Goal: Task Accomplishment & Management: Manage account settings

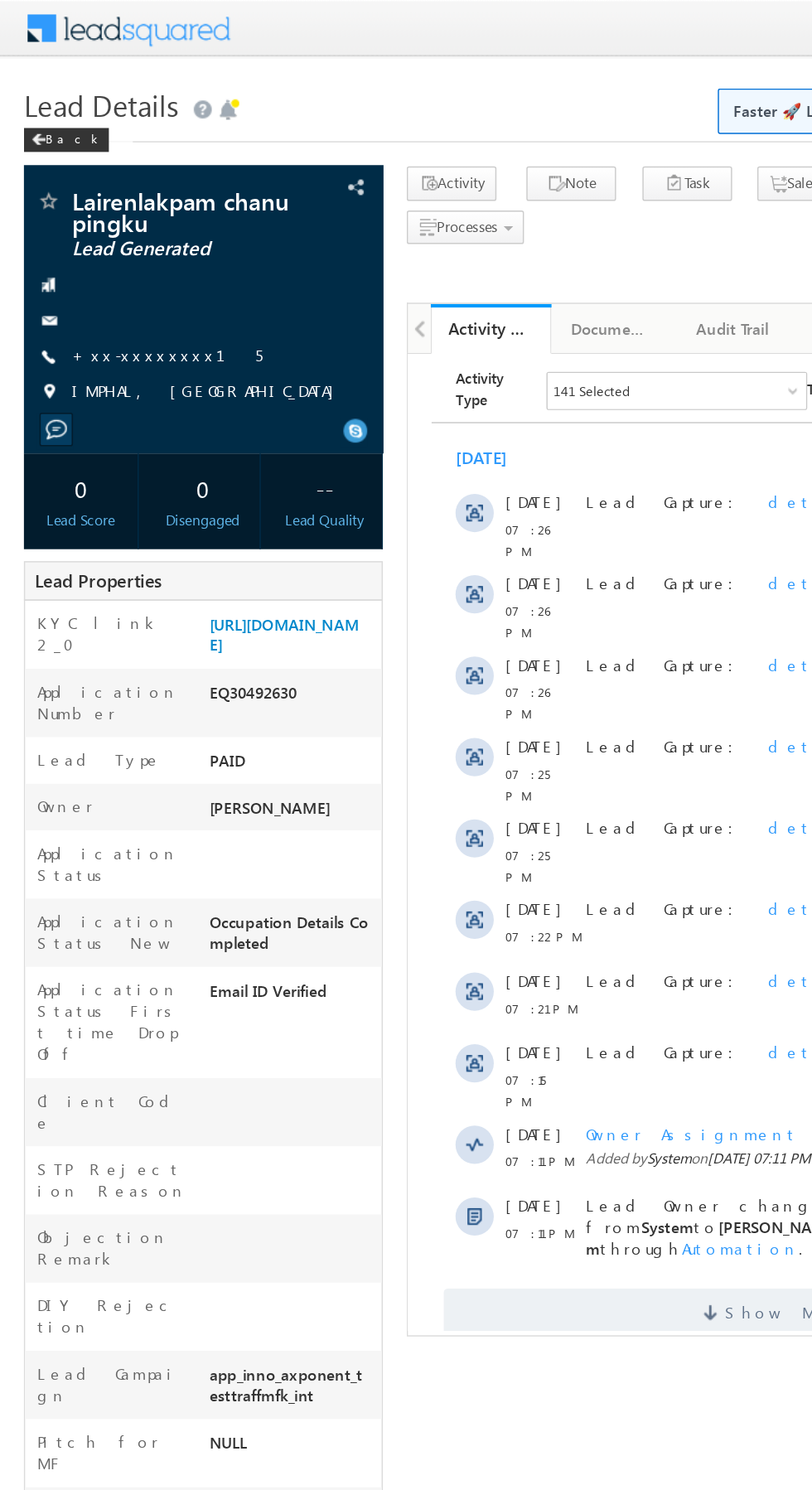
click at [108, 243] on link "+xx-xxxxxxxx15" at bounding box center [116, 245] width 131 height 14
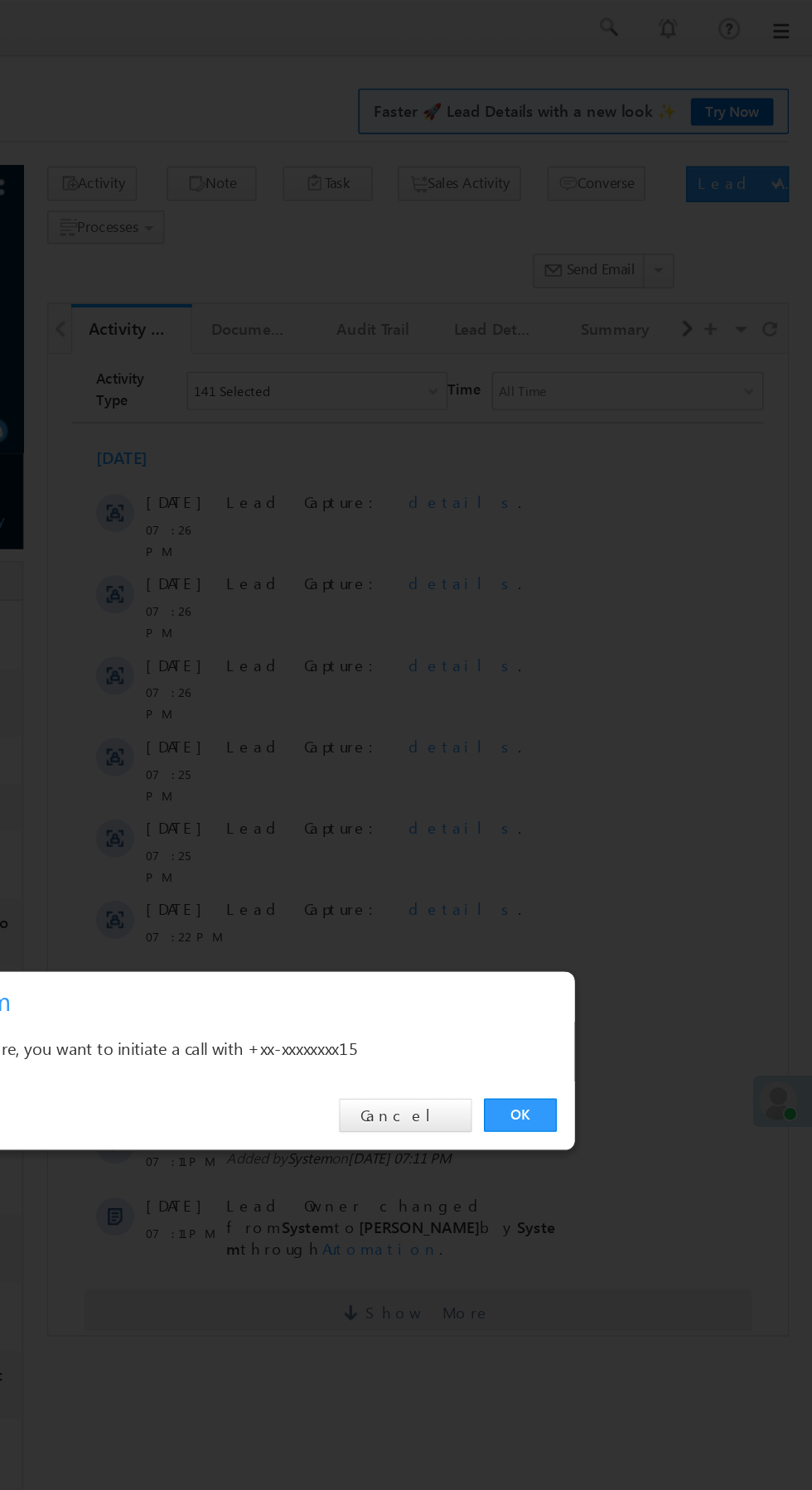
click at [609, 771] on link "OK" at bounding box center [610, 773] width 51 height 24
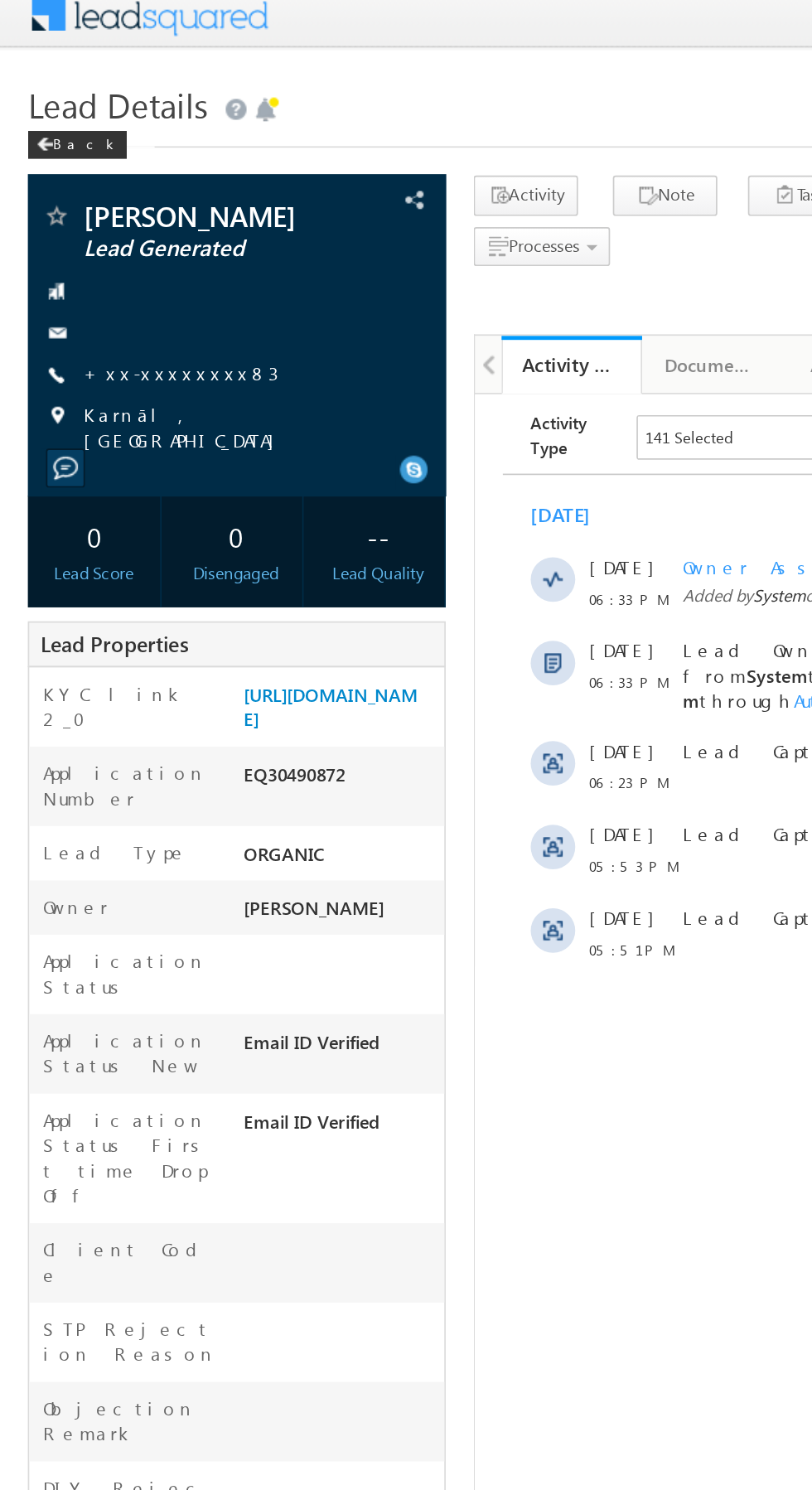
click at [104, 233] on link "+xx-xxxxxxxx83" at bounding box center [108, 232] width 116 height 14
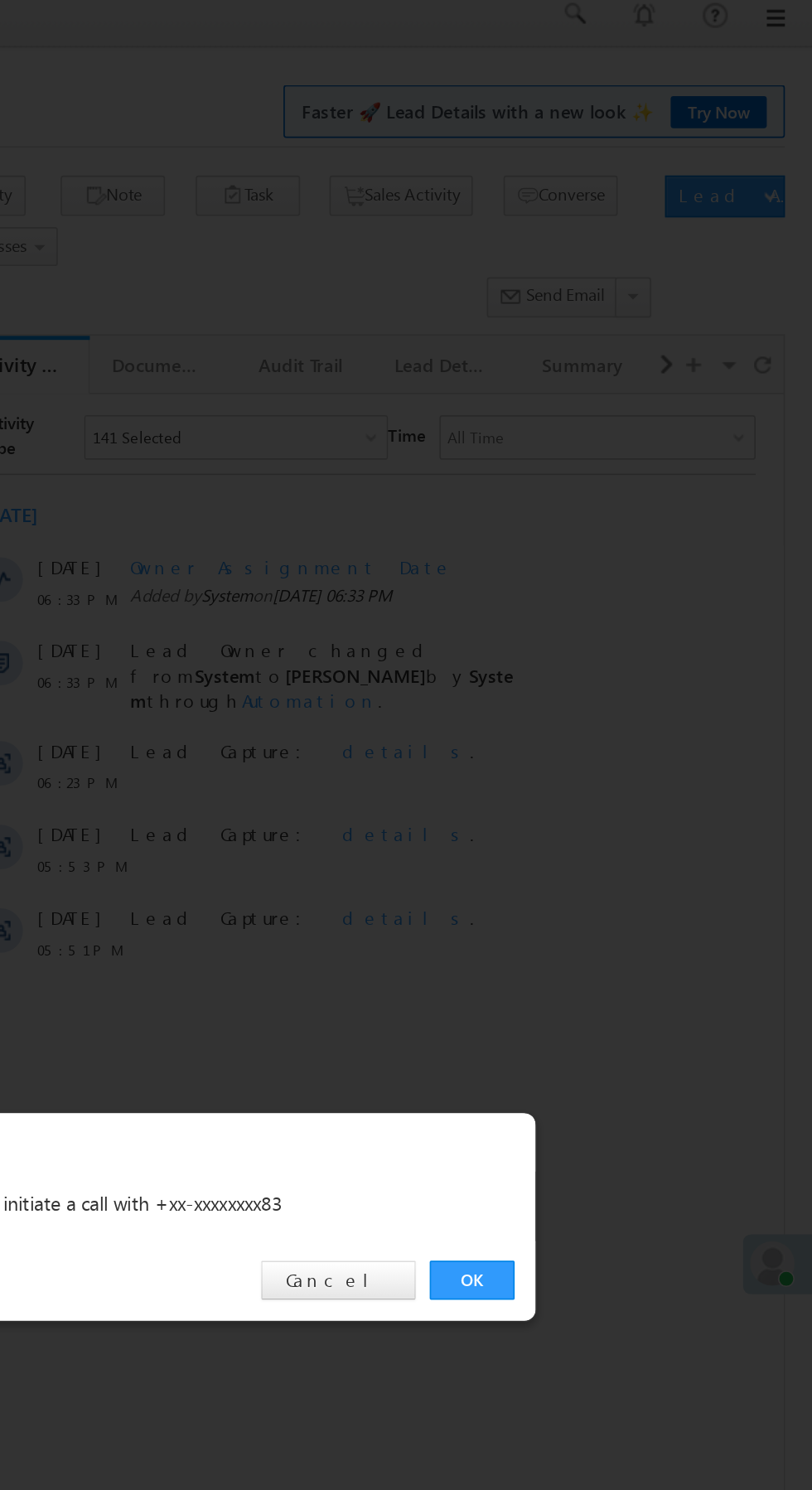
click at [607, 773] on link "OK" at bounding box center [610, 773] width 51 height 24
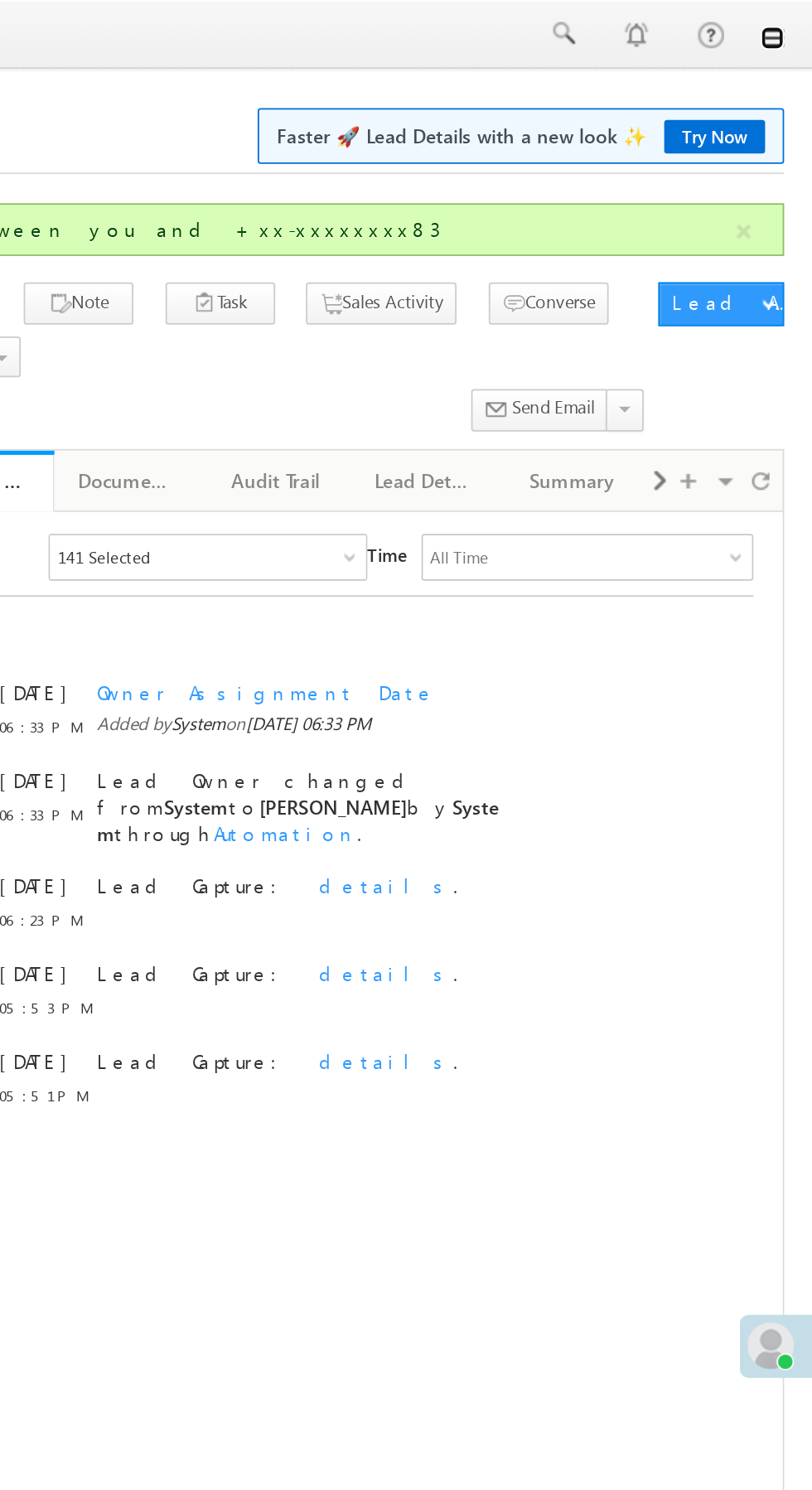
click at [794, 26] on link at bounding box center [789, 22] width 14 height 14
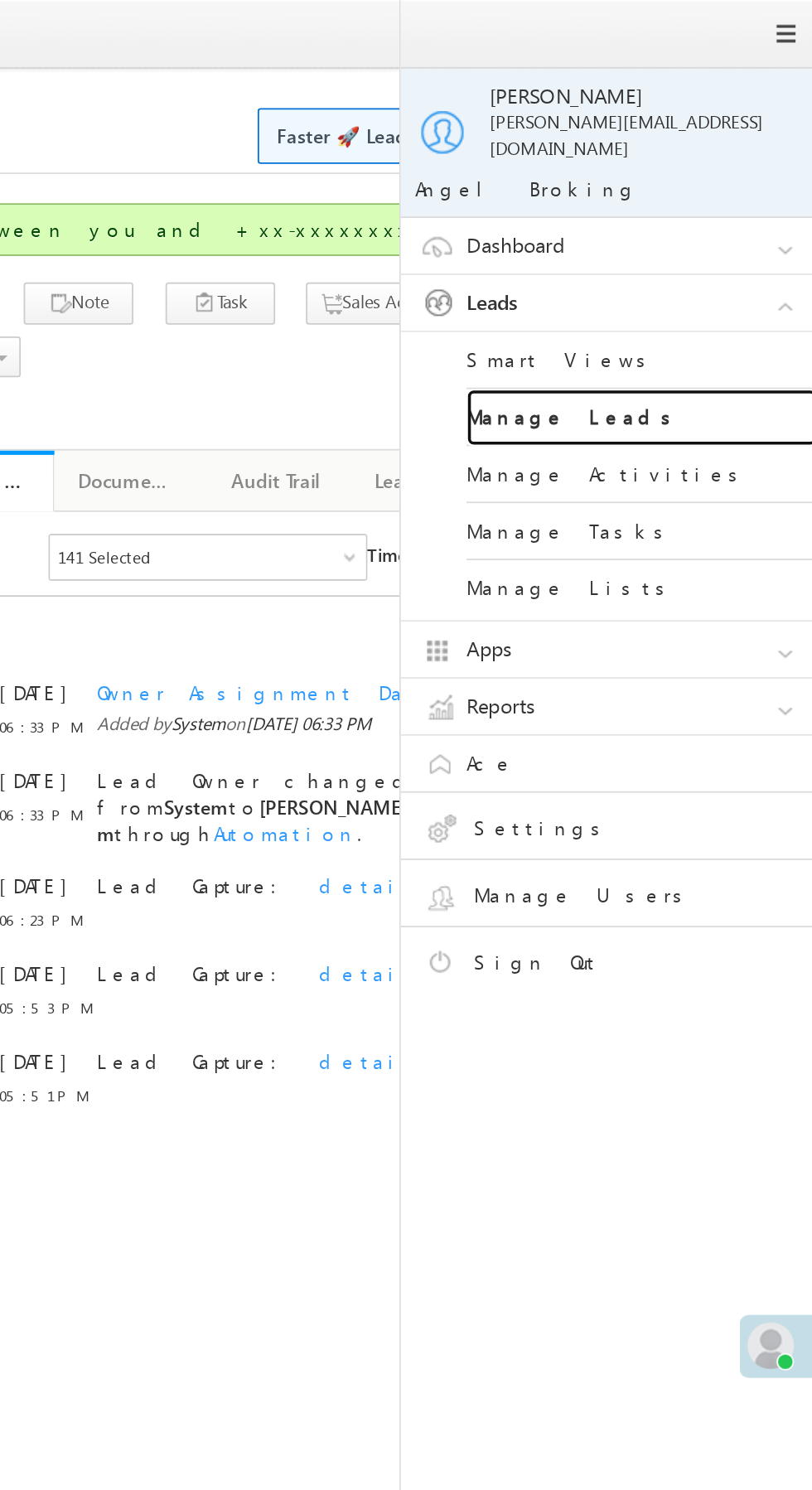
click at [719, 221] on link "Manage Leads" at bounding box center [715, 236] width 199 height 32
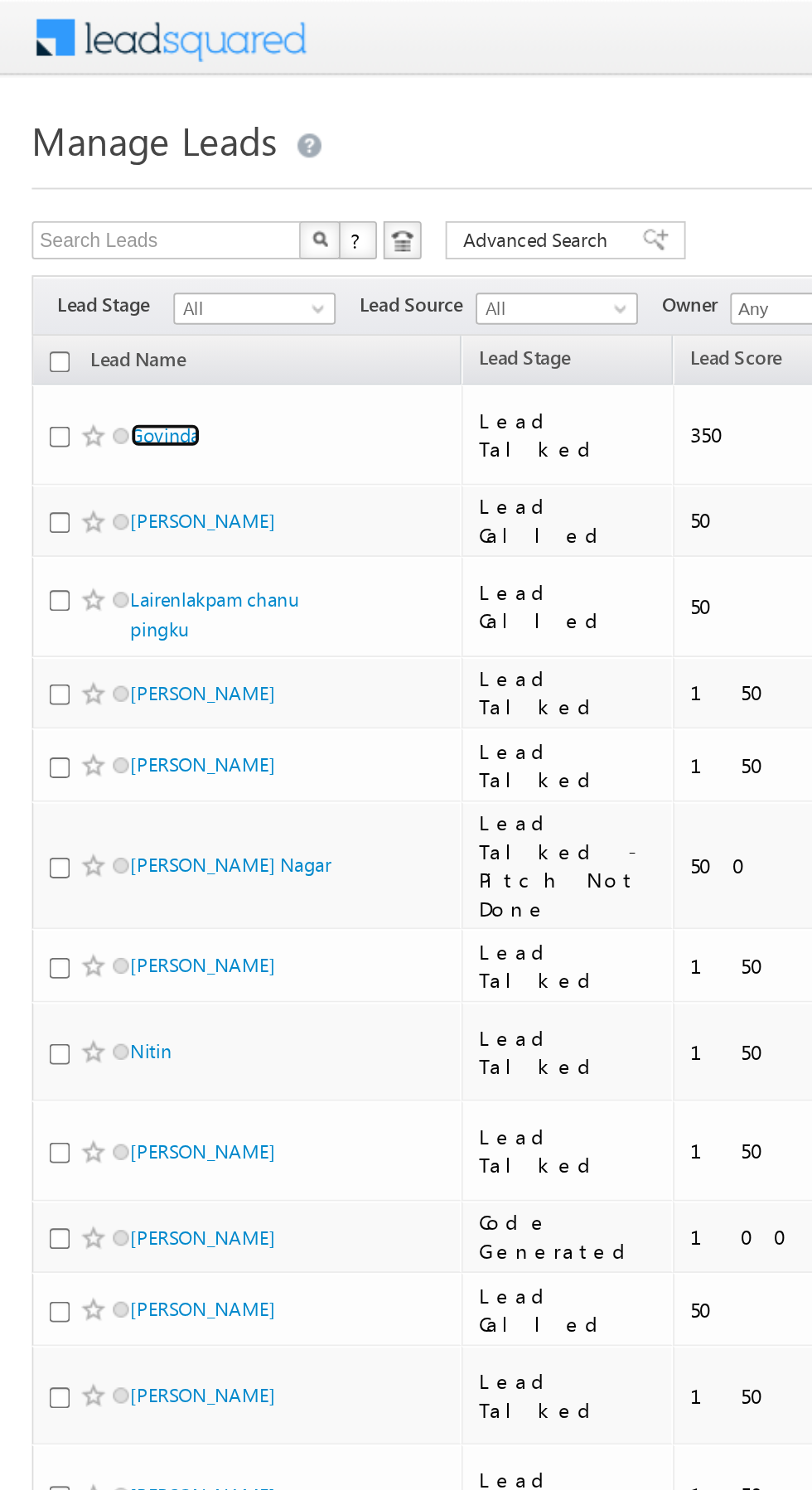
click at [87, 223] on link "Govinda" at bounding box center [85, 227] width 36 height 13
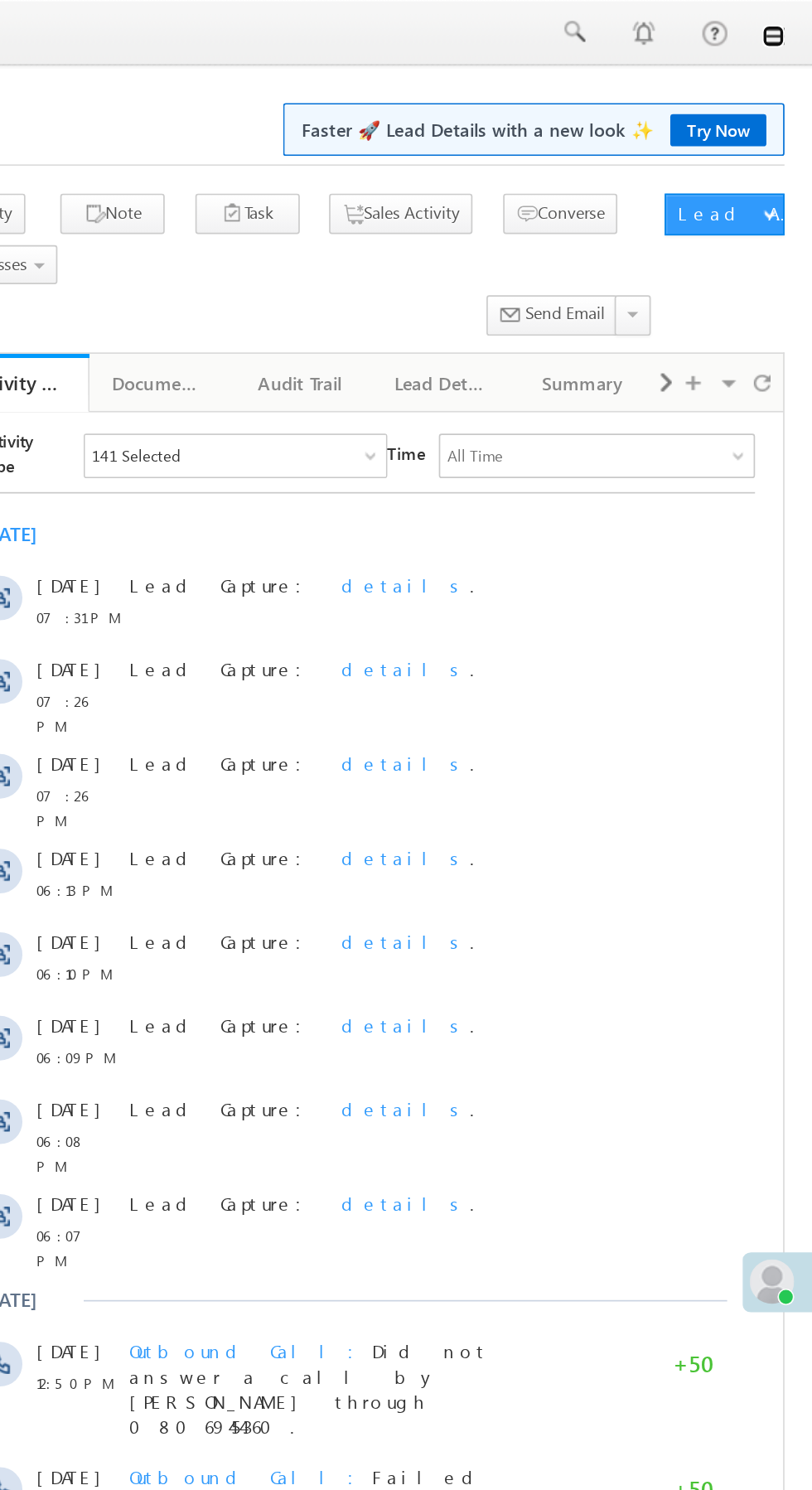
click at [793, 26] on link at bounding box center [789, 22] width 14 height 14
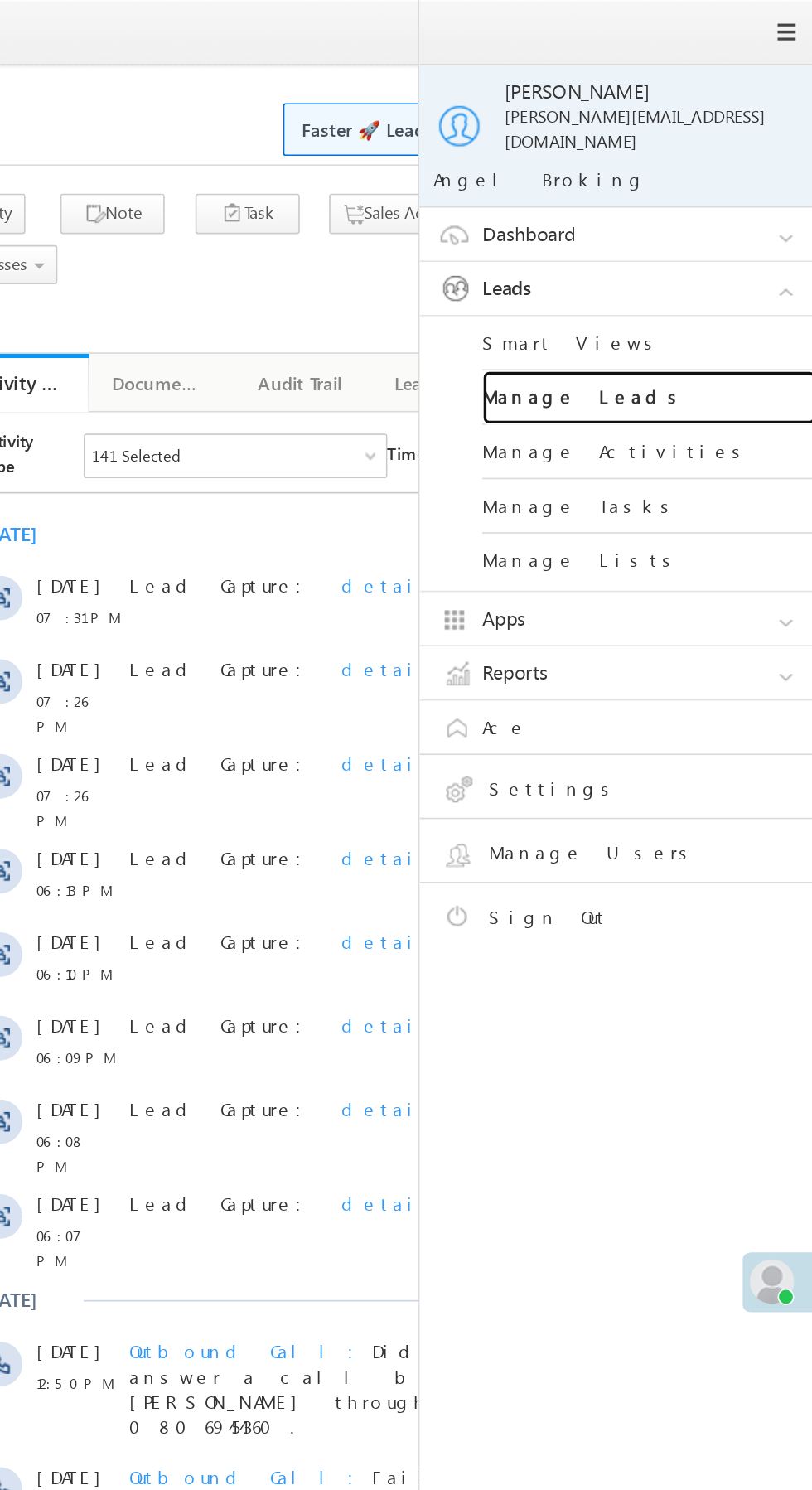
click at [741, 223] on link "Manage Leads" at bounding box center [715, 236] width 199 height 32
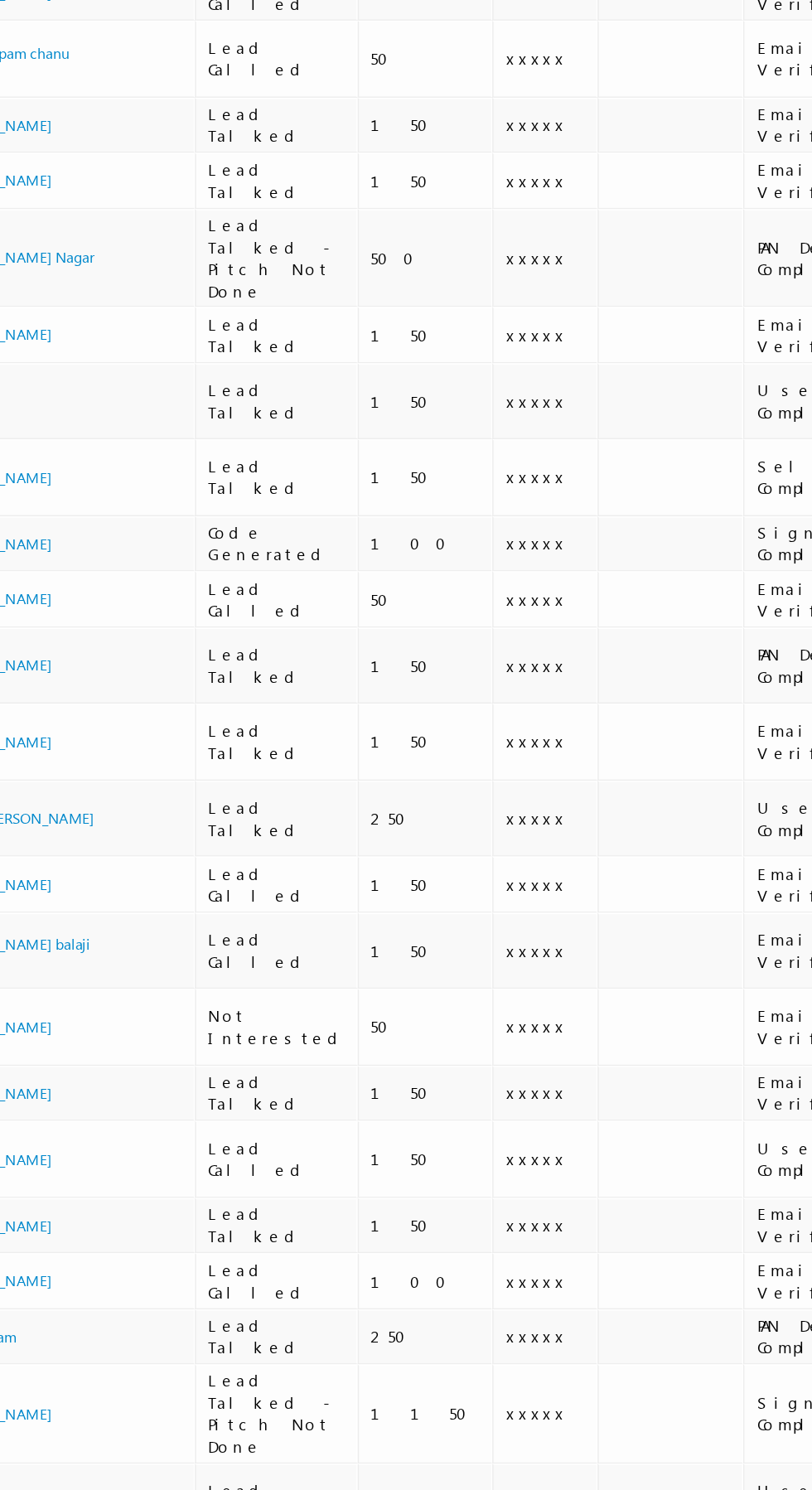
scroll to position [0, 1]
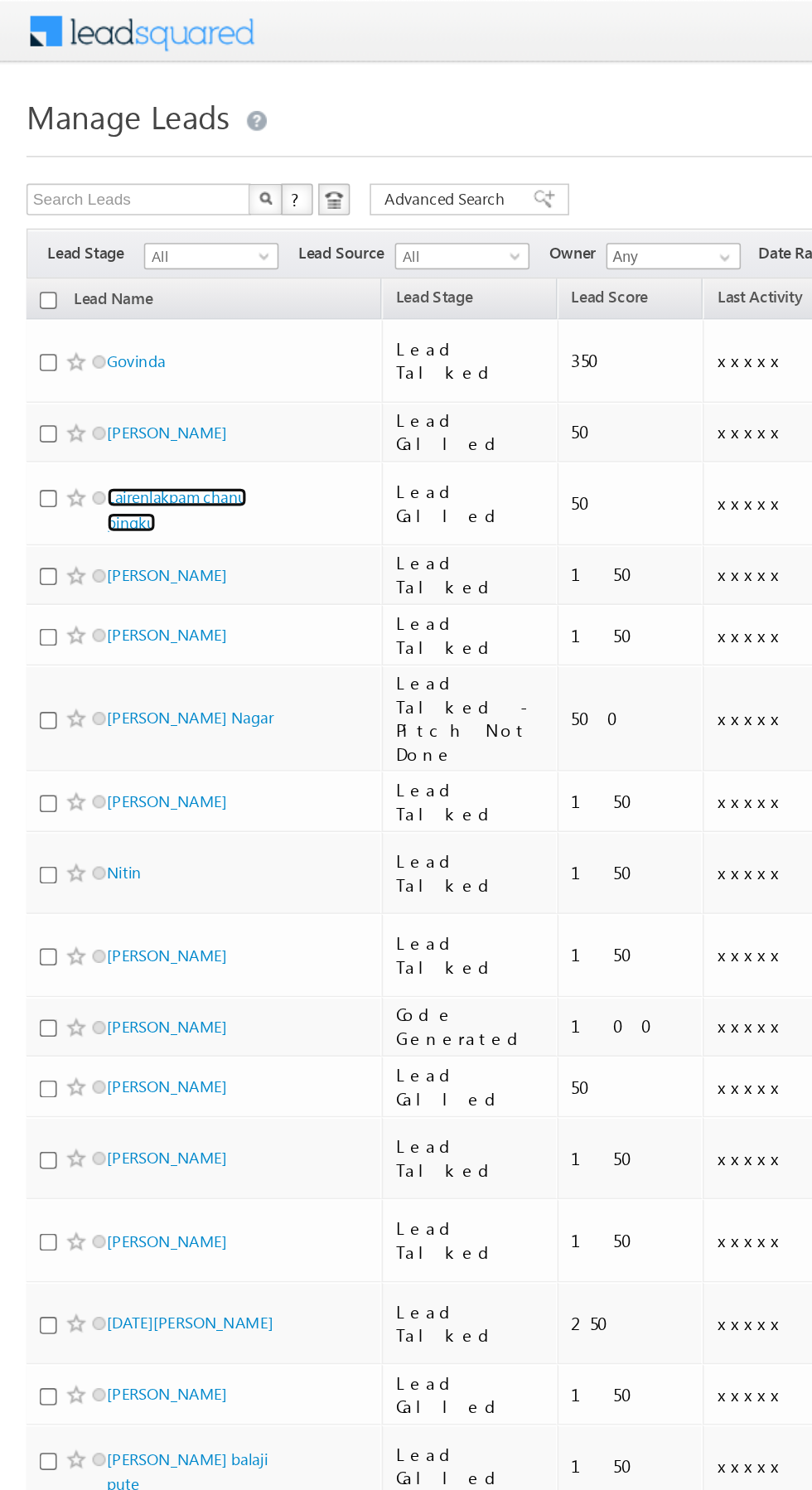
click at [129, 306] on link "Lairenlakpam chanu pingku" at bounding box center [111, 320] width 88 height 28
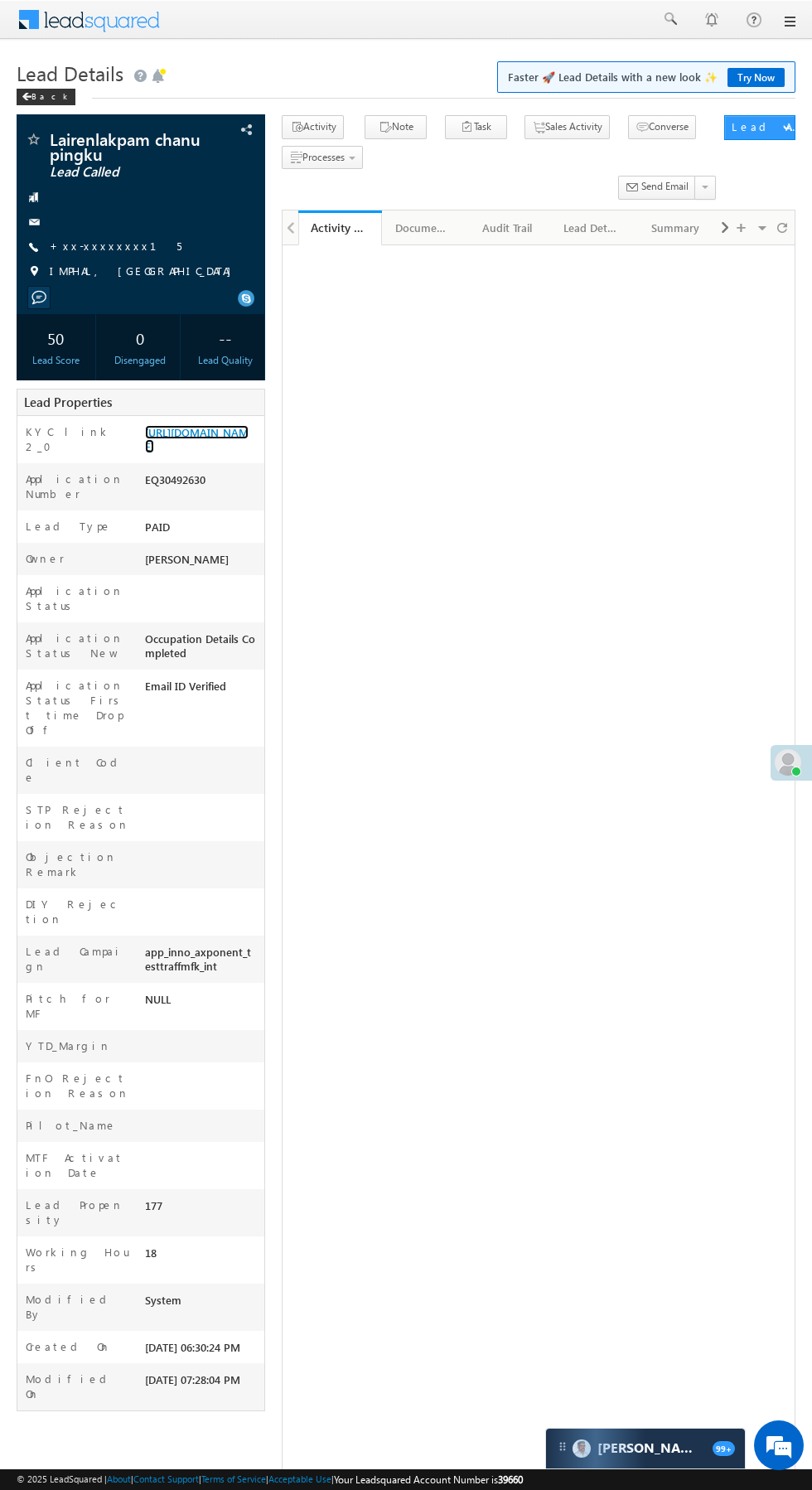
click at [196, 453] on link "https://angelbroking1-pk3em7sa.customui-test.leadsquared.com?leadId=c66d3827-56…" at bounding box center [197, 438] width 104 height 28
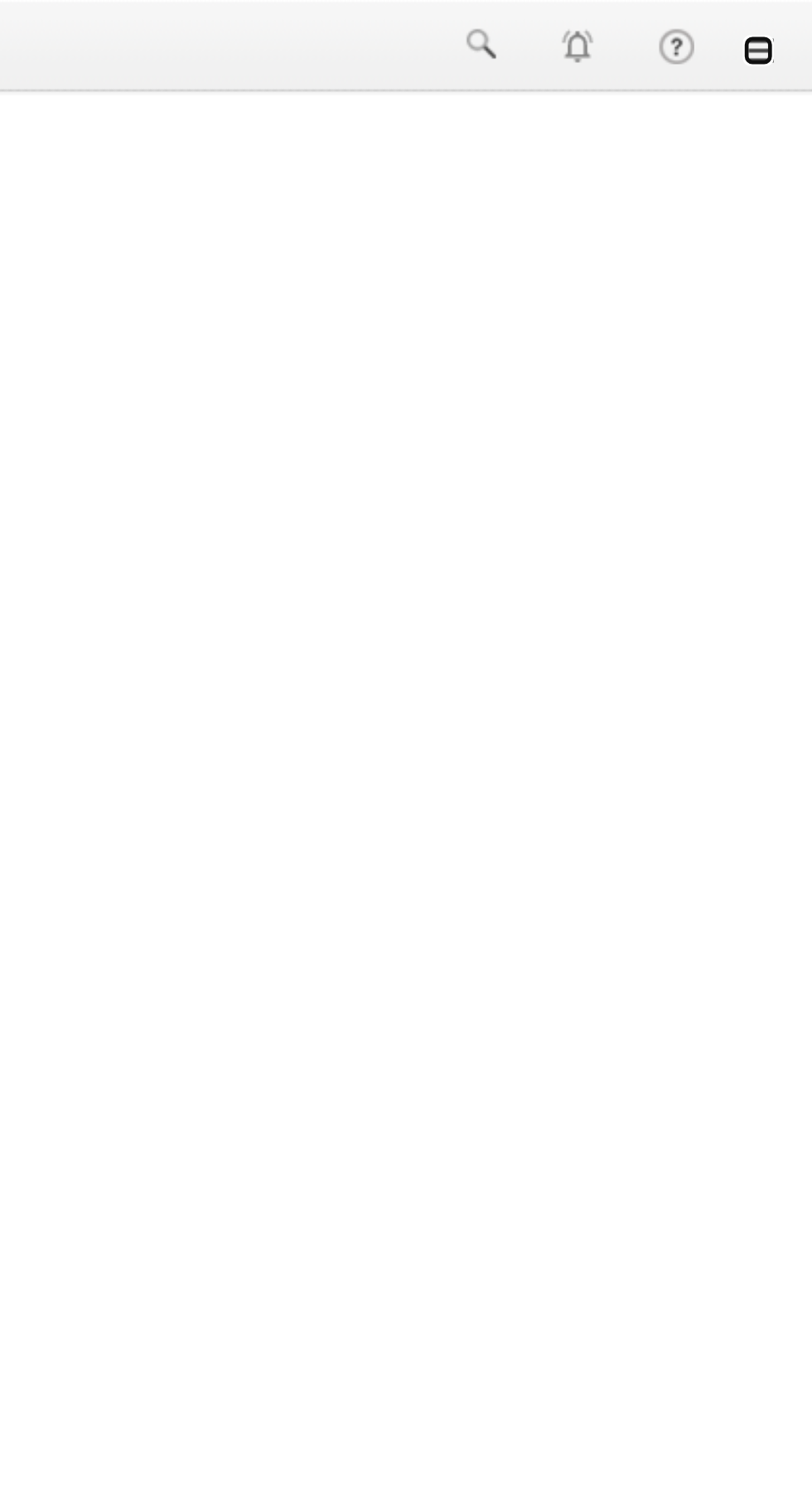
click at [789, 23] on link at bounding box center [789, 22] width 14 height 14
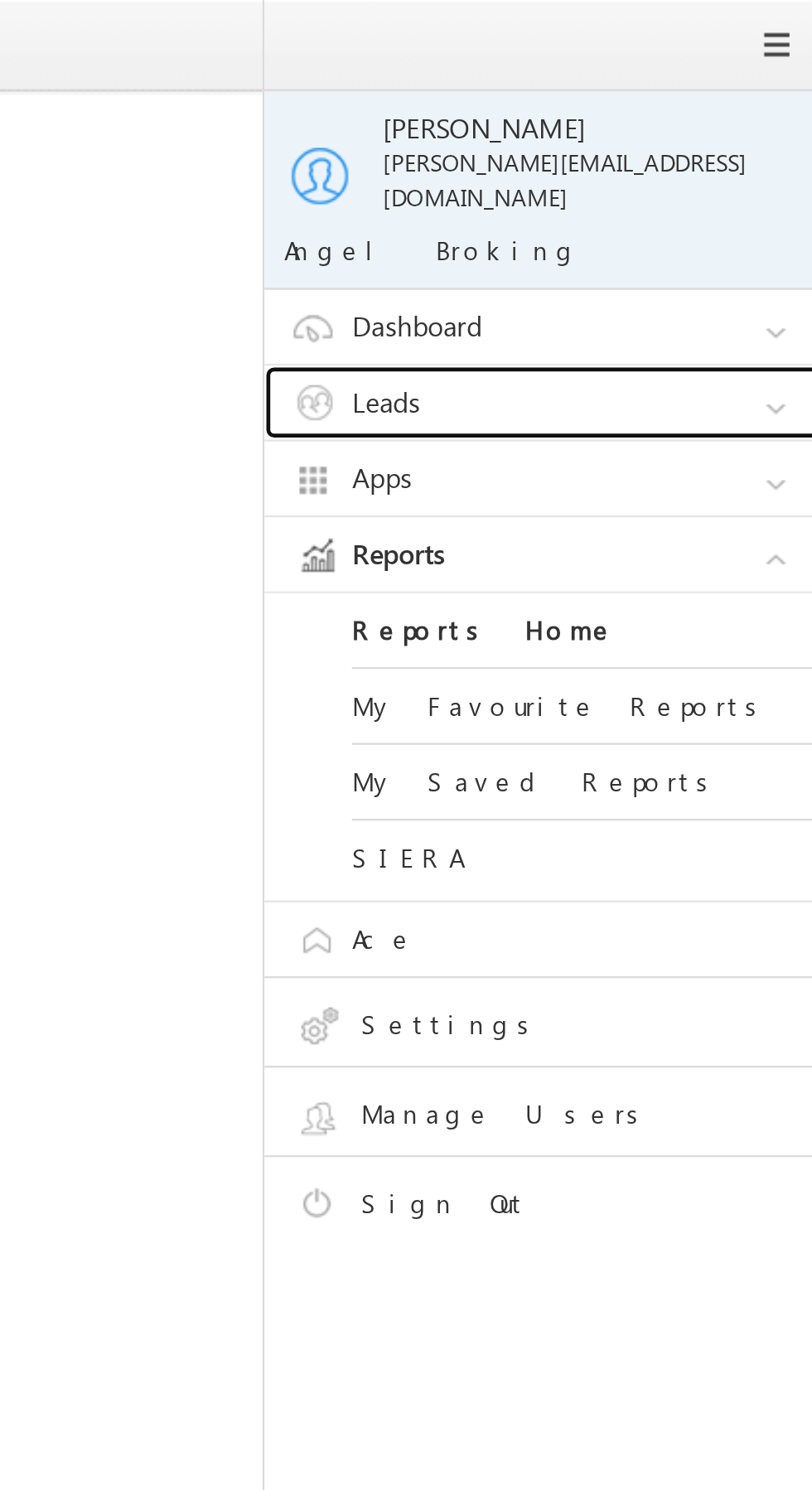
click at [725, 158] on link "Leads" at bounding box center [702, 172] width 248 height 31
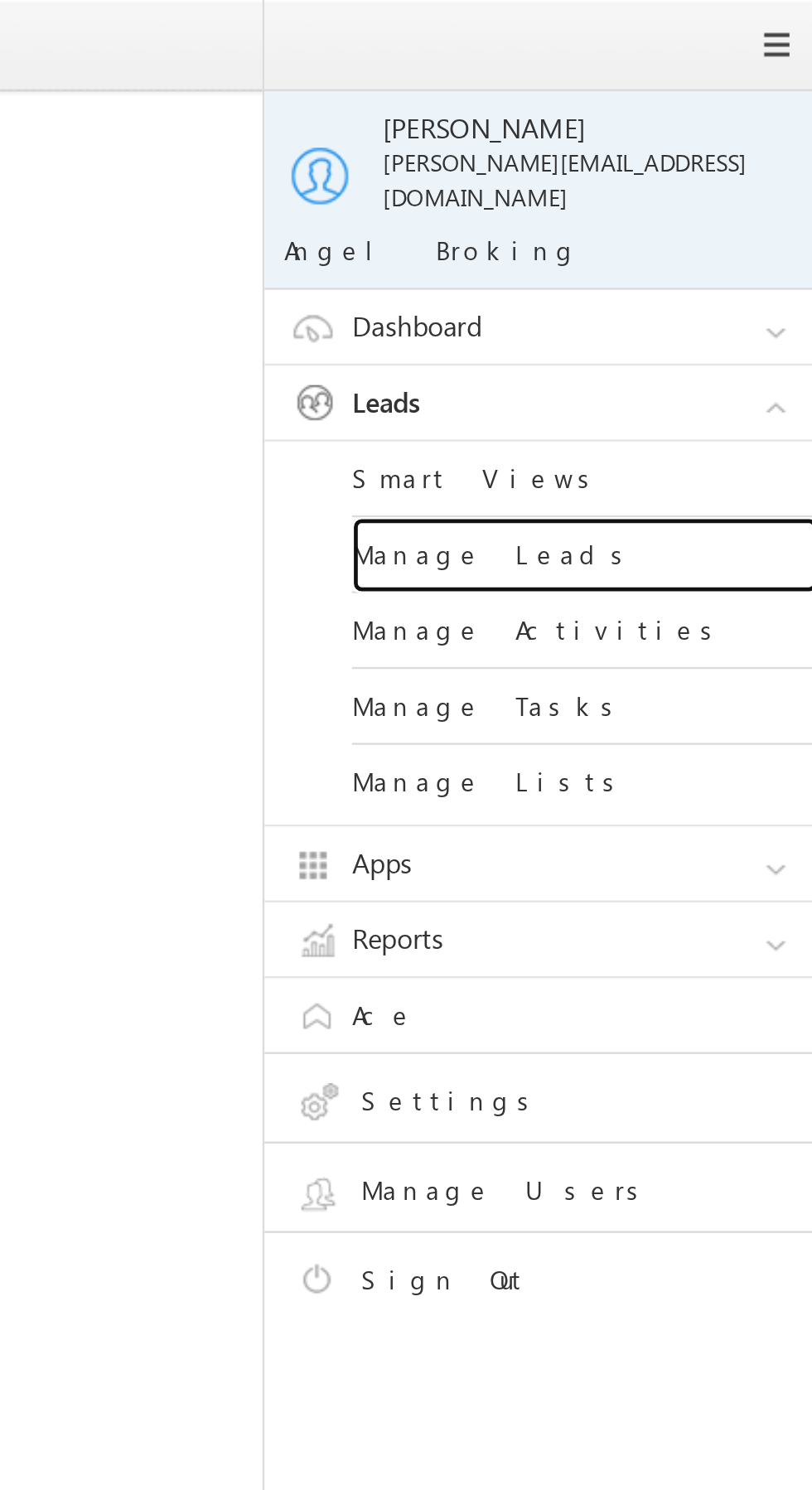
click at [727, 228] on link "Manage Leads" at bounding box center [715, 236] width 199 height 32
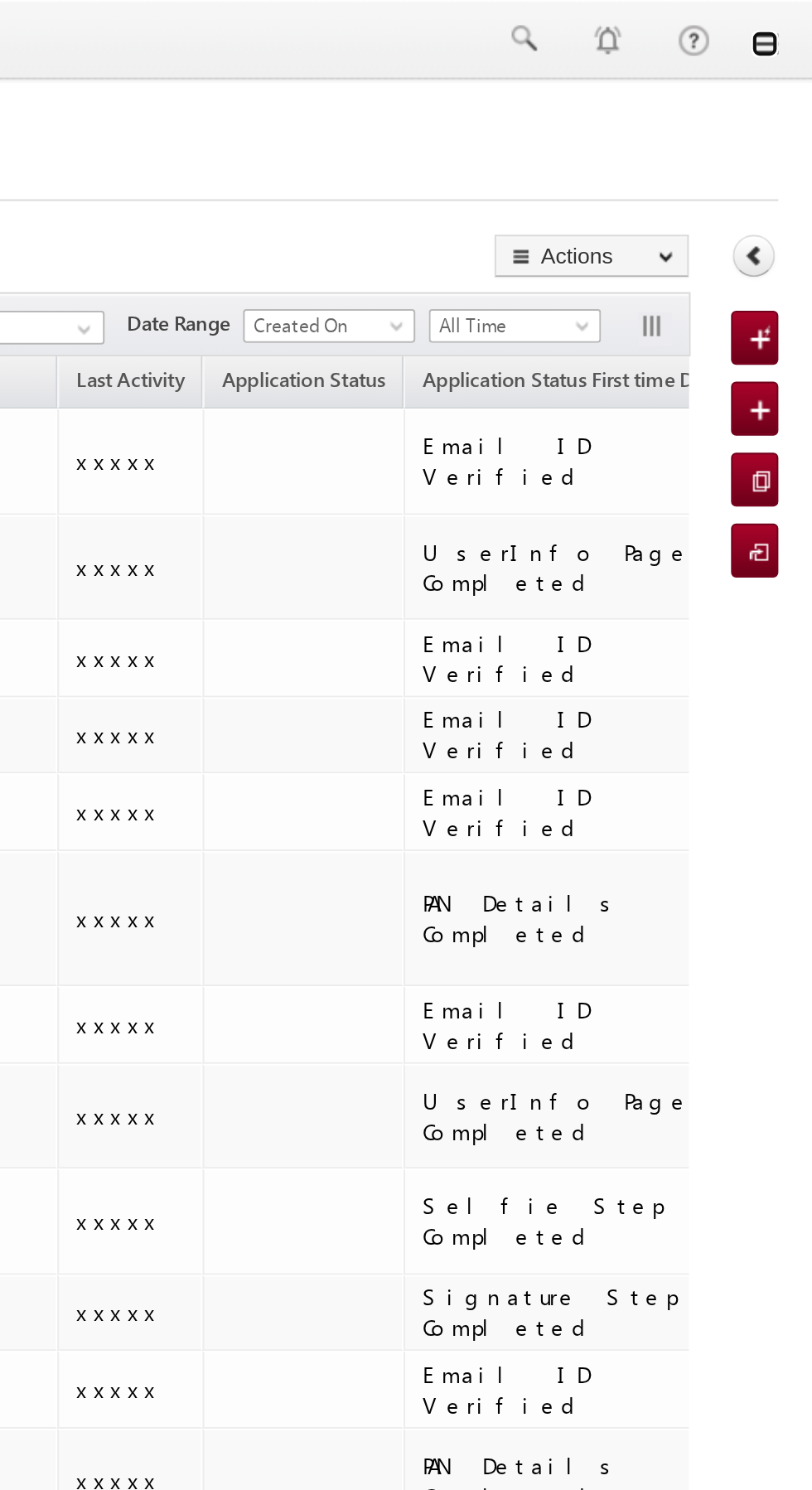
click at [788, 23] on link at bounding box center [789, 22] width 14 height 14
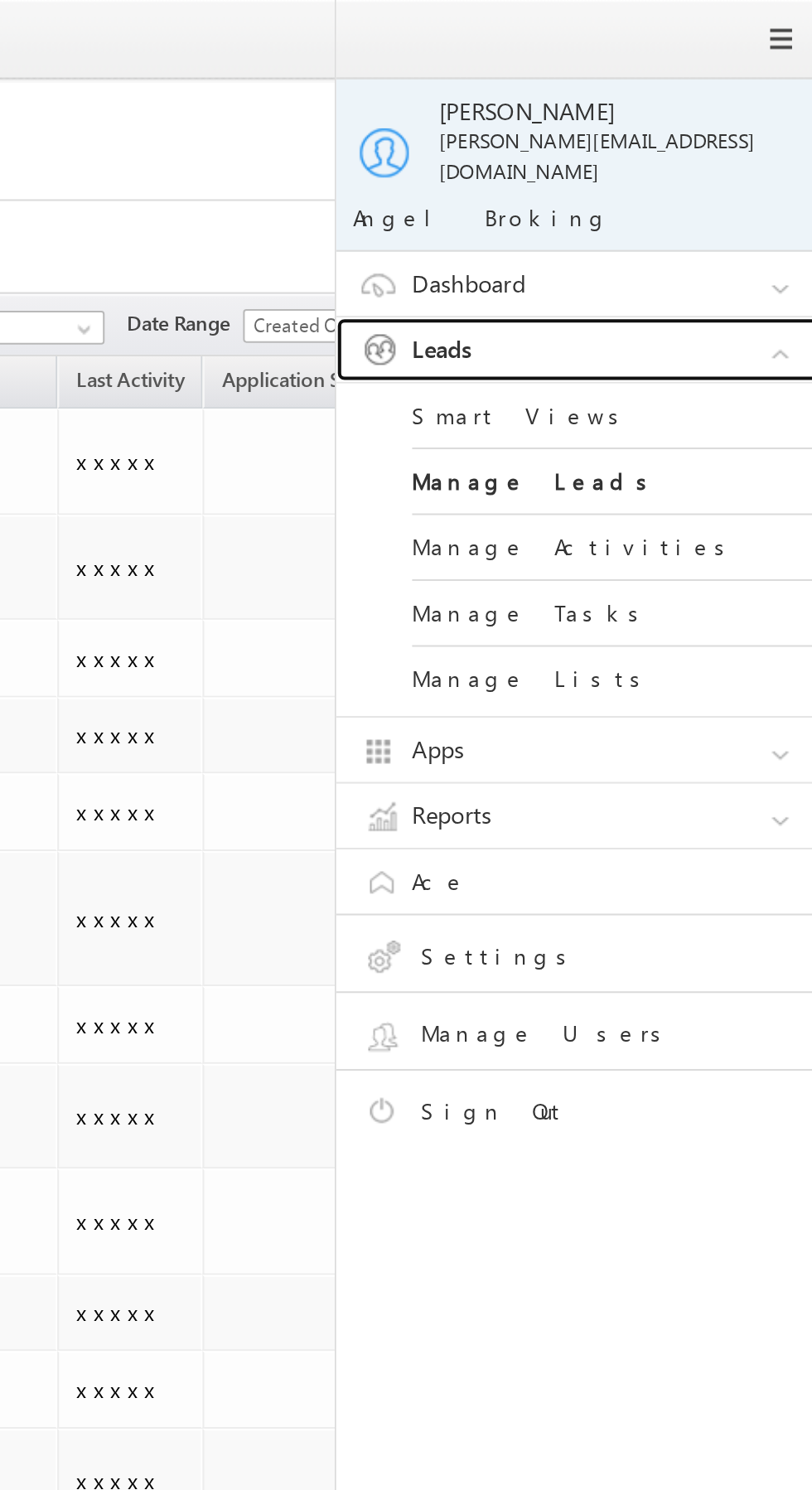
click at [734, 159] on link "Leads" at bounding box center [702, 172] width 248 height 31
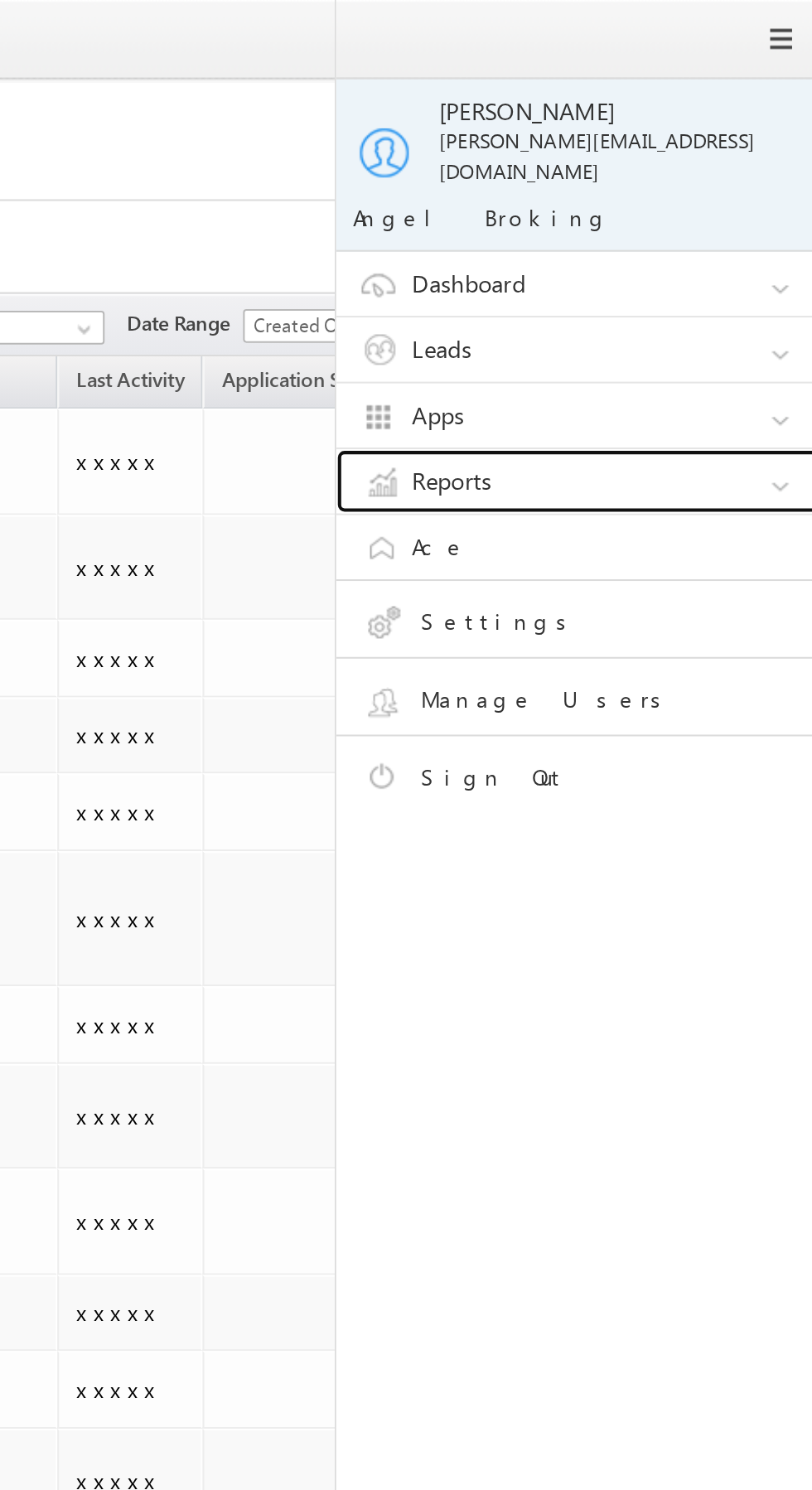
click at [713, 228] on link "Reports" at bounding box center [702, 236] width 248 height 31
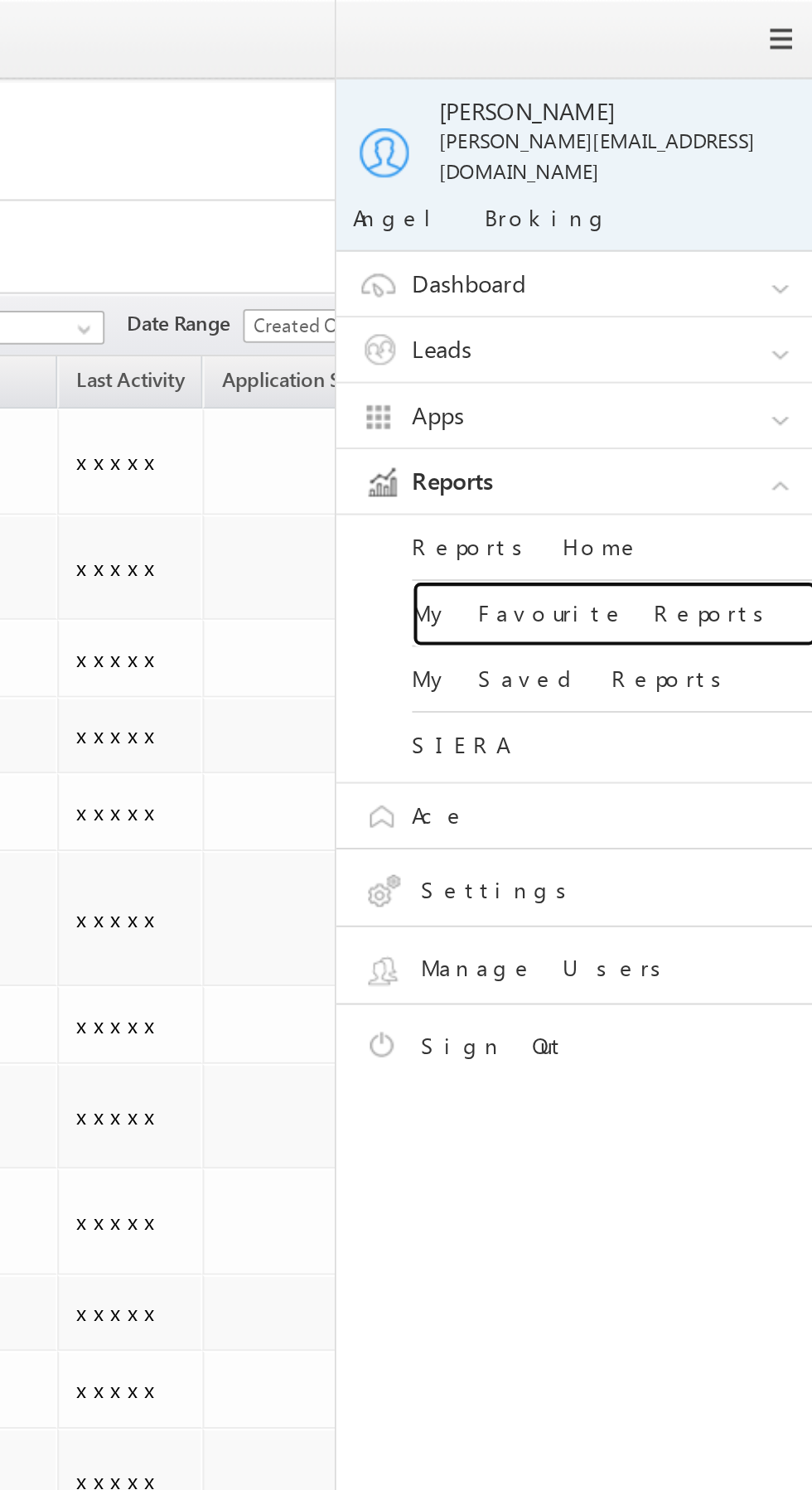
click at [739, 294] on link "My Favourite Reports" at bounding box center [715, 301] width 199 height 32
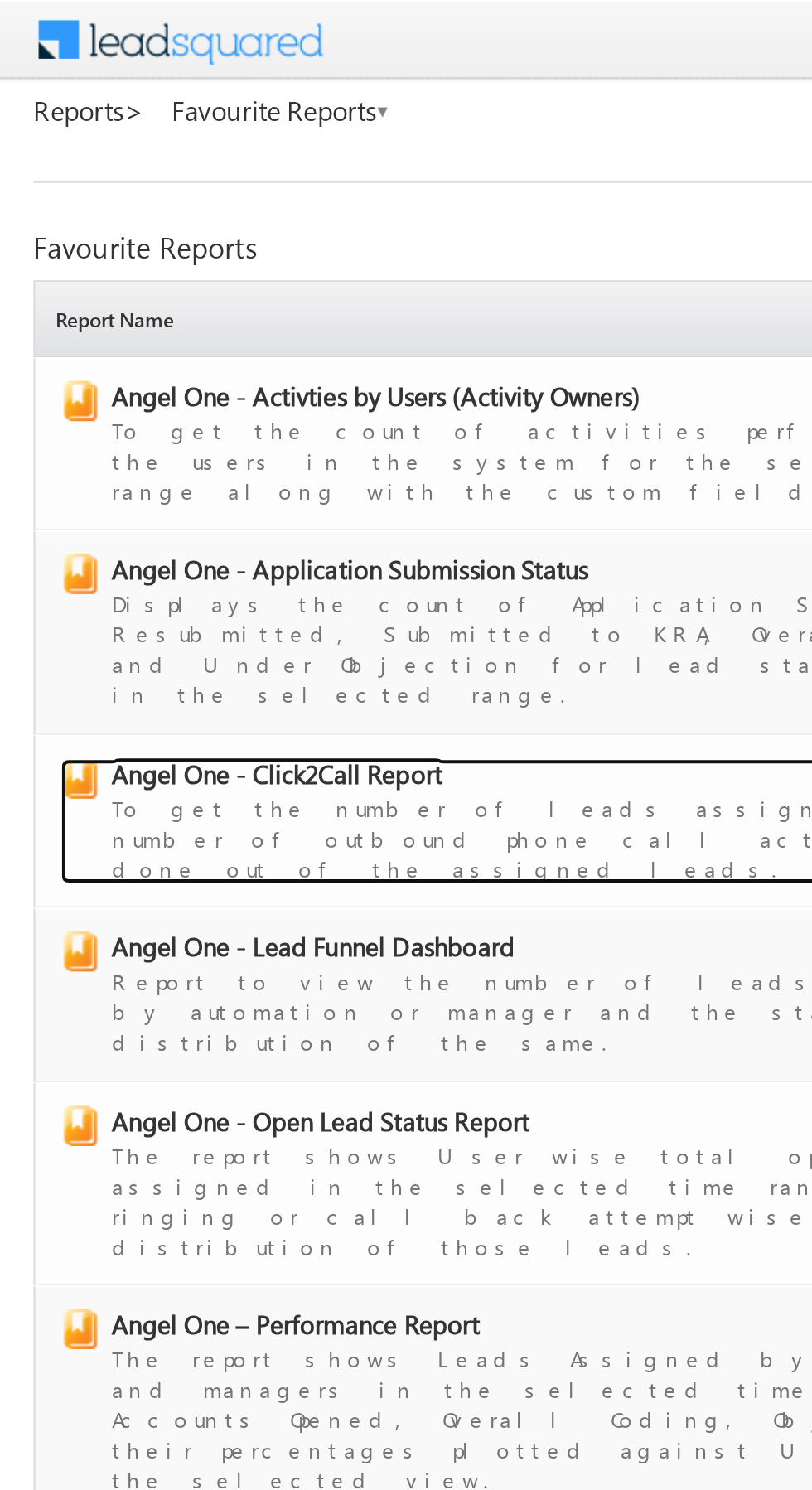
click at [175, 374] on span "Angel One - Click2Call Report" at bounding box center [137, 382] width 163 height 17
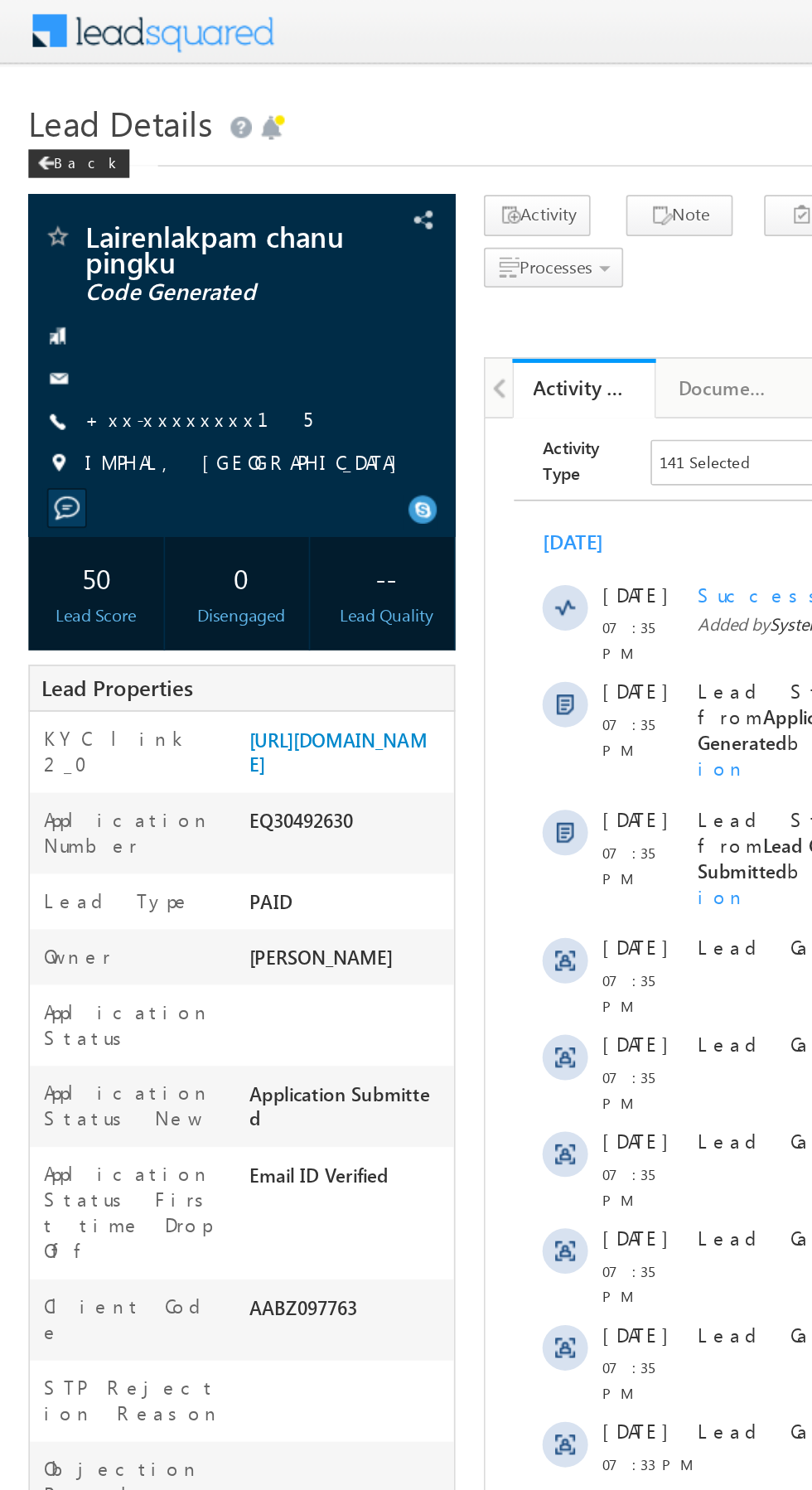
click at [110, 249] on link "+xx-xxxxxxxx15" at bounding box center [116, 245] width 131 height 14
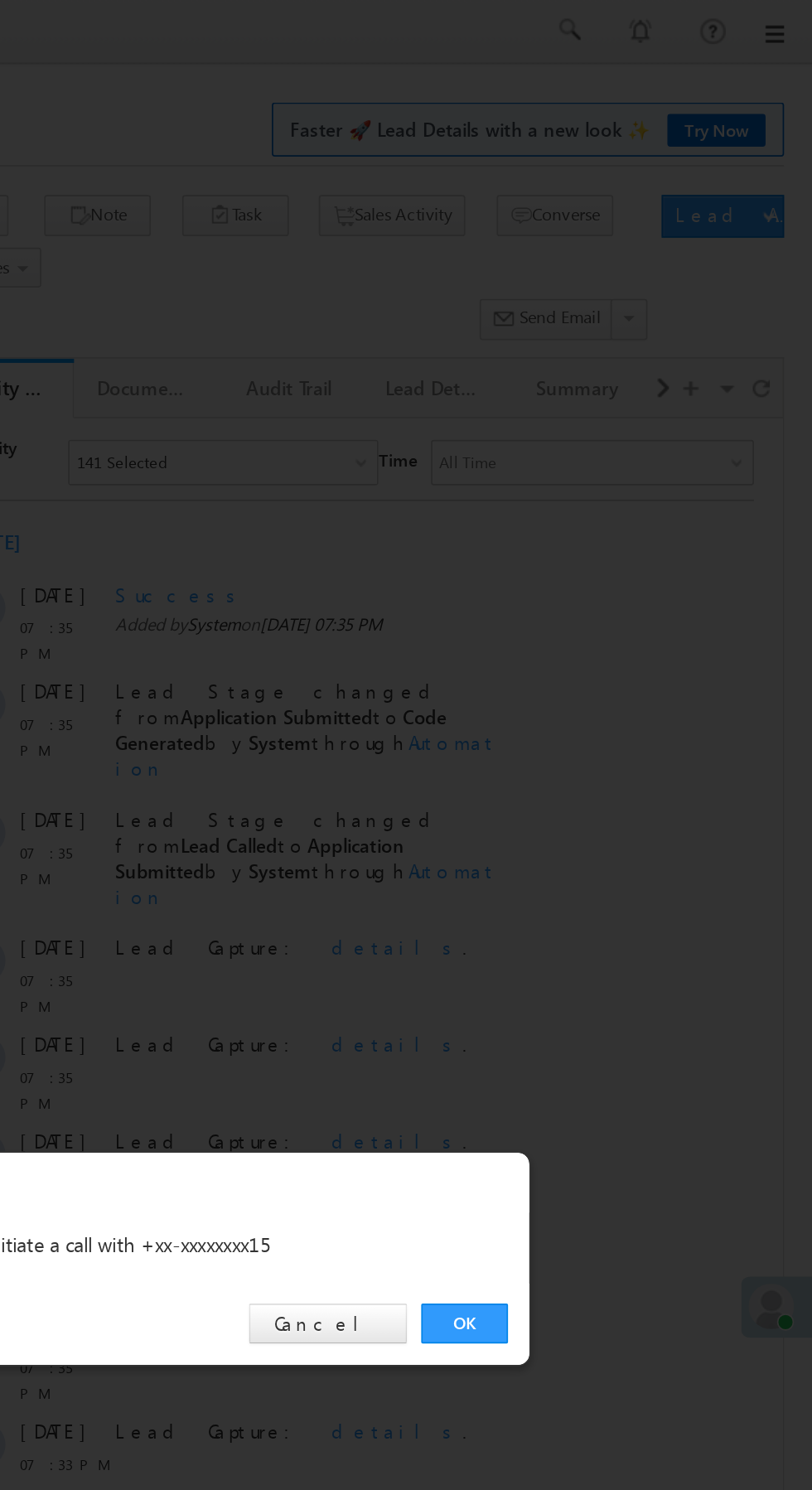
click at [614, 771] on link "OK" at bounding box center [610, 773] width 51 height 24
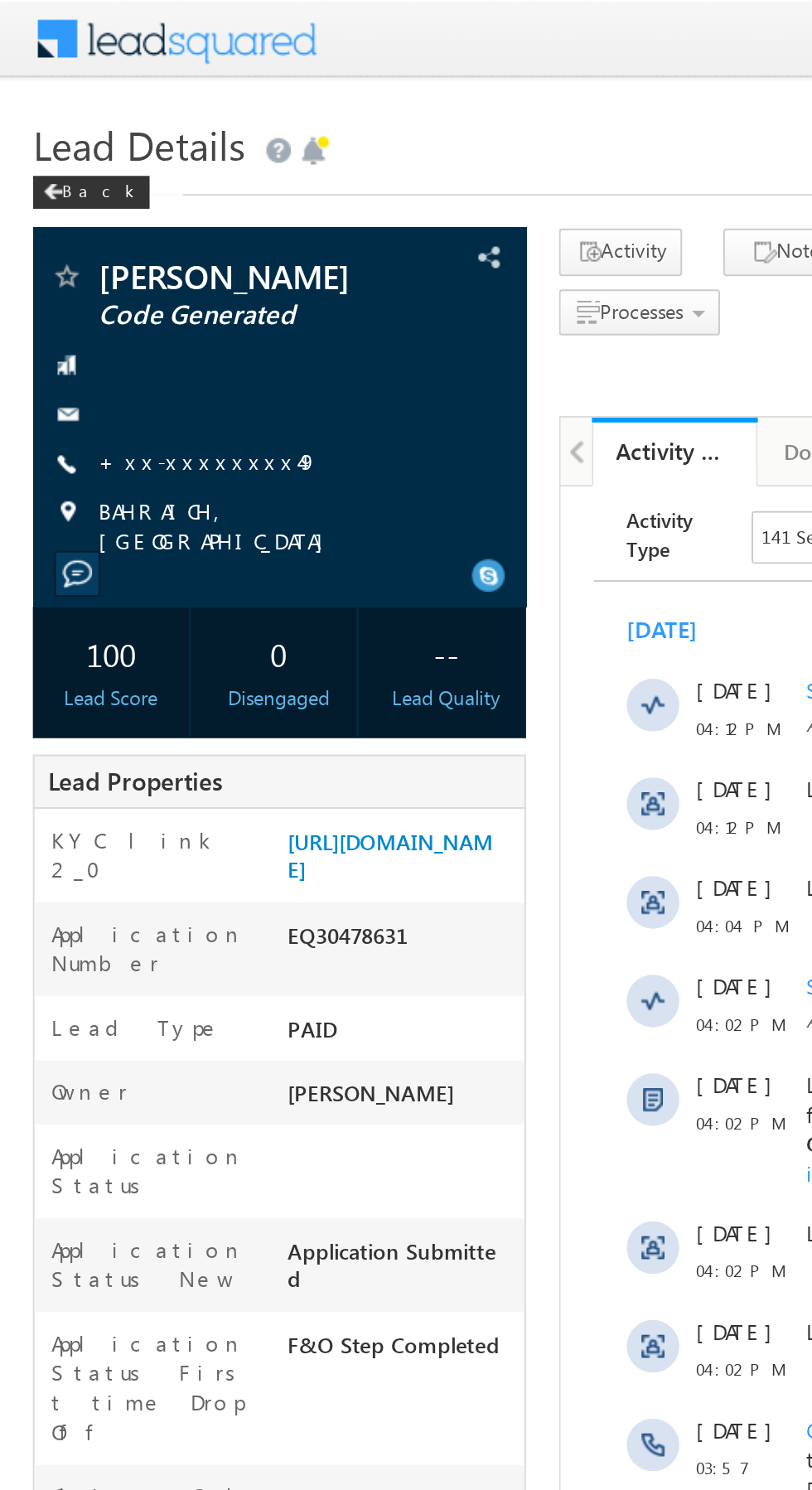
click at [99, 235] on link "+xx-xxxxxxxx49" at bounding box center [105, 232] width 111 height 14
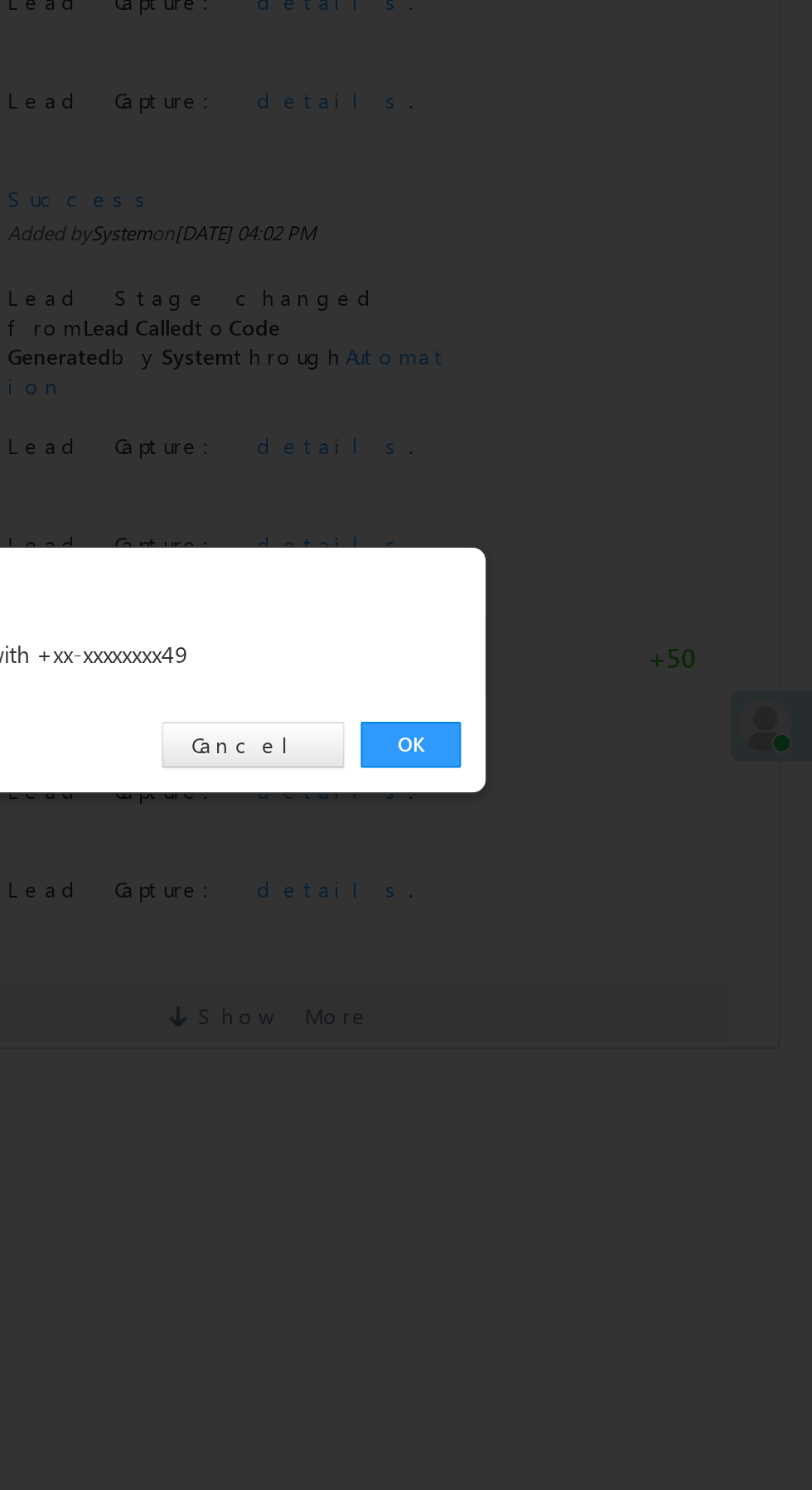
click at [611, 776] on link "OK" at bounding box center [610, 773] width 51 height 24
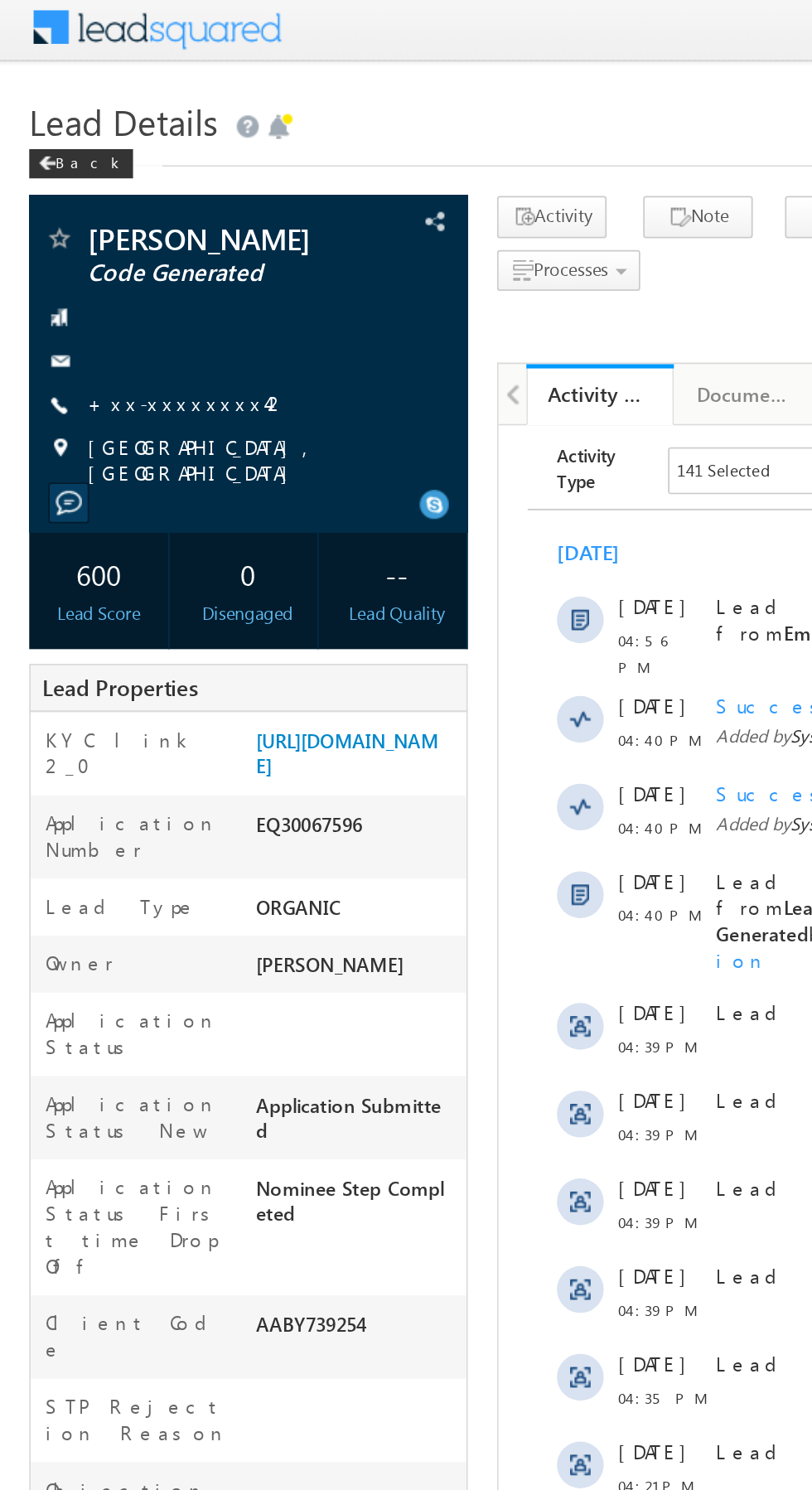
click at [104, 236] on link "+xx-xxxxxxxx42" at bounding box center [107, 232] width 114 height 14
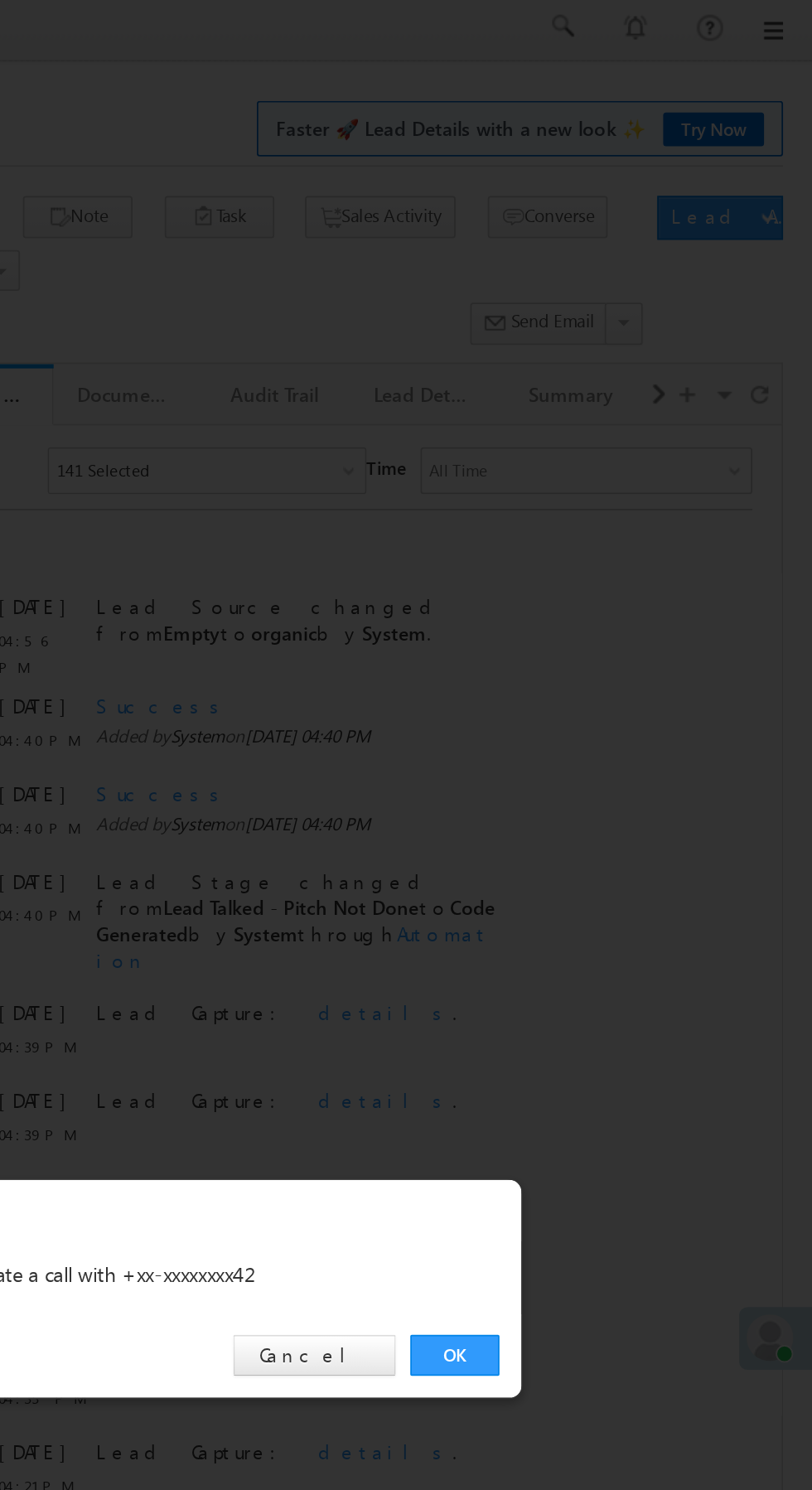
click at [603, 772] on link "OK" at bounding box center [610, 773] width 51 height 24
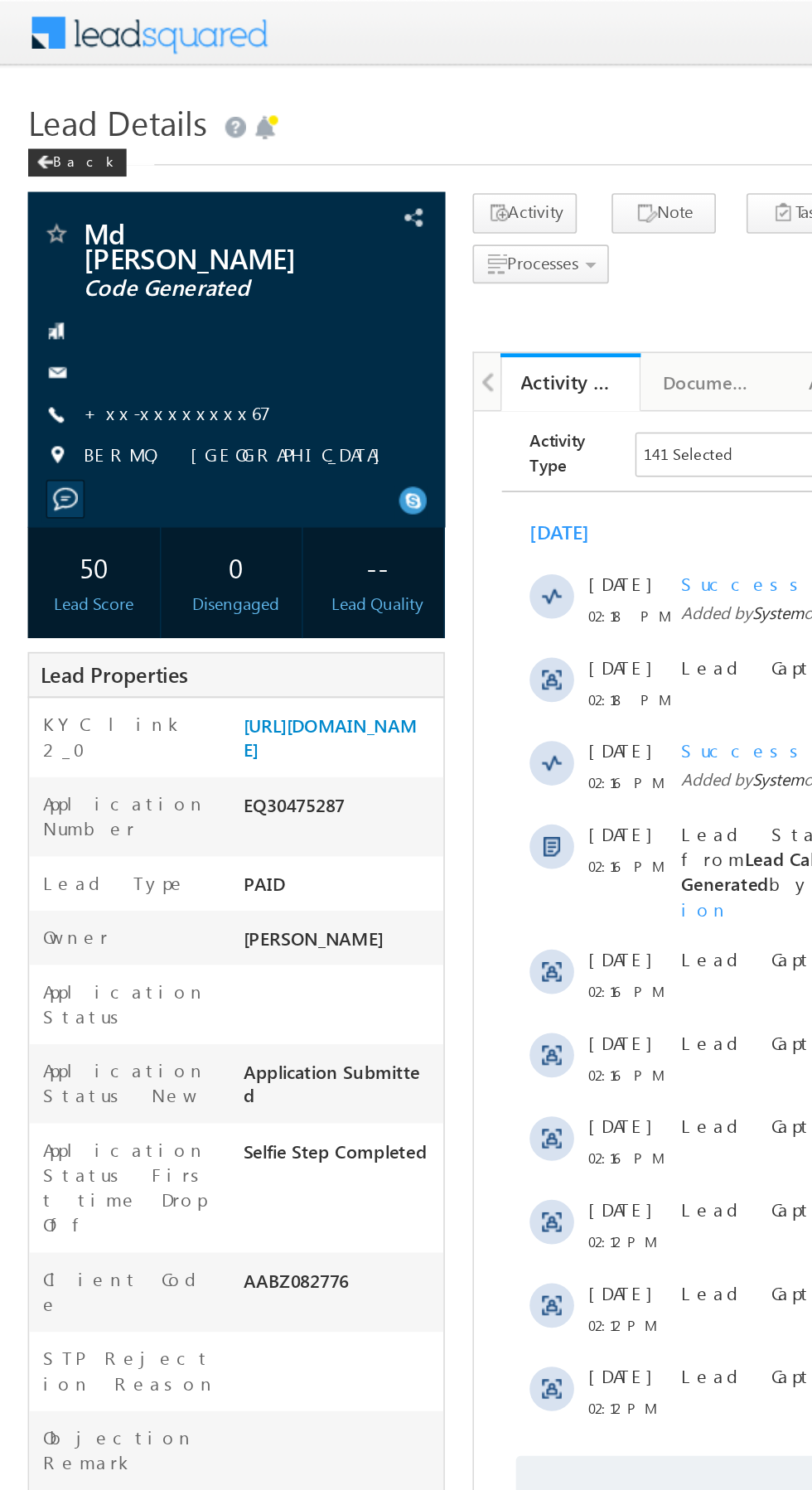
click at [104, 238] on link "+xx-xxxxxxxx67" at bounding box center [106, 245] width 112 height 14
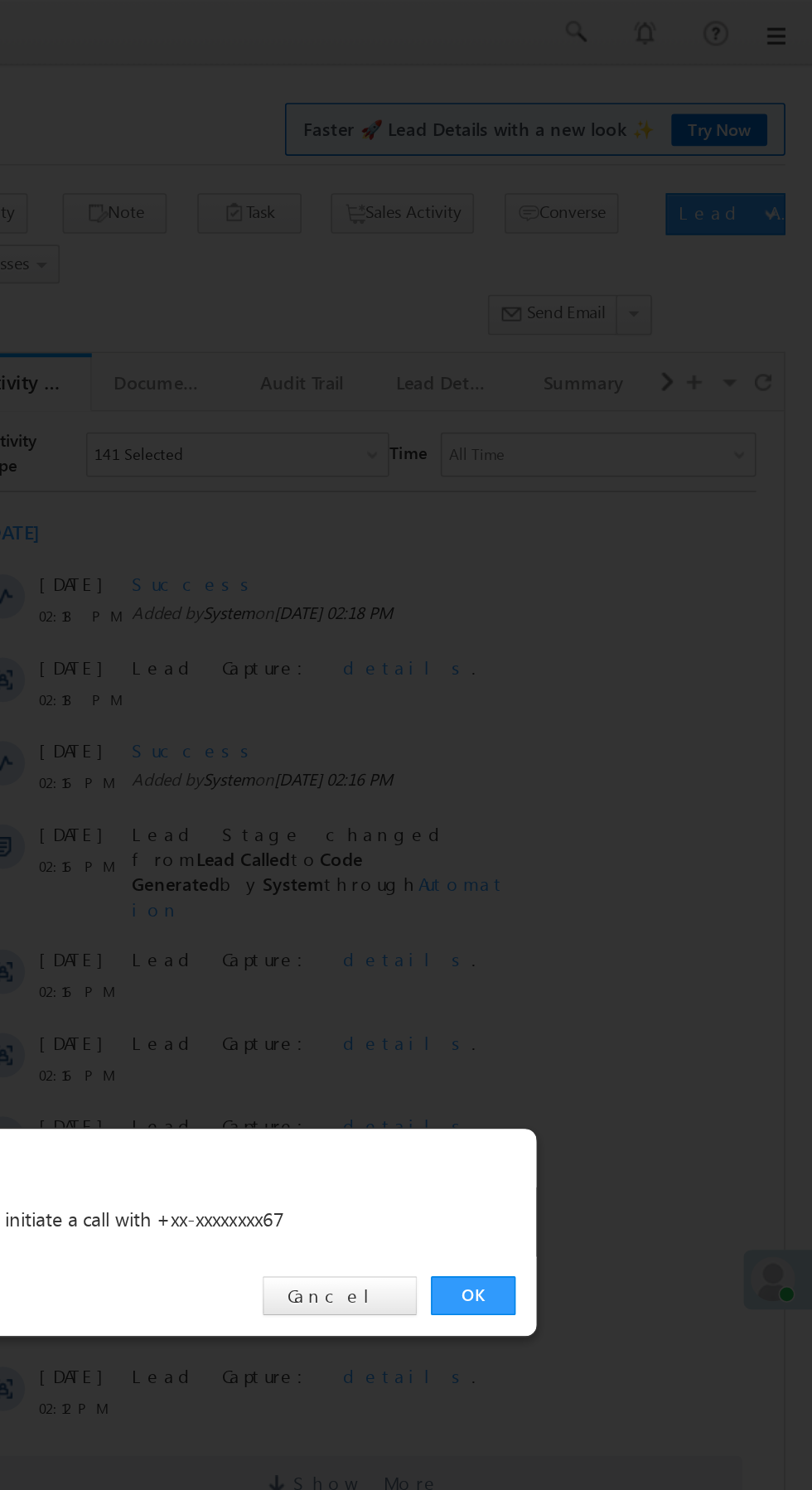
click at [619, 778] on link "OK" at bounding box center [610, 773] width 51 height 24
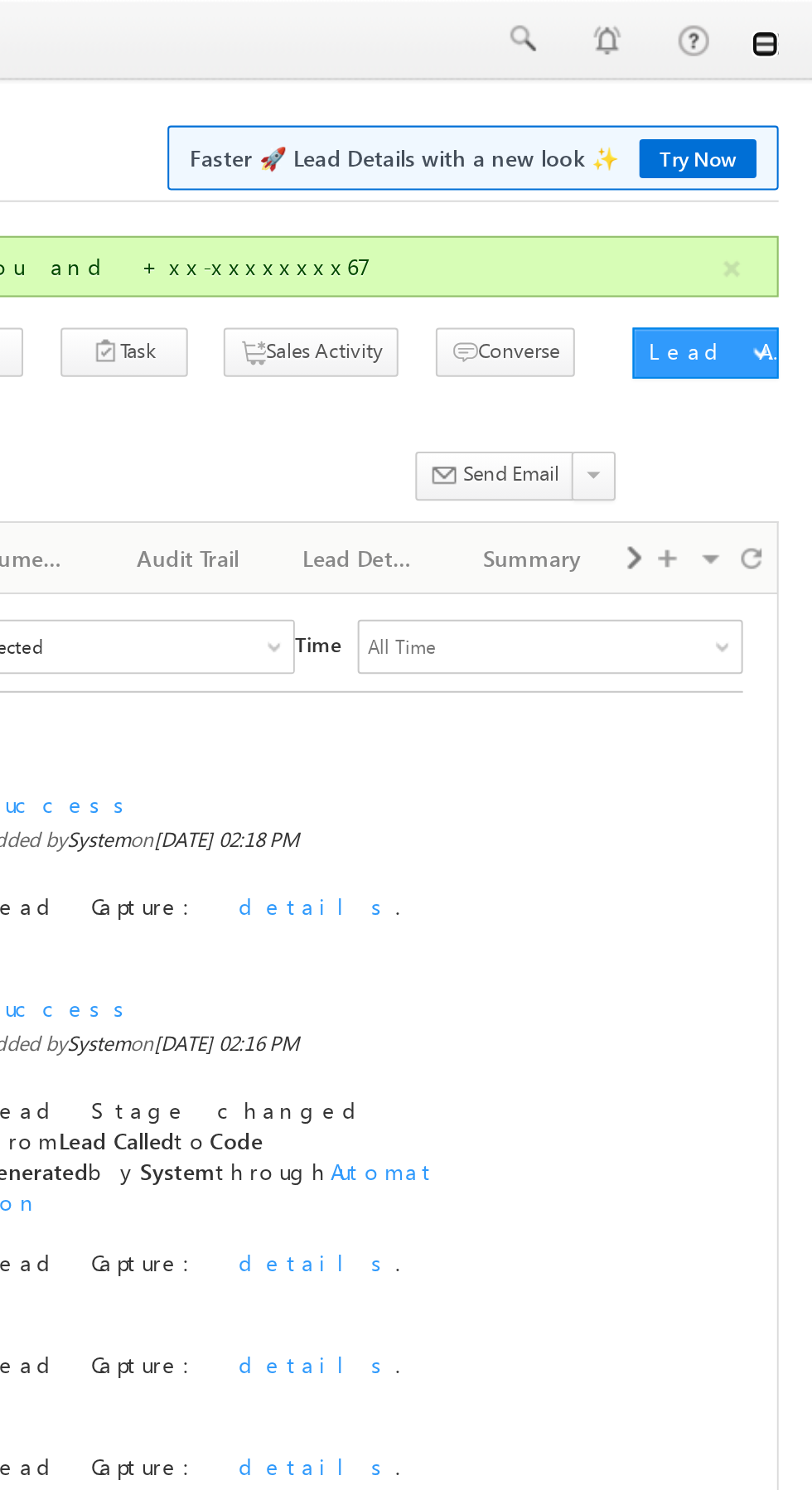
click at [788, 23] on link at bounding box center [789, 22] width 14 height 14
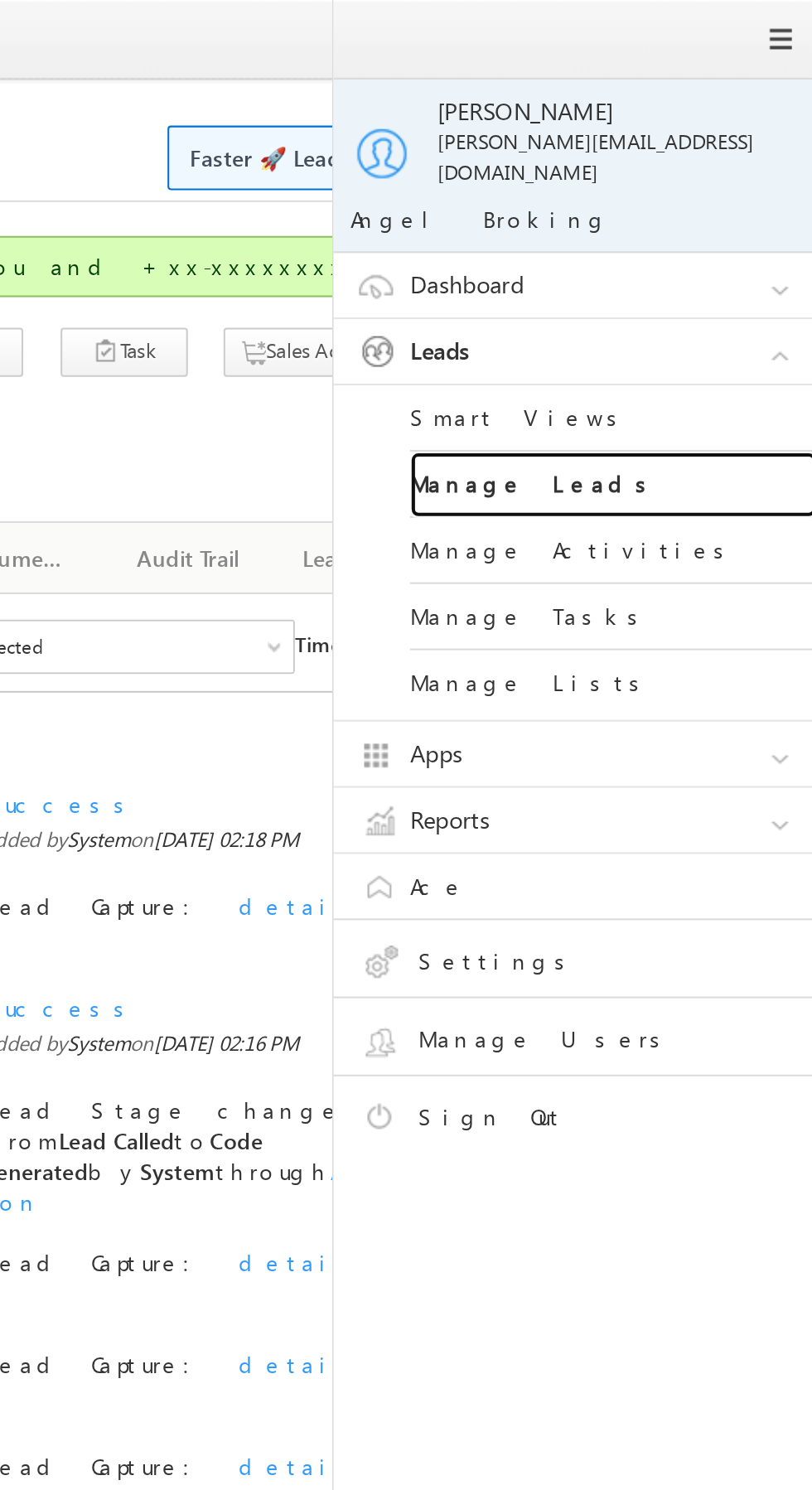
click at [735, 221] on link "Manage Leads" at bounding box center [715, 236] width 199 height 32
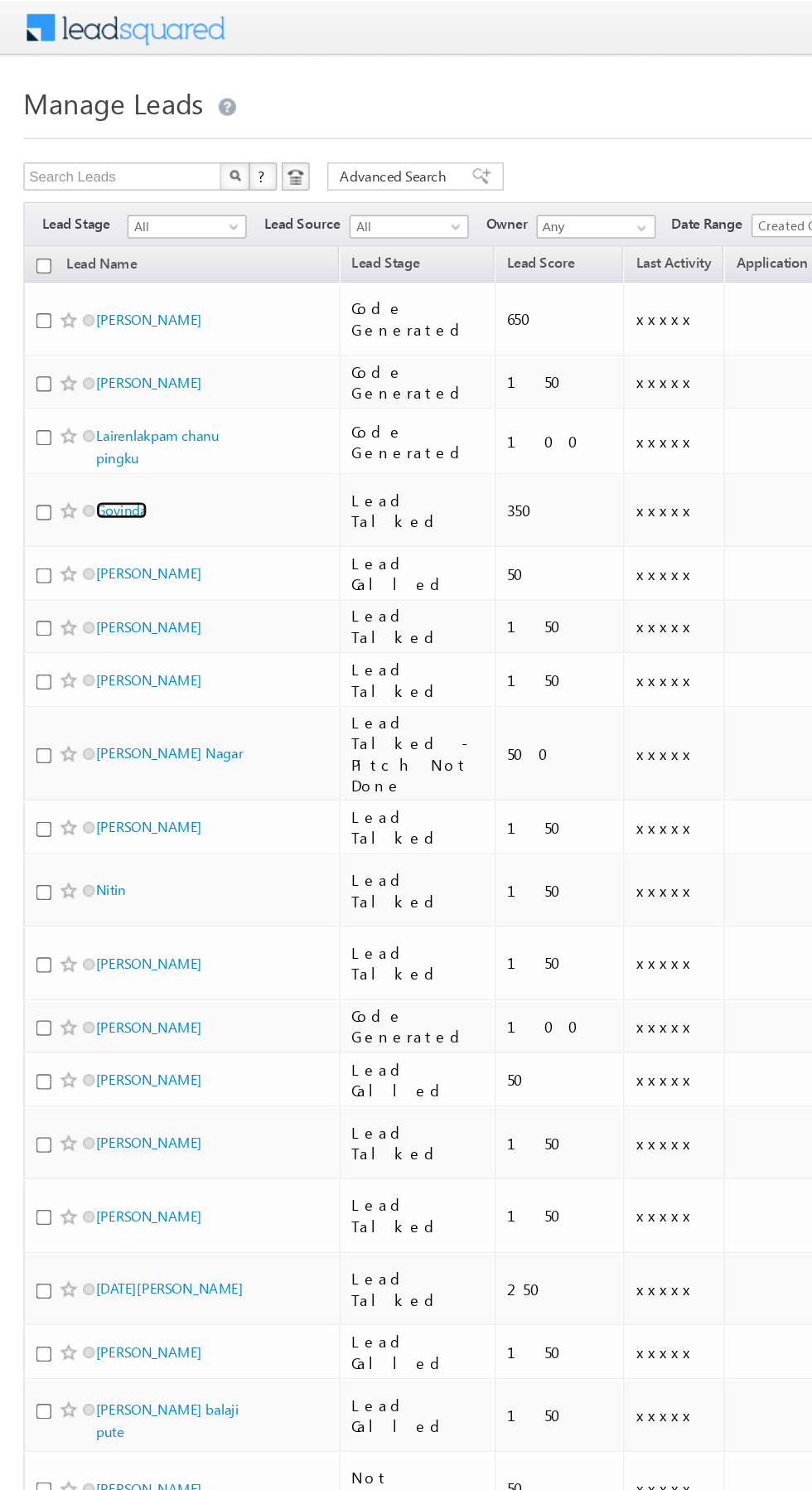
click at [97, 355] on link "Govinda" at bounding box center [85, 361] width 36 height 13
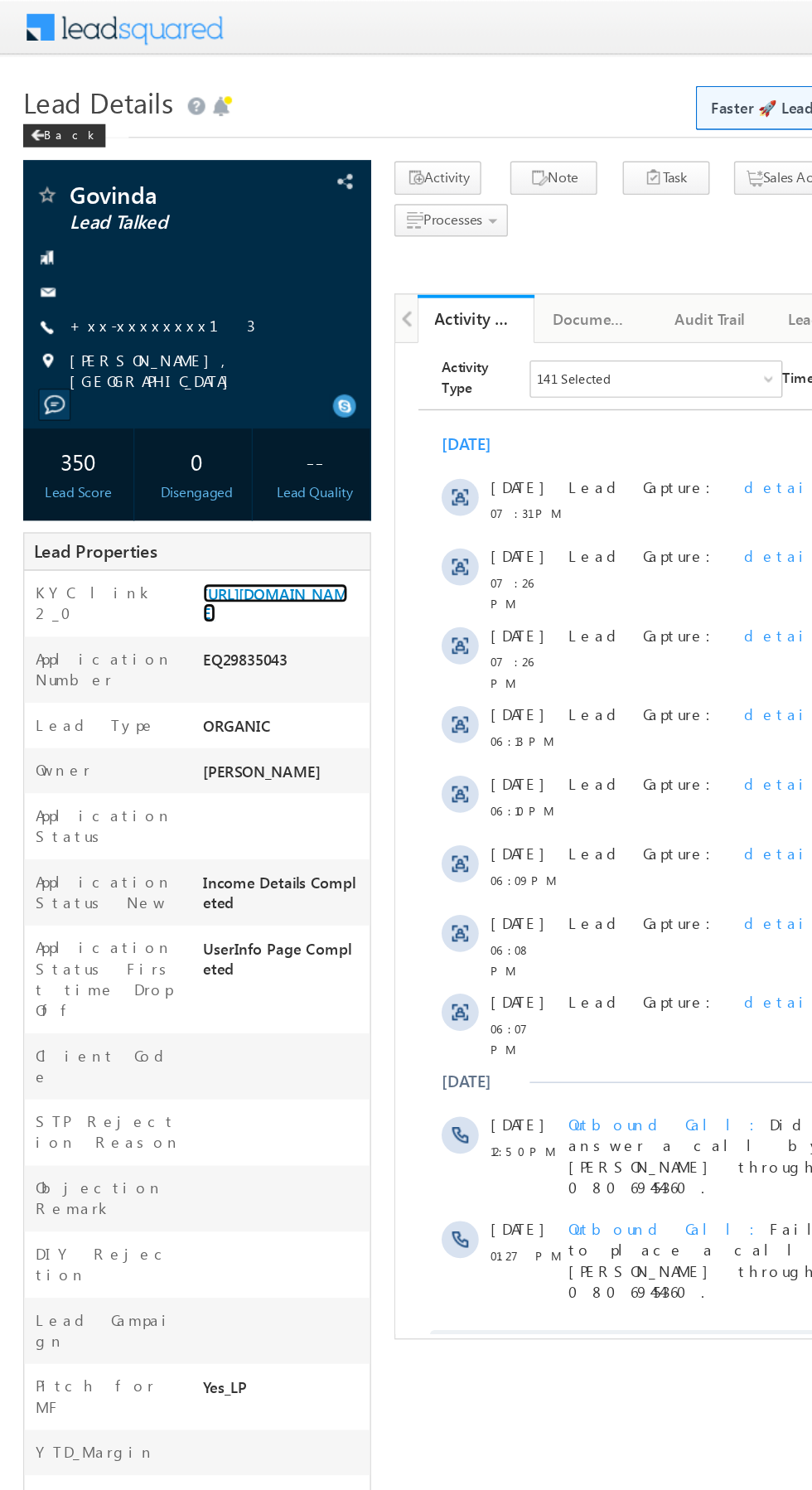
click at [199, 445] on link "https://angelbroking1-pk3em7sa.customui-test.leadsquared.com?leadId=0edbd169-74…" at bounding box center [197, 431] width 104 height 28
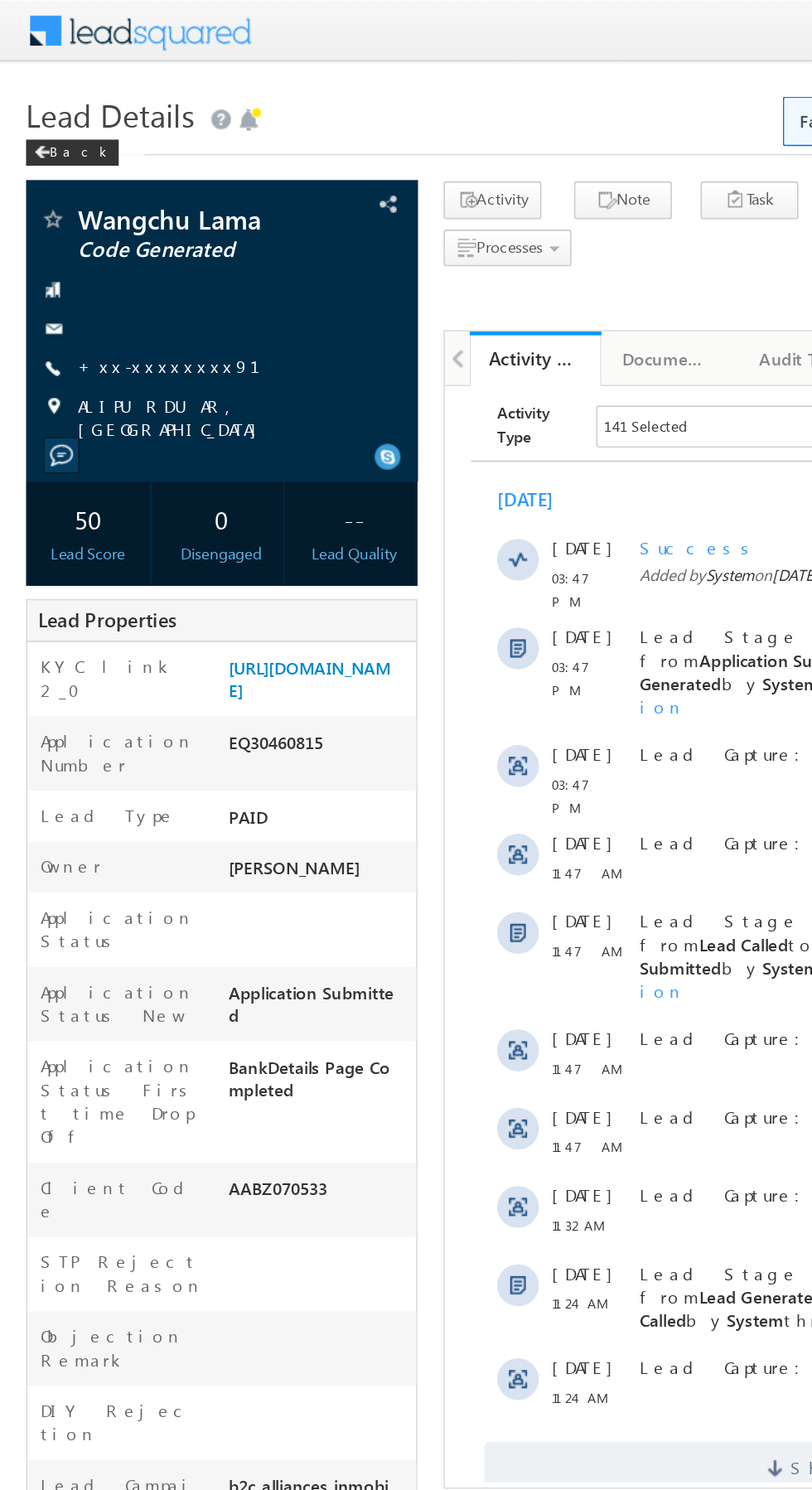
click at [100, 231] on link "+xx-xxxxxxxx91" at bounding box center [118, 232] width 136 height 14
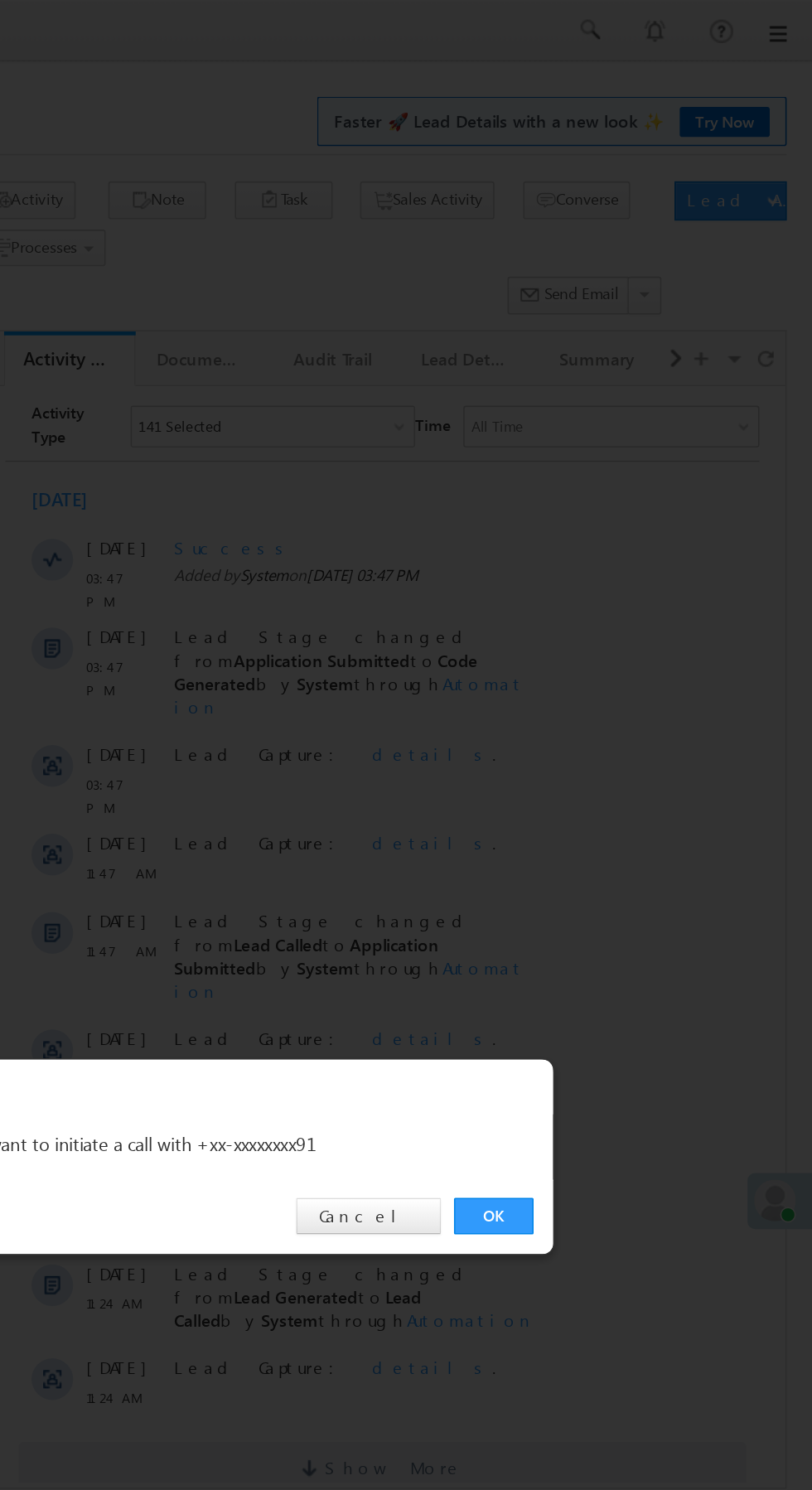
click at [620, 769] on link "OK" at bounding box center [610, 773] width 51 height 24
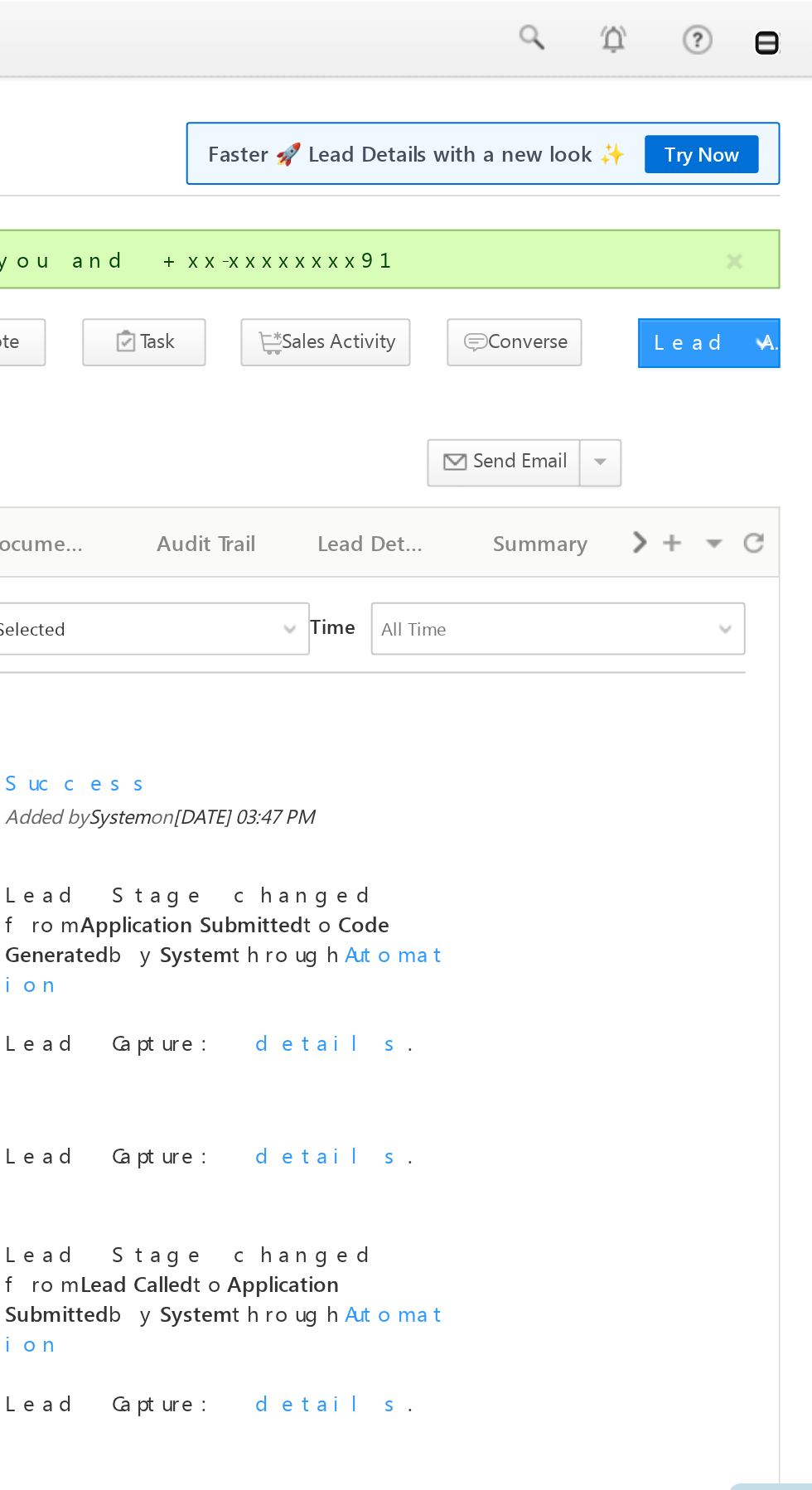
click at [793, 24] on link at bounding box center [789, 22] width 14 height 14
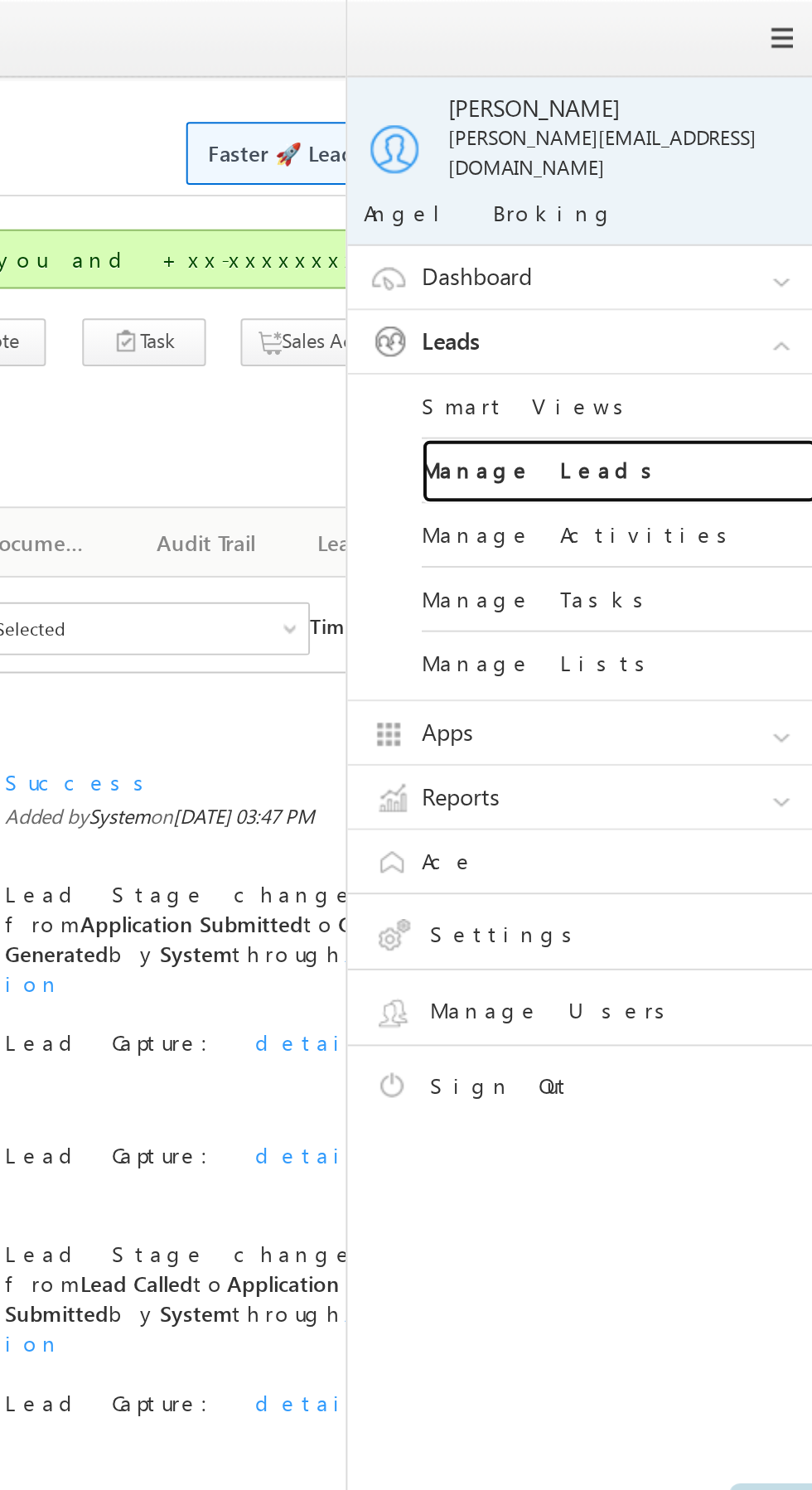
click at [714, 227] on link "Manage Leads" at bounding box center [715, 236] width 199 height 32
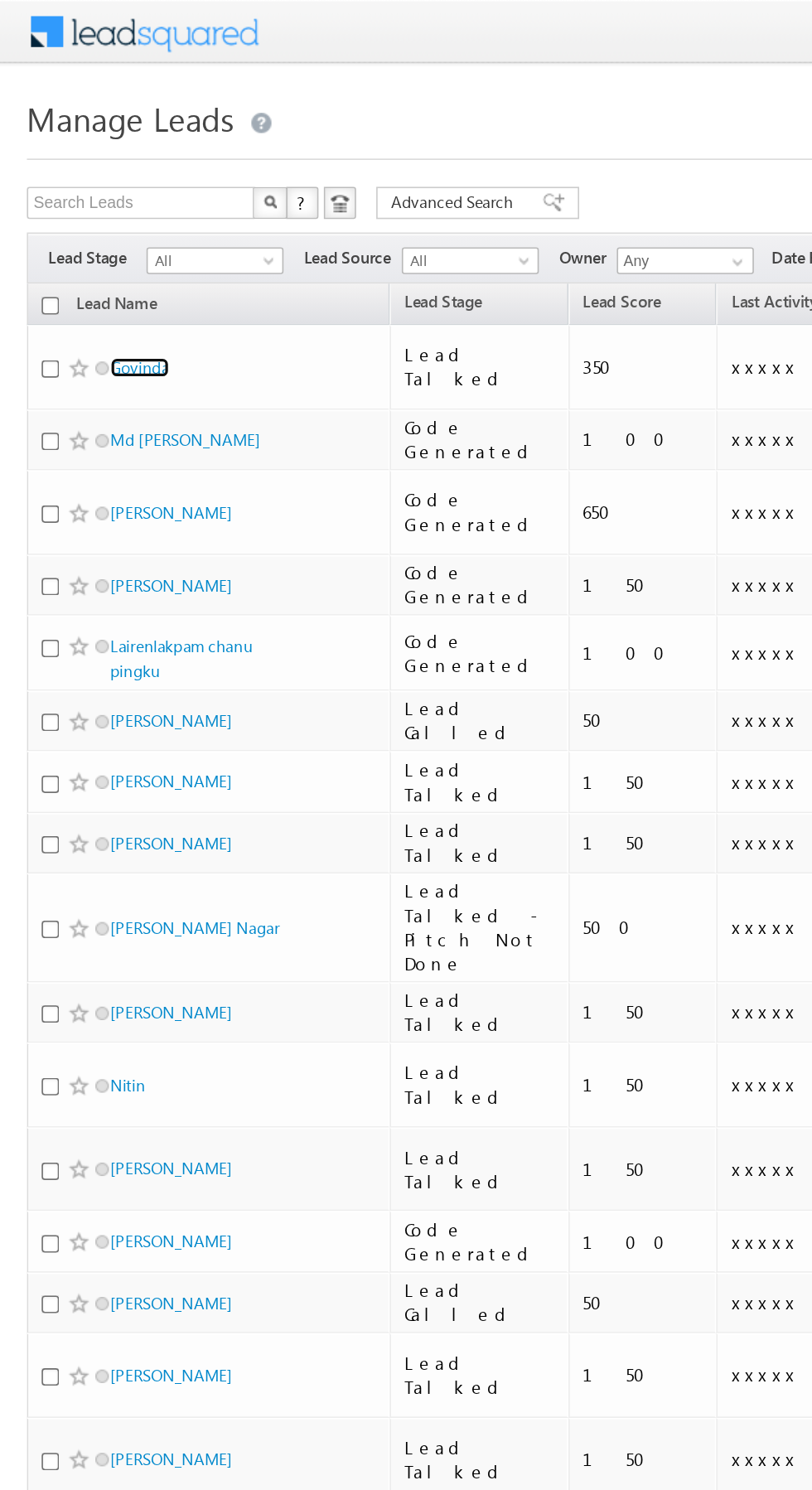
click at [97, 221] on link "Govinda" at bounding box center [85, 227] width 36 height 13
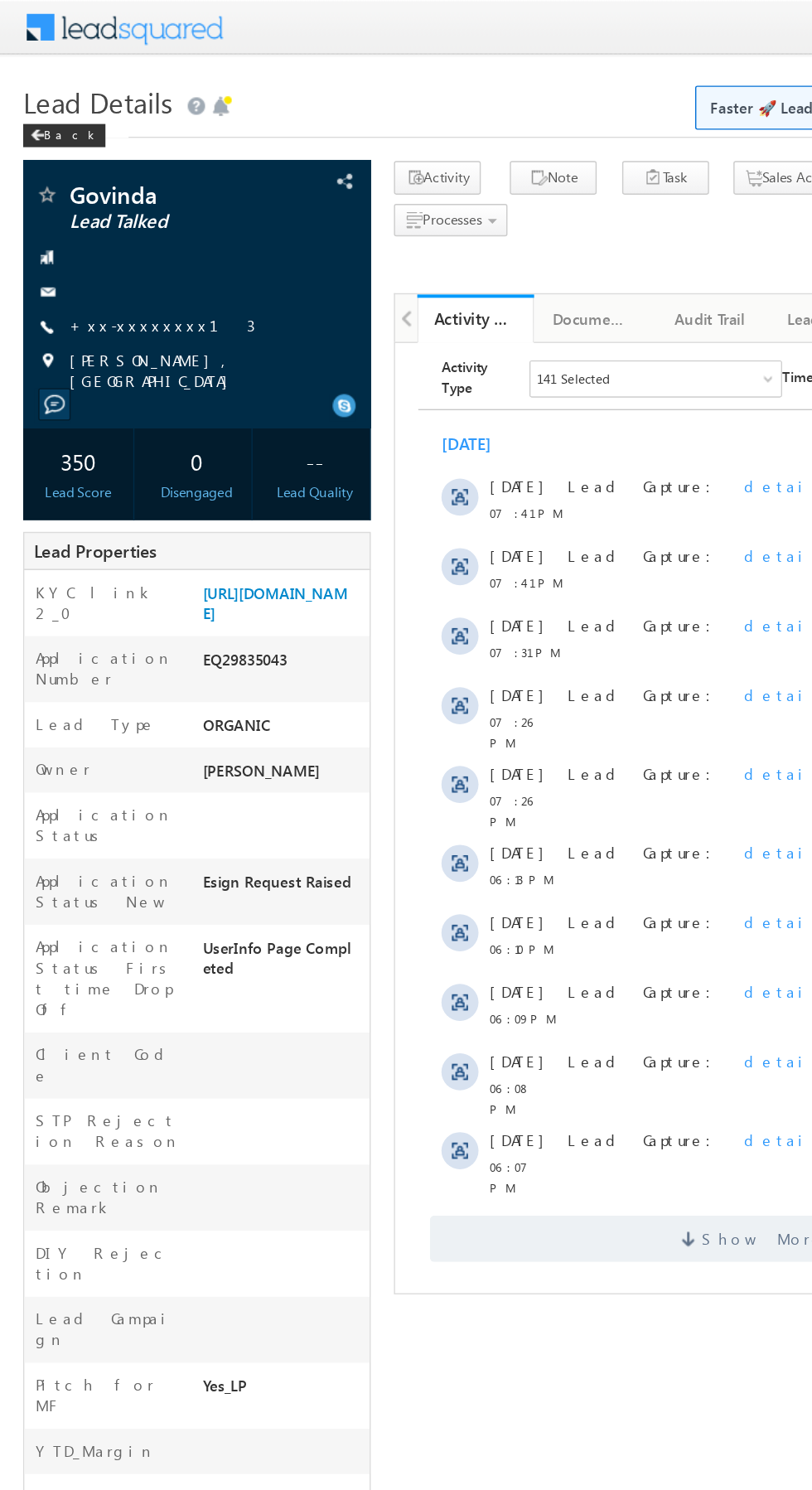
click at [112, 237] on link "+xx-xxxxxxxx13" at bounding box center [116, 232] width 132 height 14
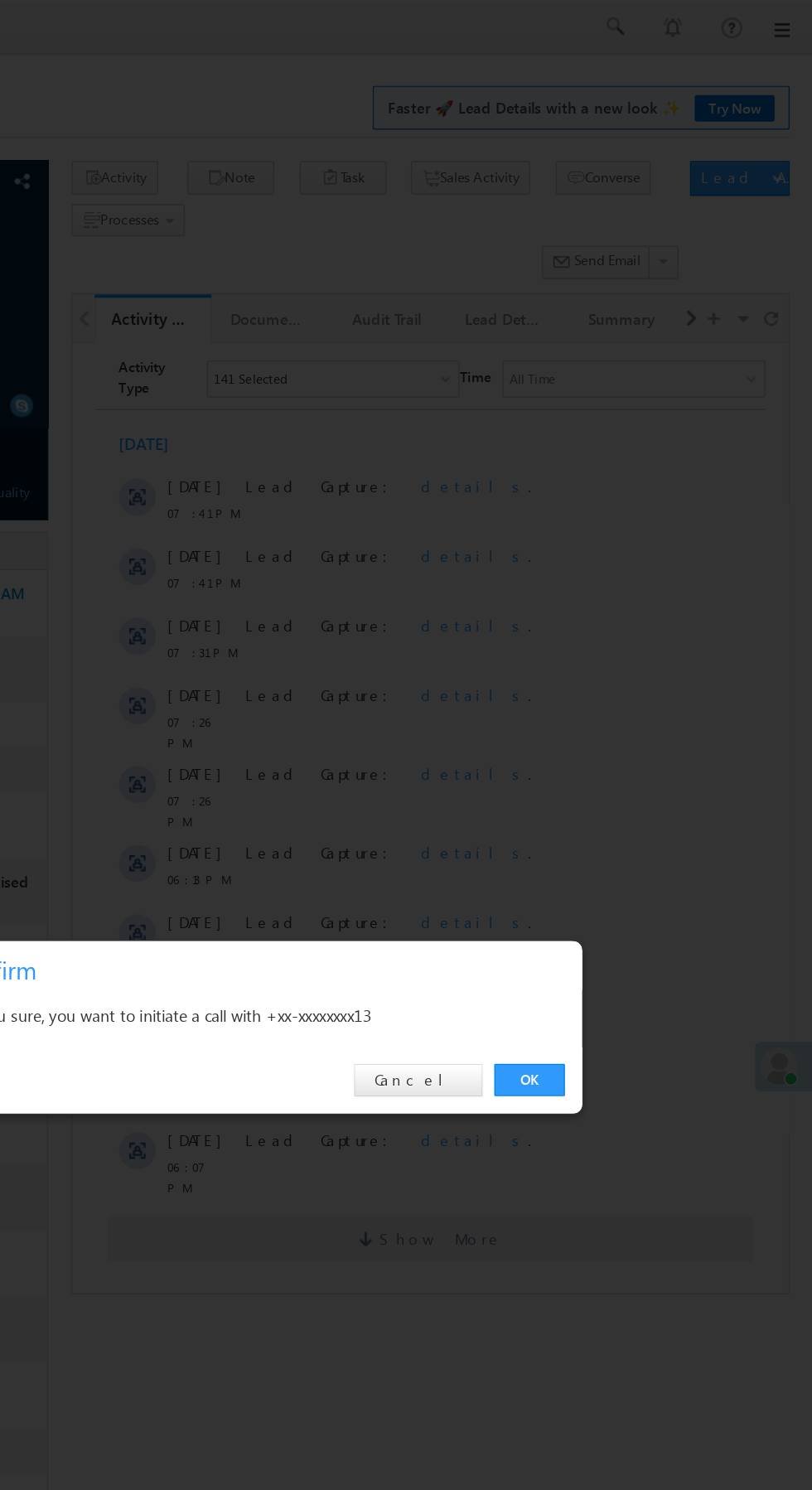
click at [611, 772] on link "OK" at bounding box center [610, 773] width 51 height 24
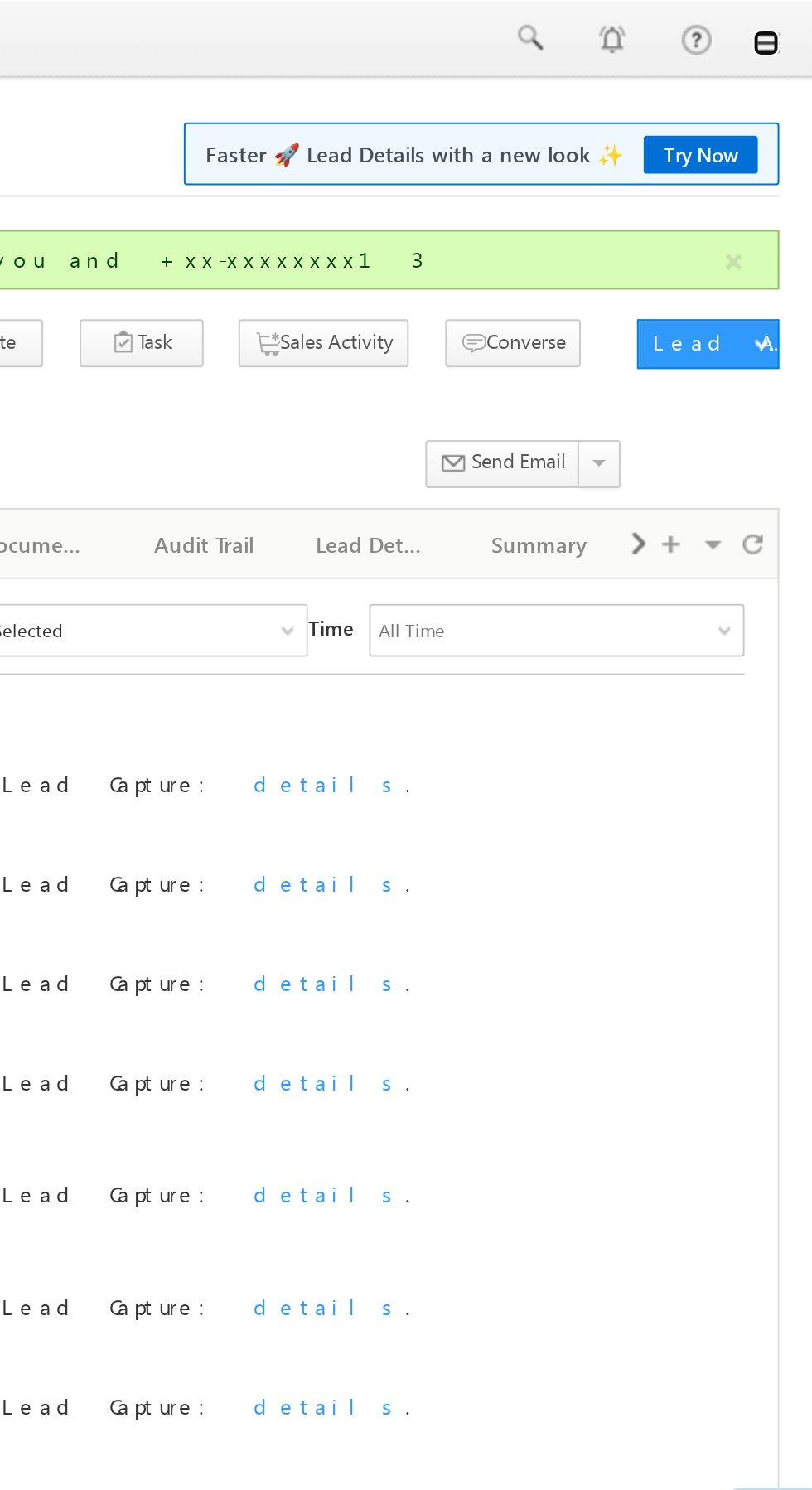
click at [793, 25] on link at bounding box center [789, 22] width 14 height 14
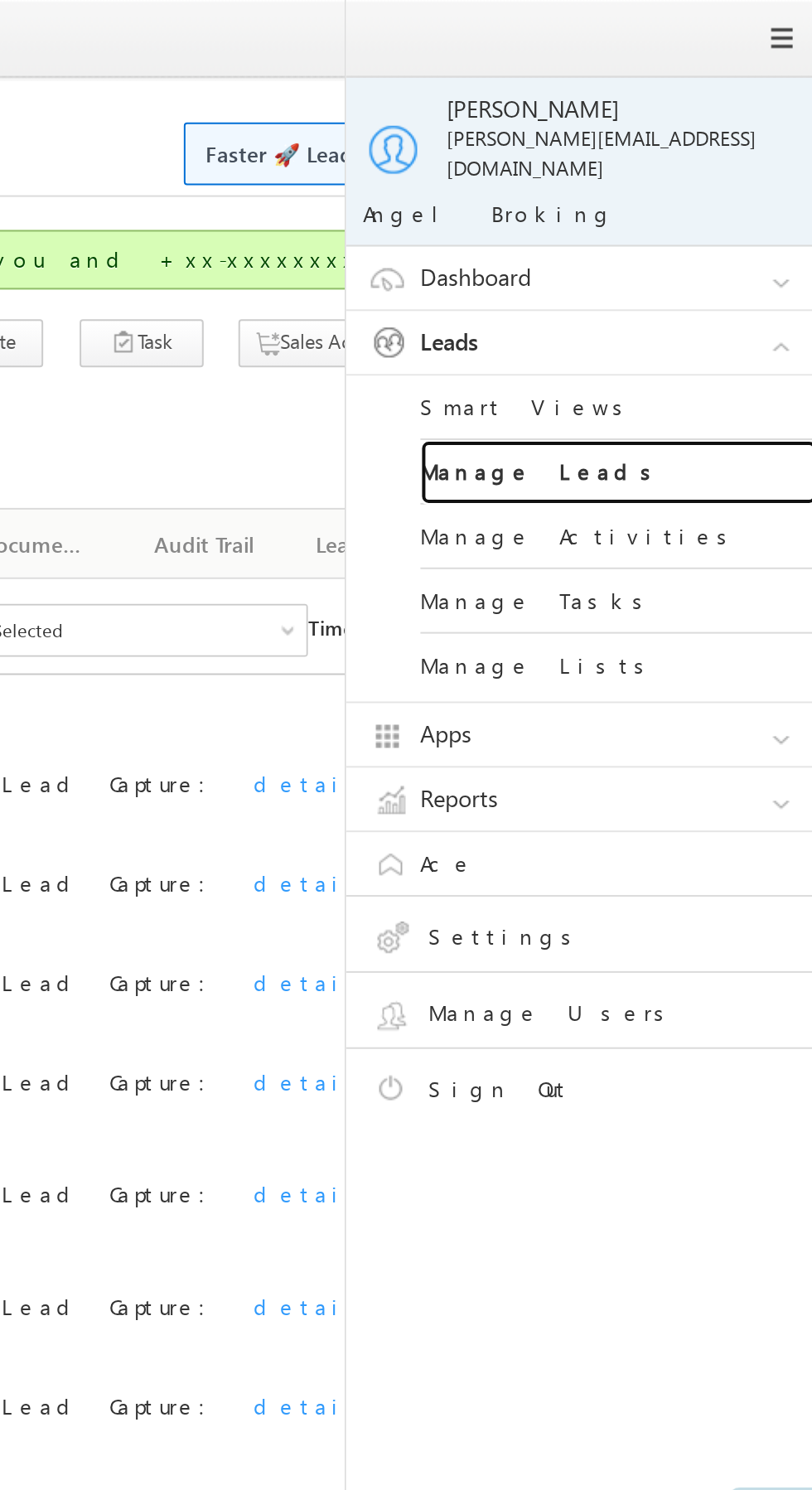
click at [734, 224] on link "Manage Leads" at bounding box center [715, 236] width 199 height 32
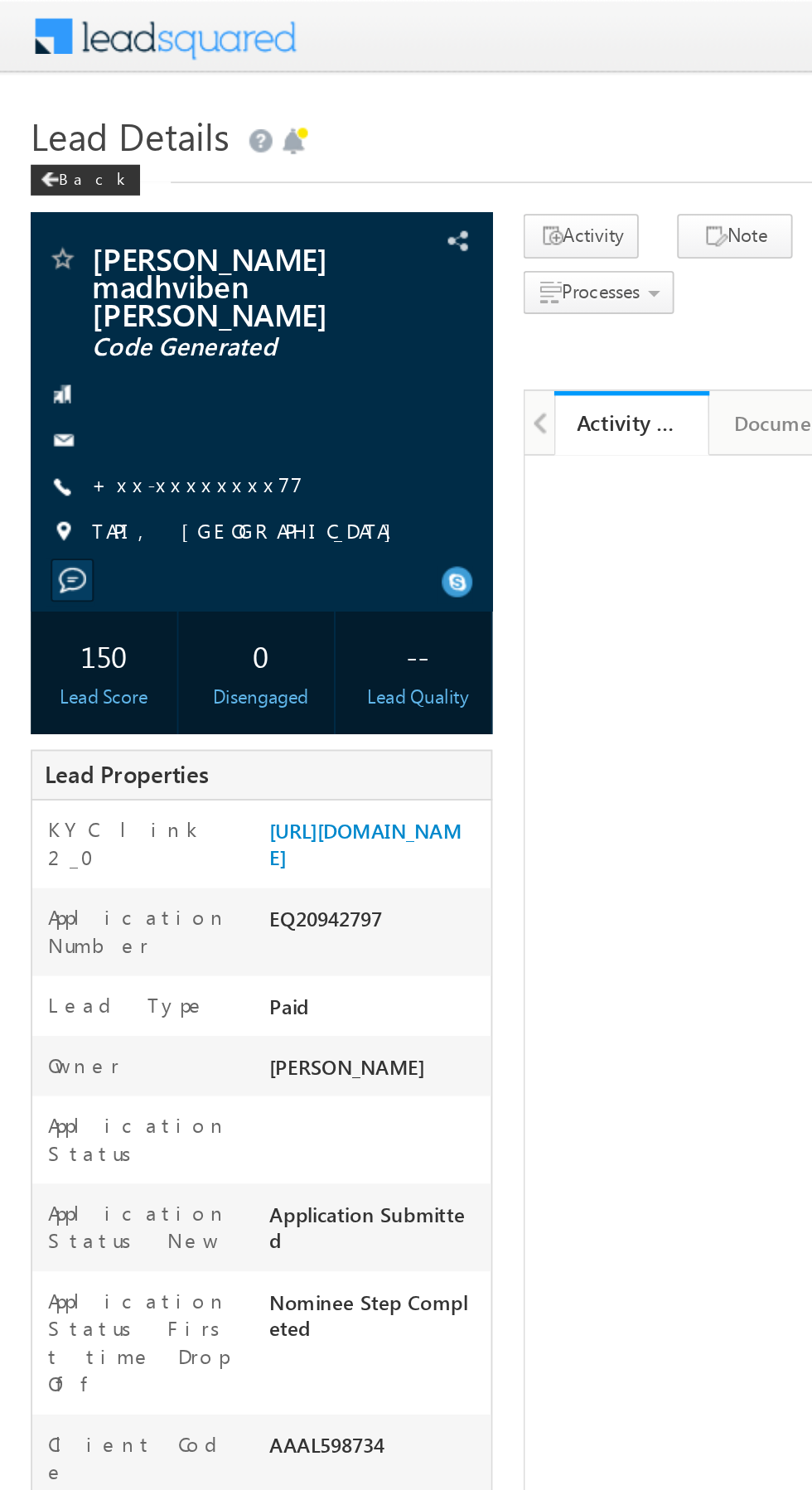
click at [111, 254] on link "+xx-xxxxxxxx77" at bounding box center [107, 261] width 114 height 14
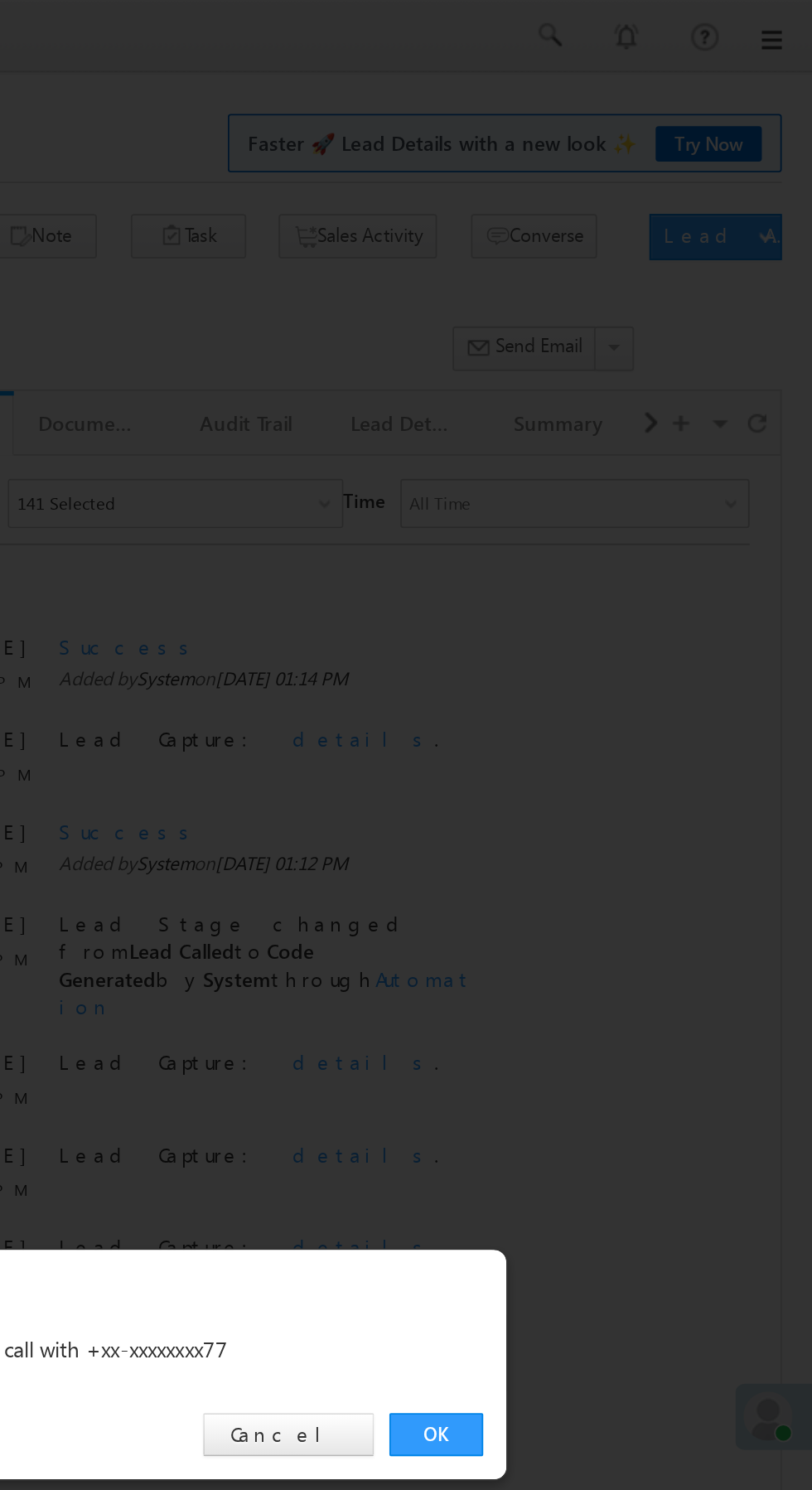
click at [609, 770] on link "OK" at bounding box center [610, 773] width 51 height 24
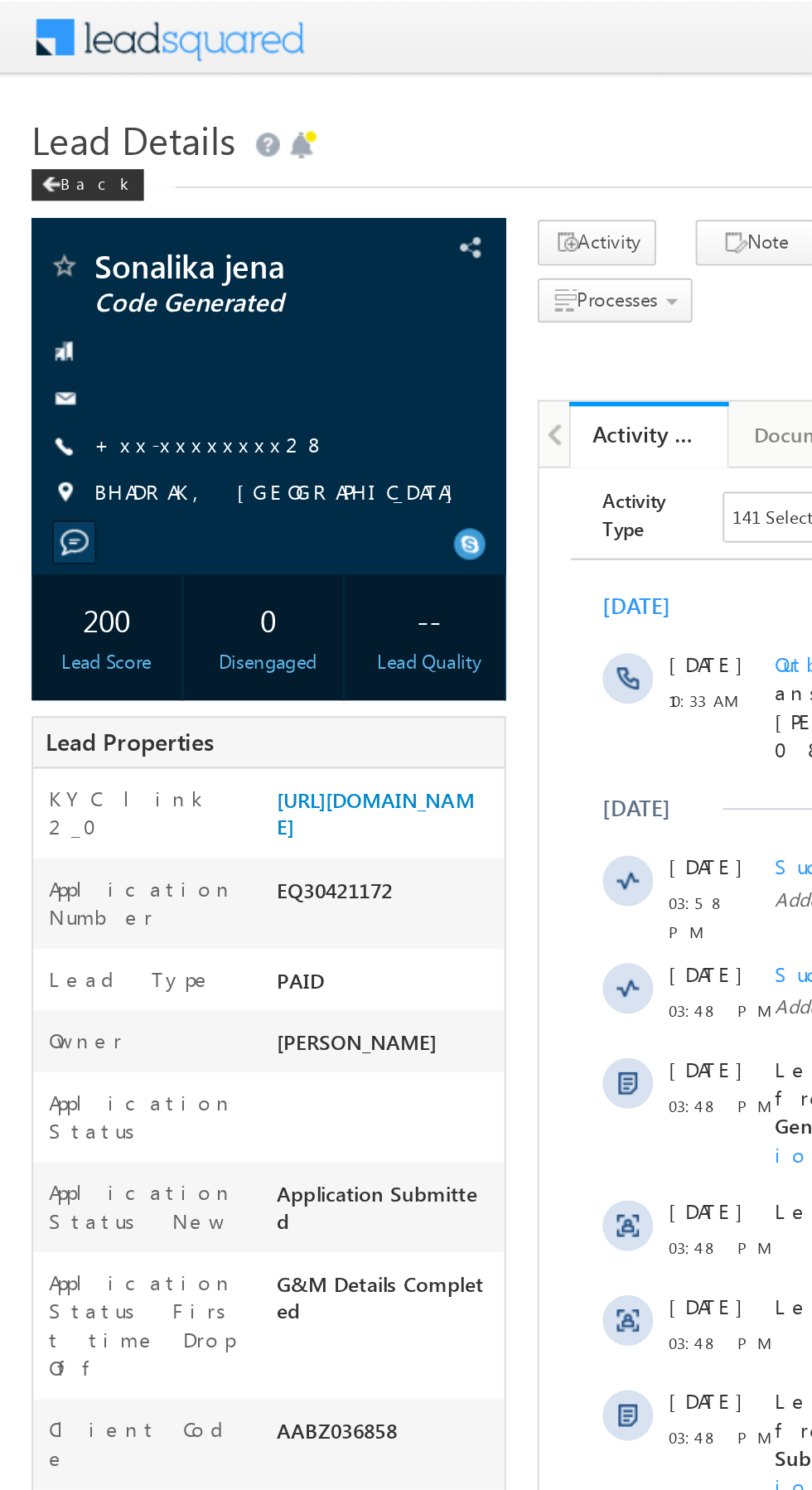
click at [99, 234] on link "+xx-xxxxxxxx28" at bounding box center [111, 232] width 122 height 14
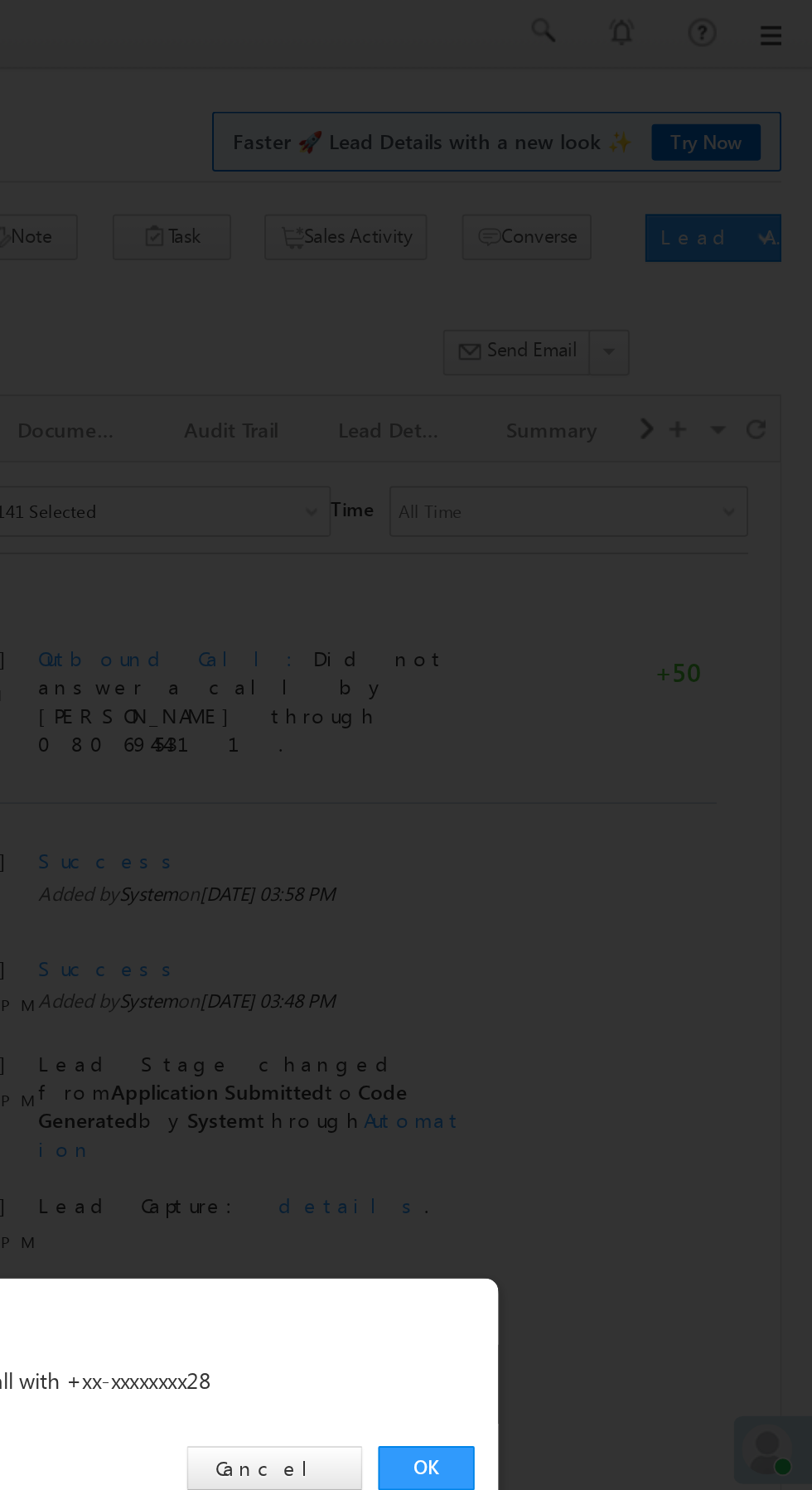
click at [612, 769] on link "OK" at bounding box center [610, 773] width 51 height 24
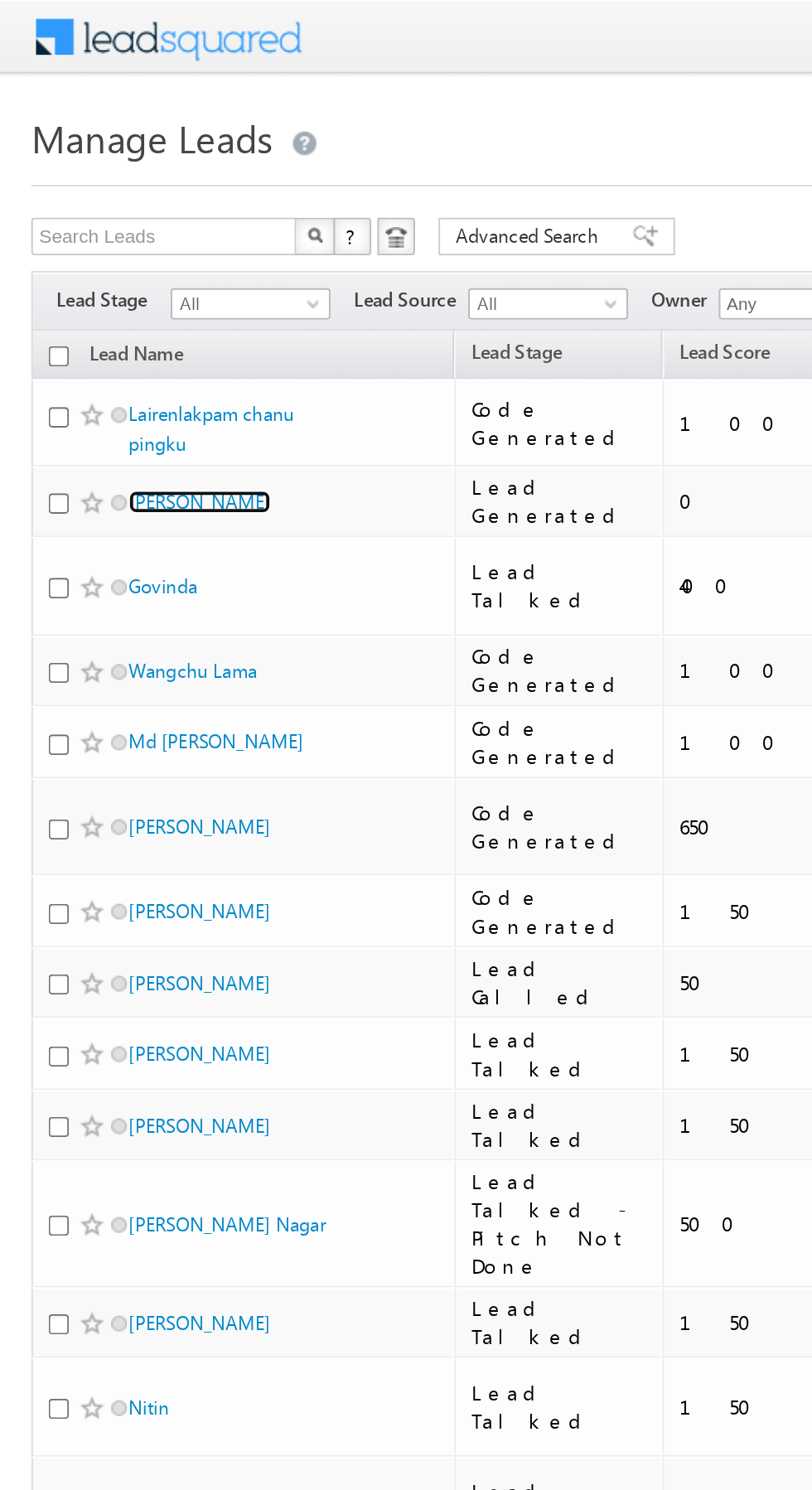
click at [110, 270] on link "[PERSON_NAME]" at bounding box center [105, 265] width 76 height 13
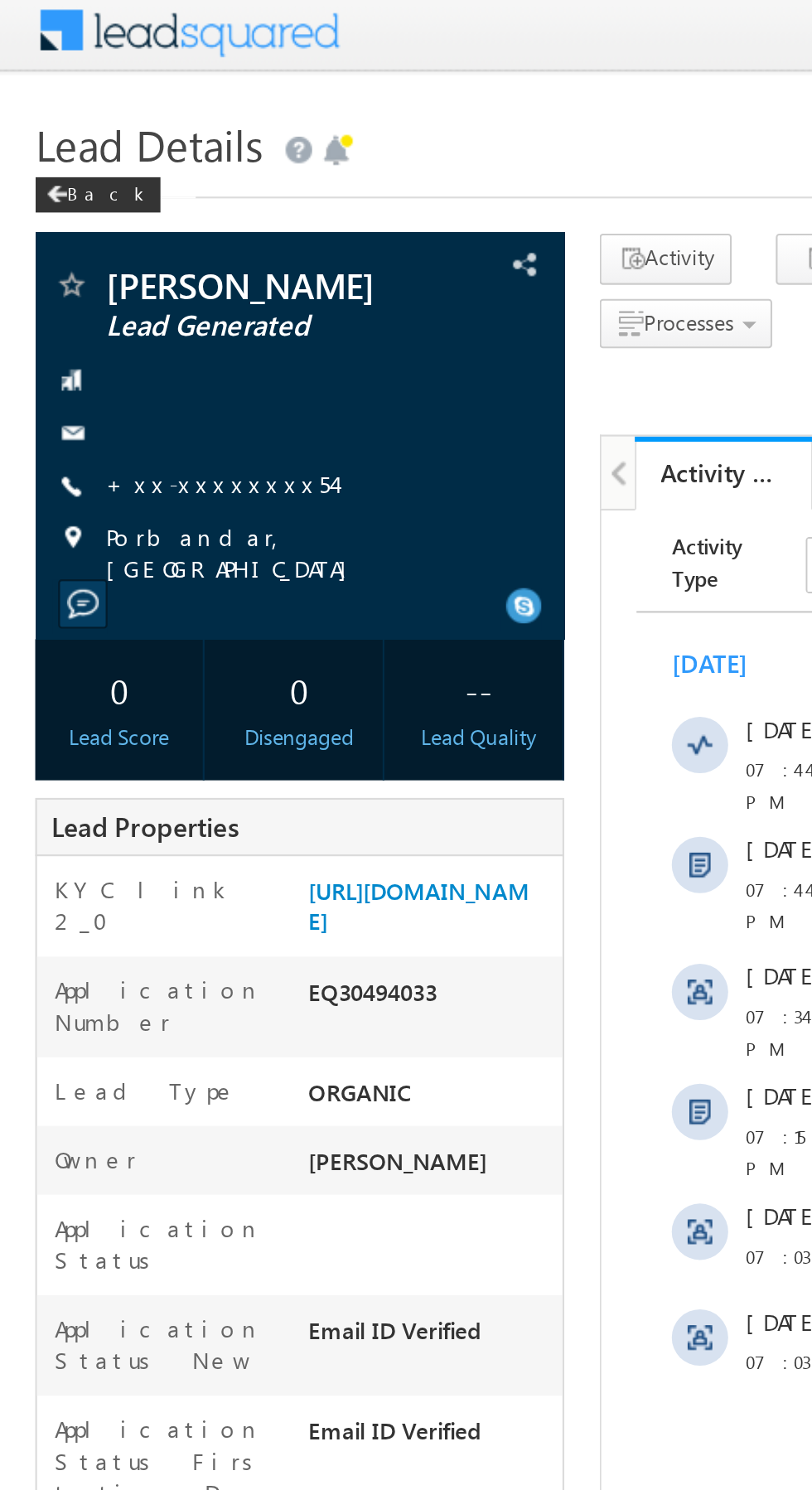
click at [103, 235] on link "+xx-xxxxxxxx54" at bounding box center [103, 232] width 107 height 14
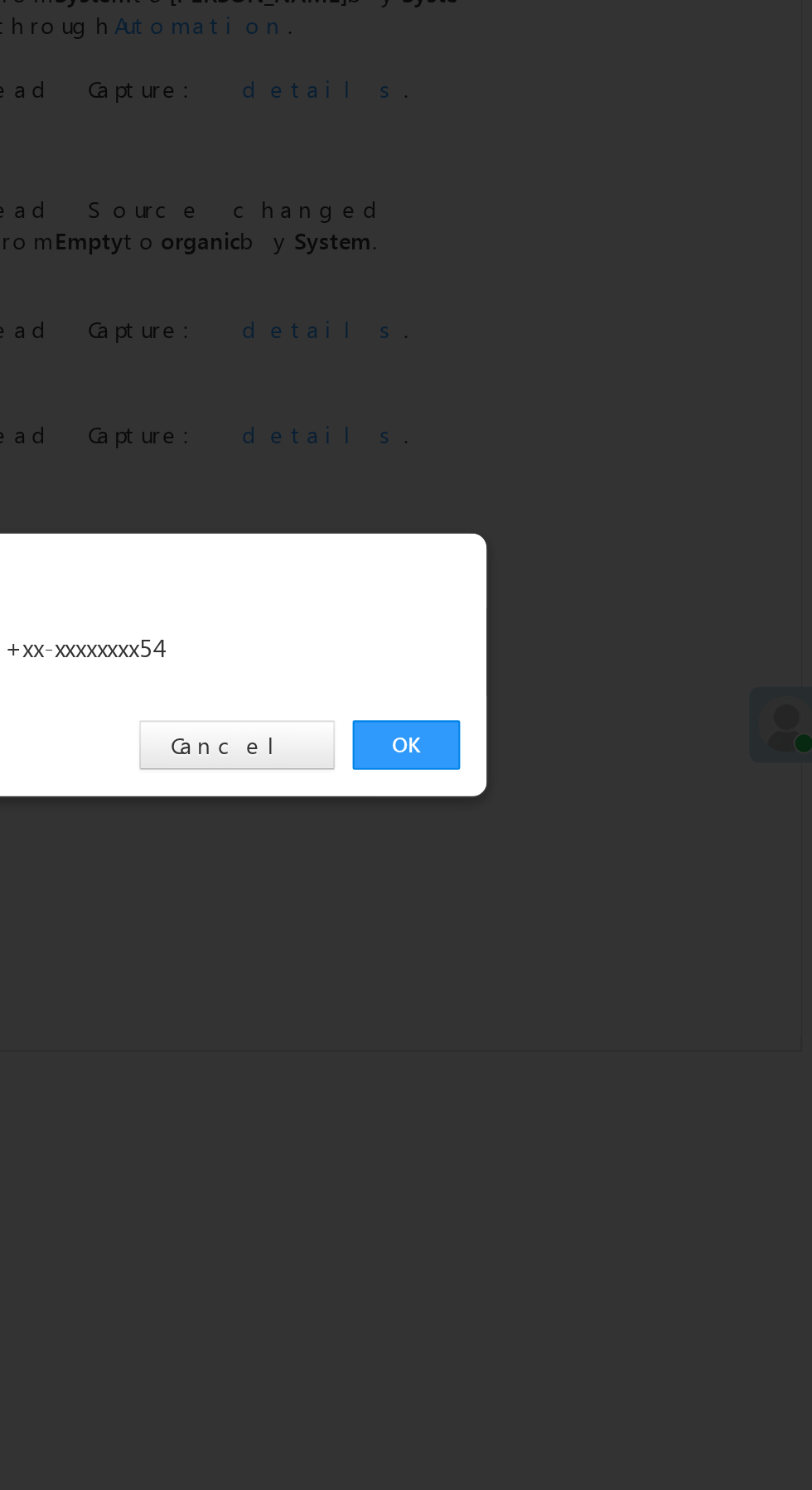
click at [610, 768] on link "OK" at bounding box center [610, 773] width 51 height 24
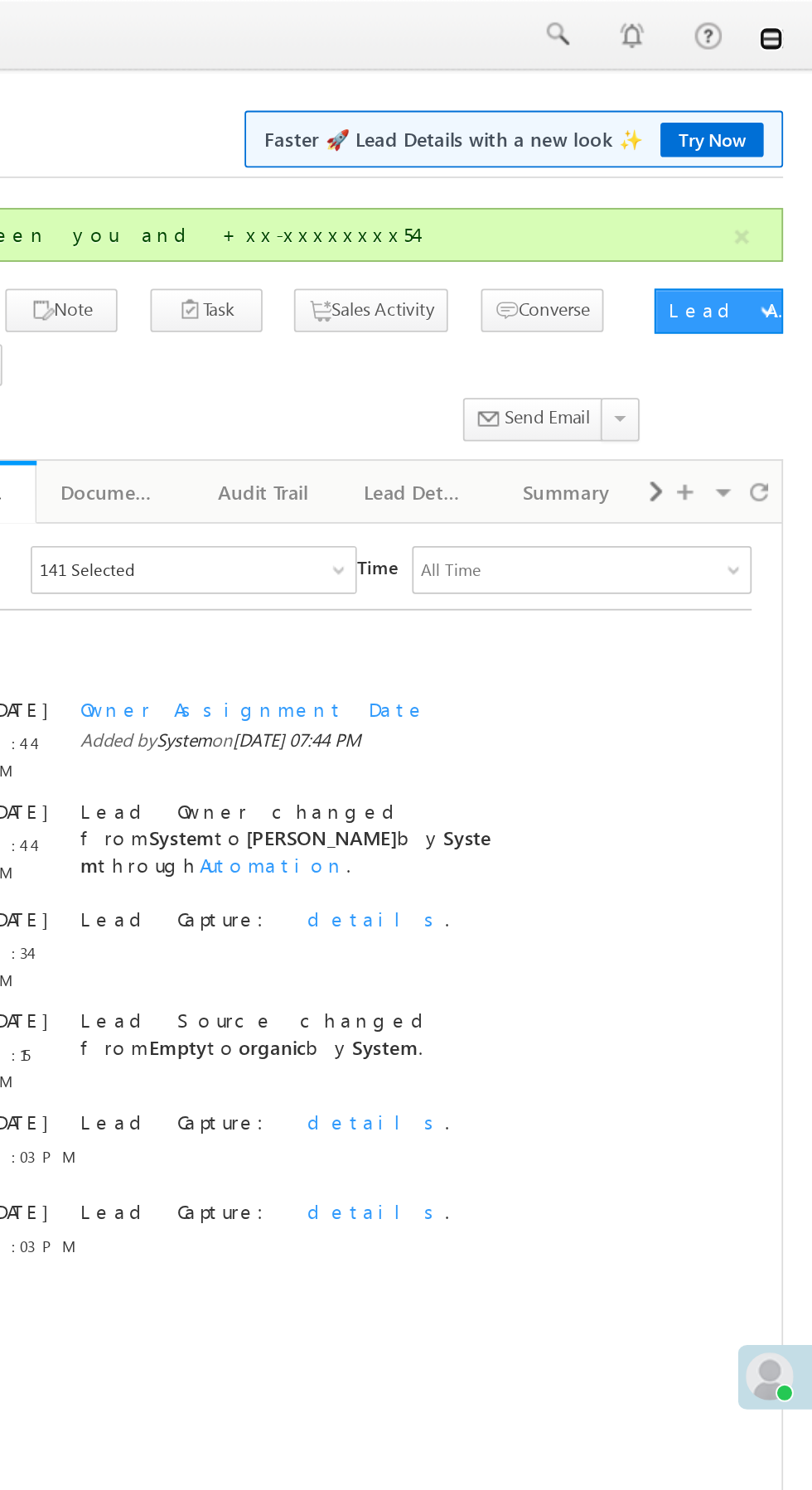
click at [789, 25] on link at bounding box center [789, 22] width 14 height 14
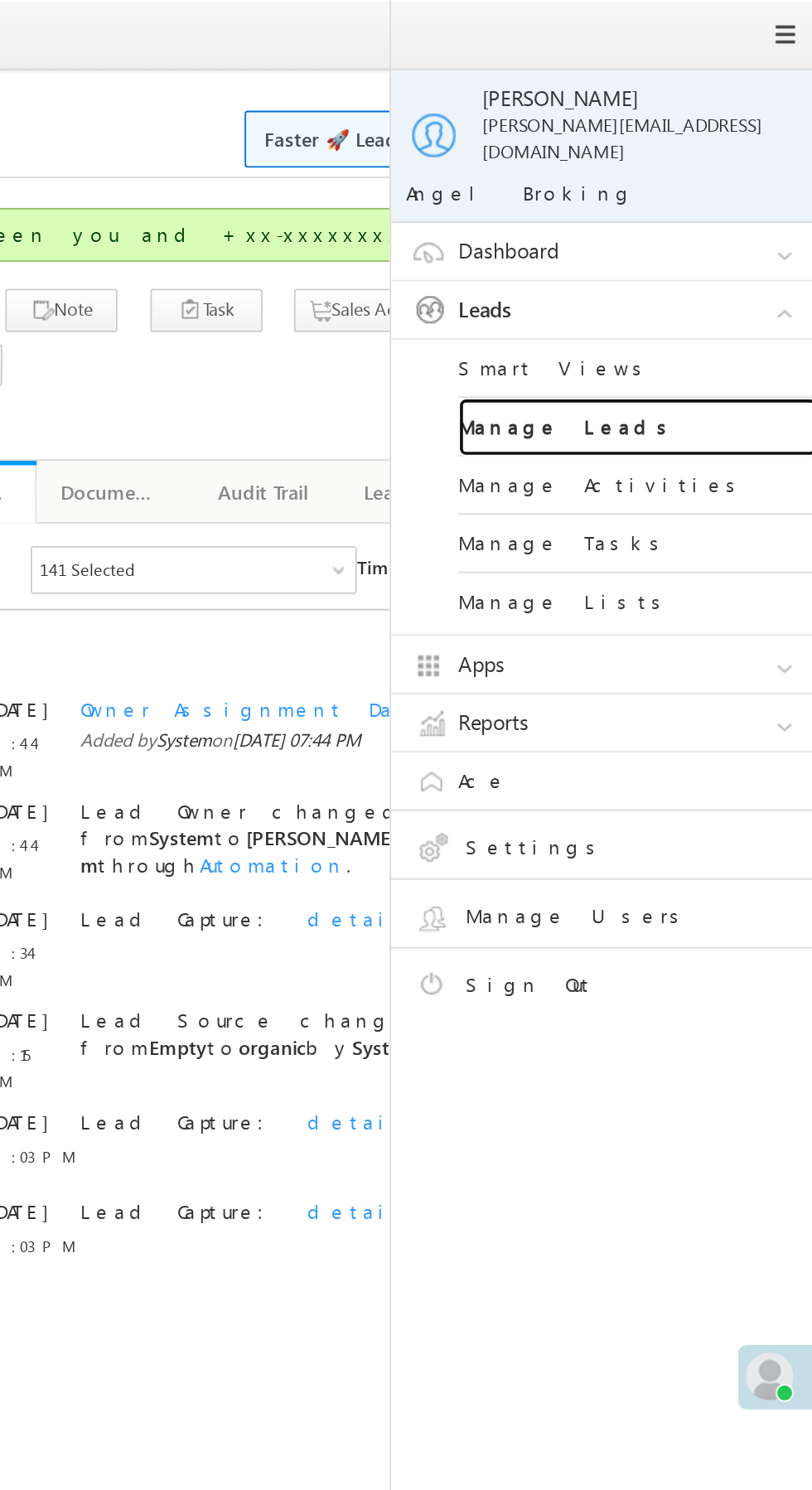
click at [741, 228] on link "Manage Leads" at bounding box center [715, 236] width 199 height 32
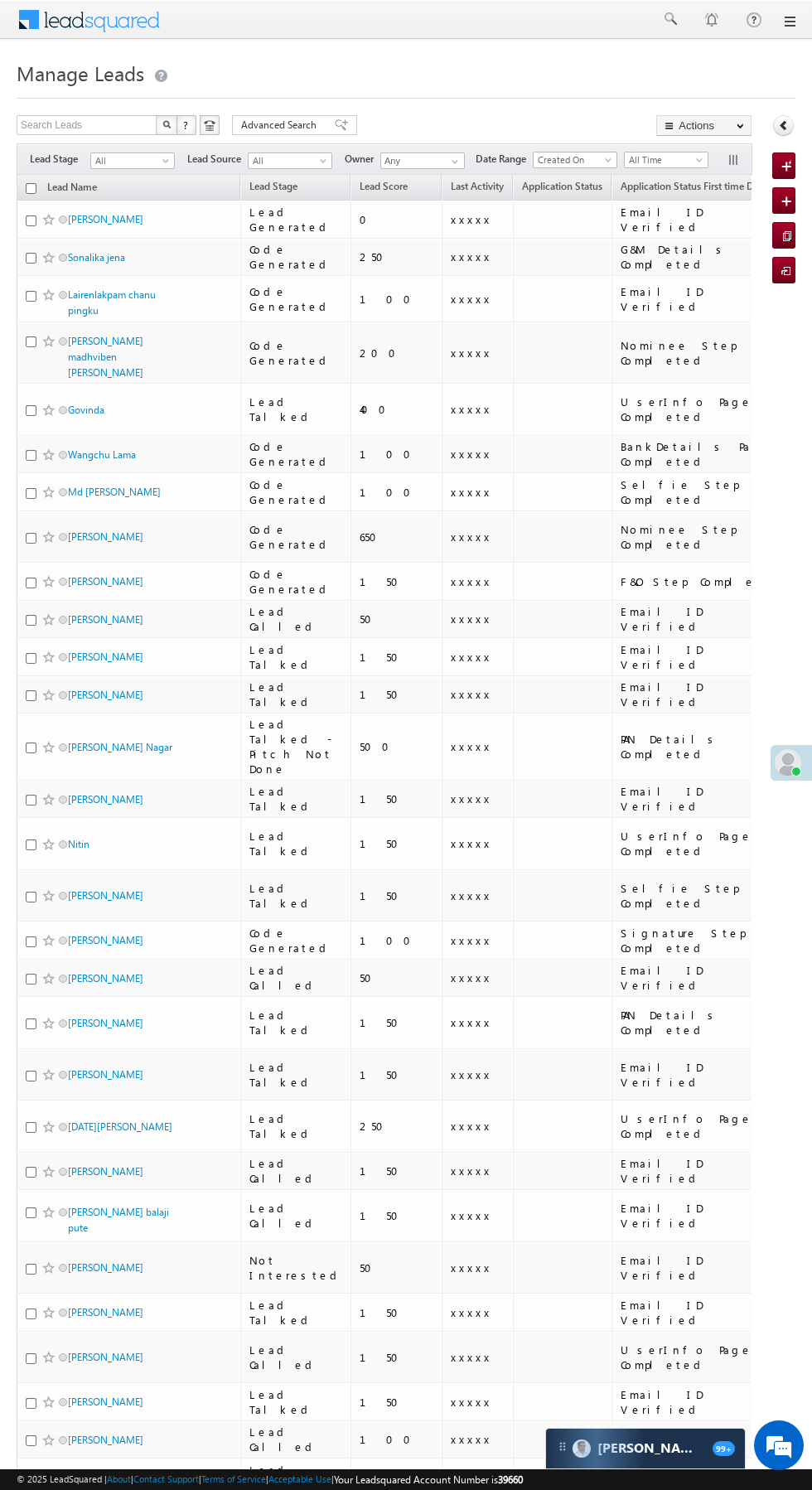
scroll to position [0, 13]
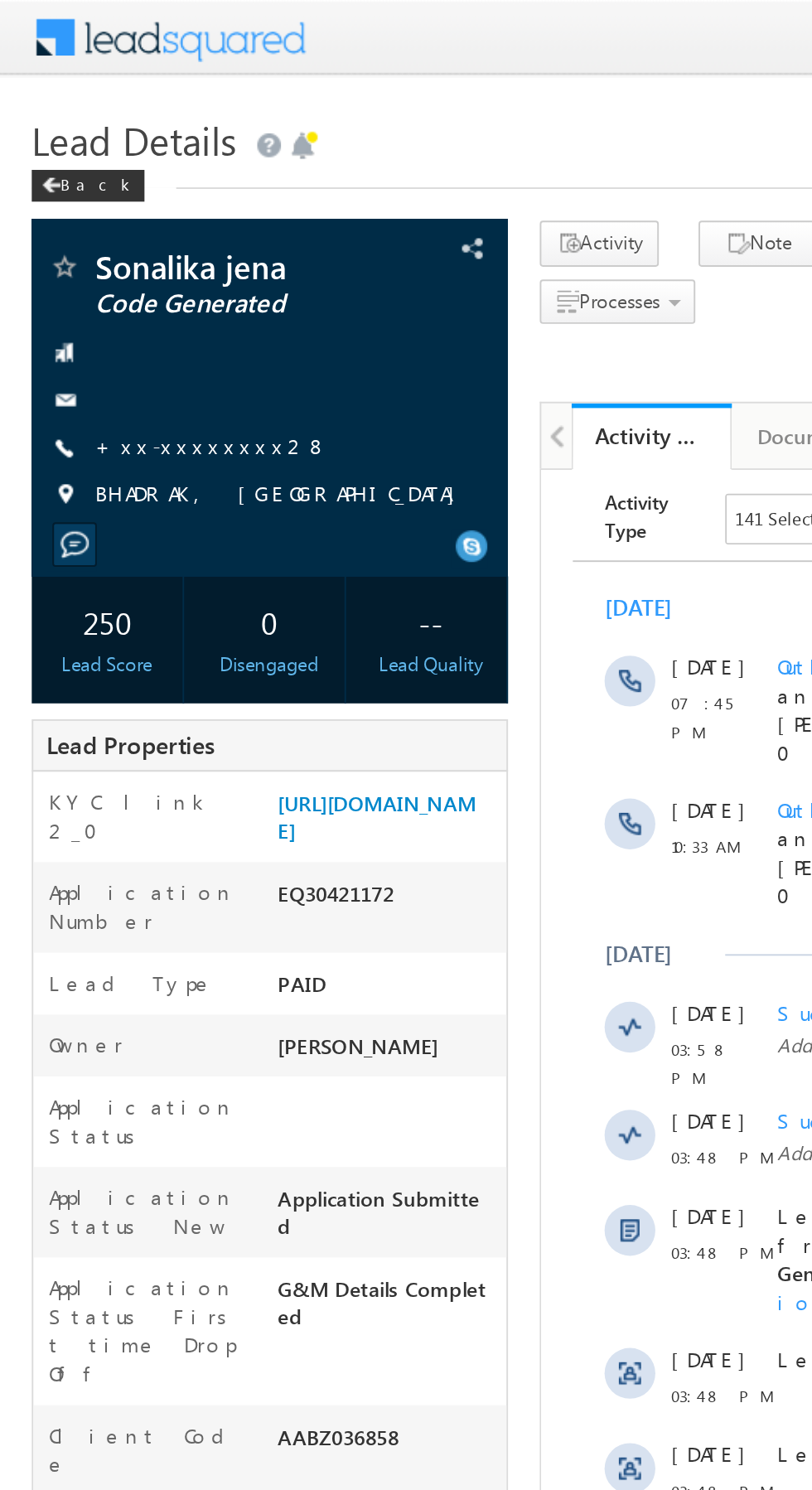
click at [104, 235] on link "+xx-xxxxxxxx28" at bounding box center [111, 232] width 122 height 14
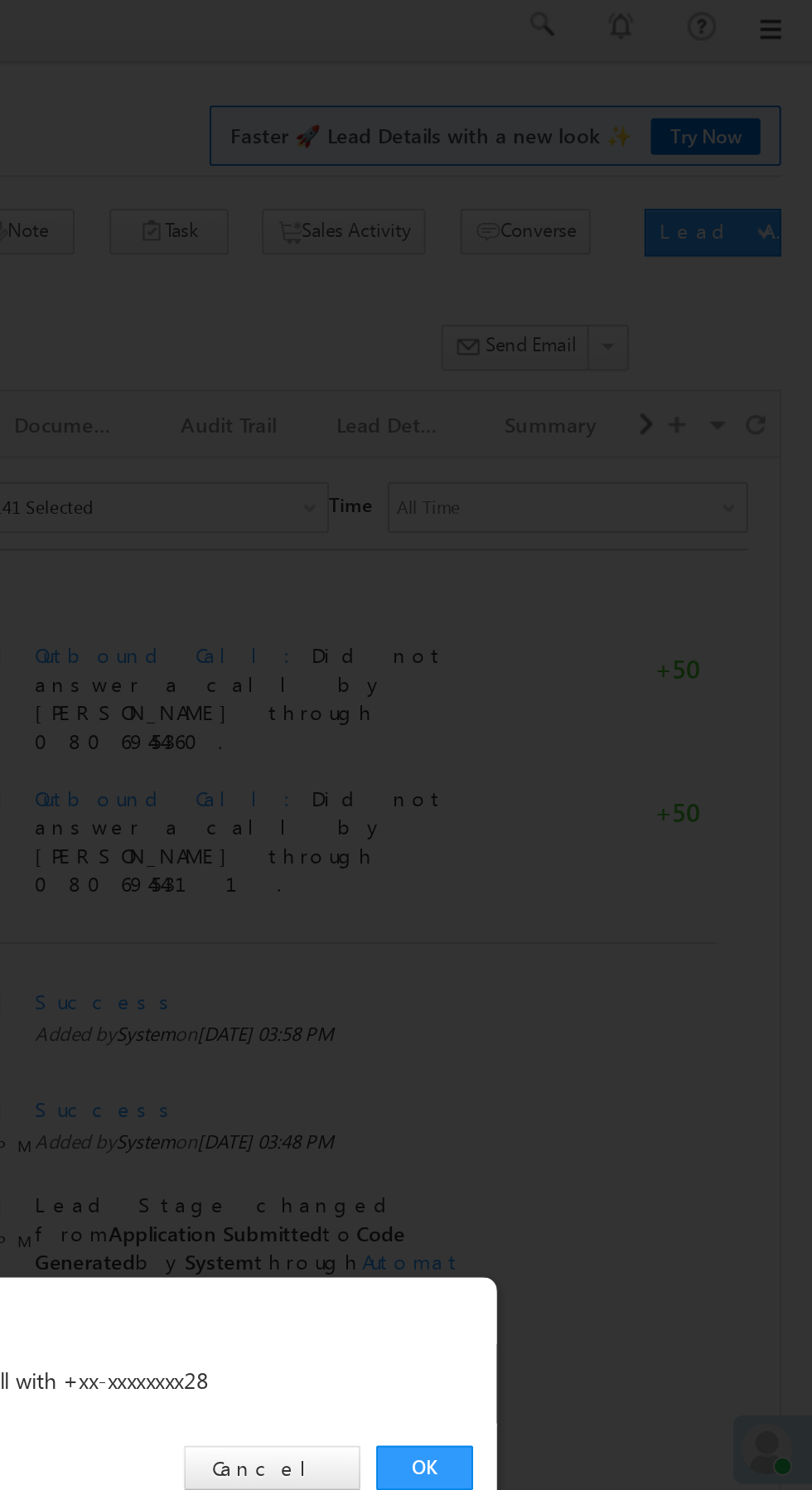
click at [609, 772] on link "OK" at bounding box center [610, 773] width 51 height 24
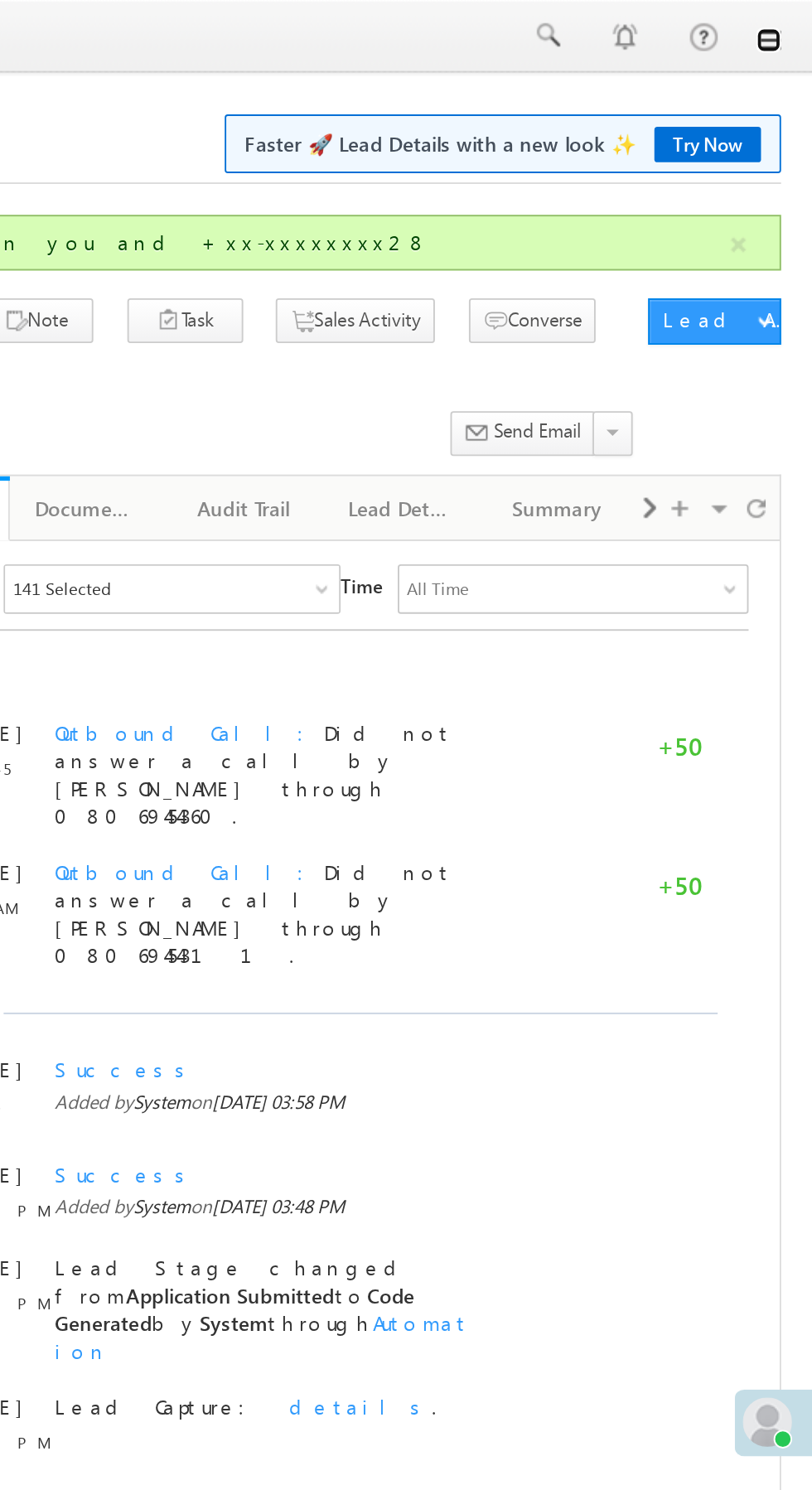
click at [788, 26] on link at bounding box center [789, 22] width 14 height 14
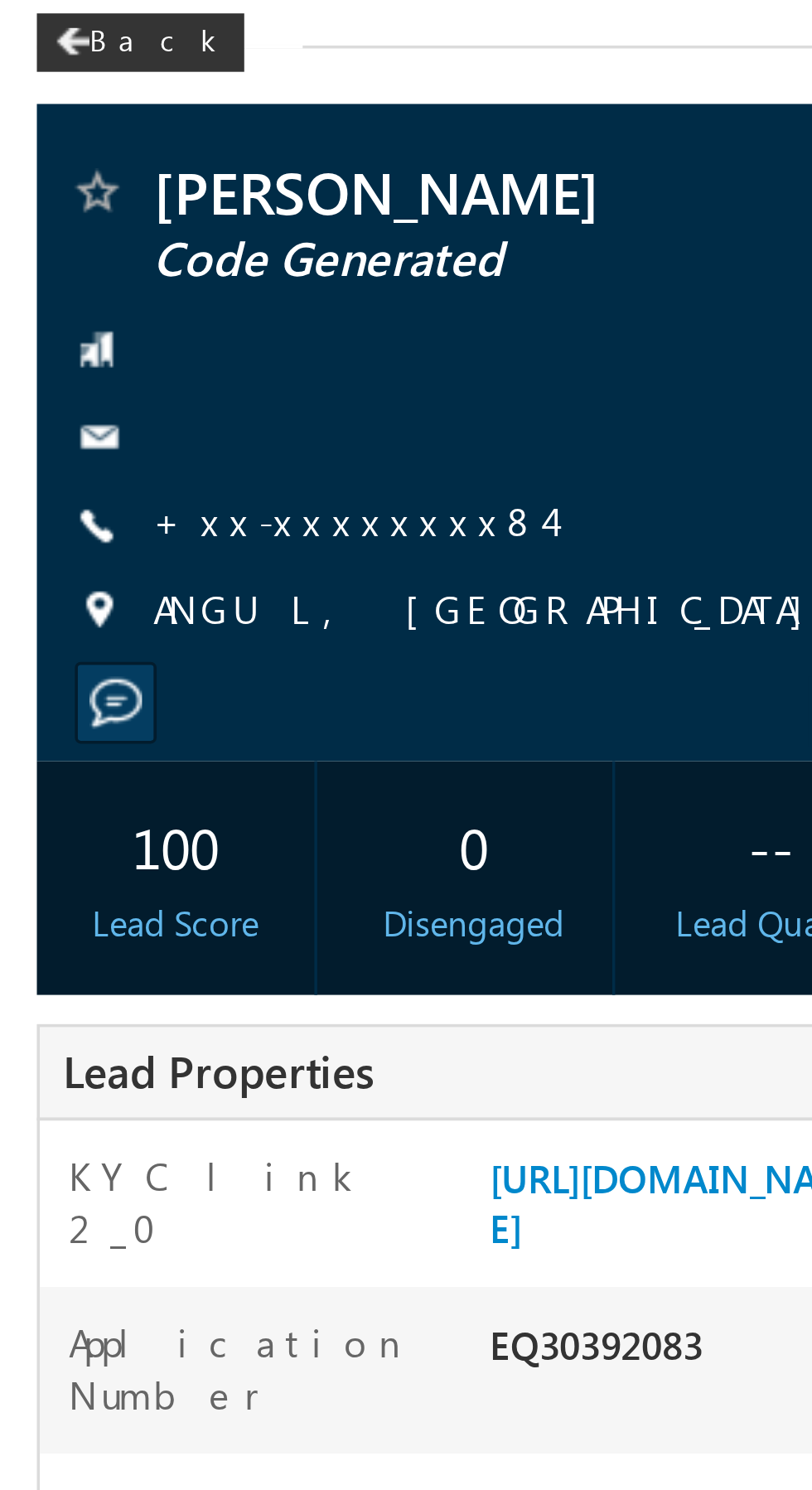
click at [98, 232] on link "+xx-xxxxxxxx84" at bounding box center [106, 232] width 112 height 14
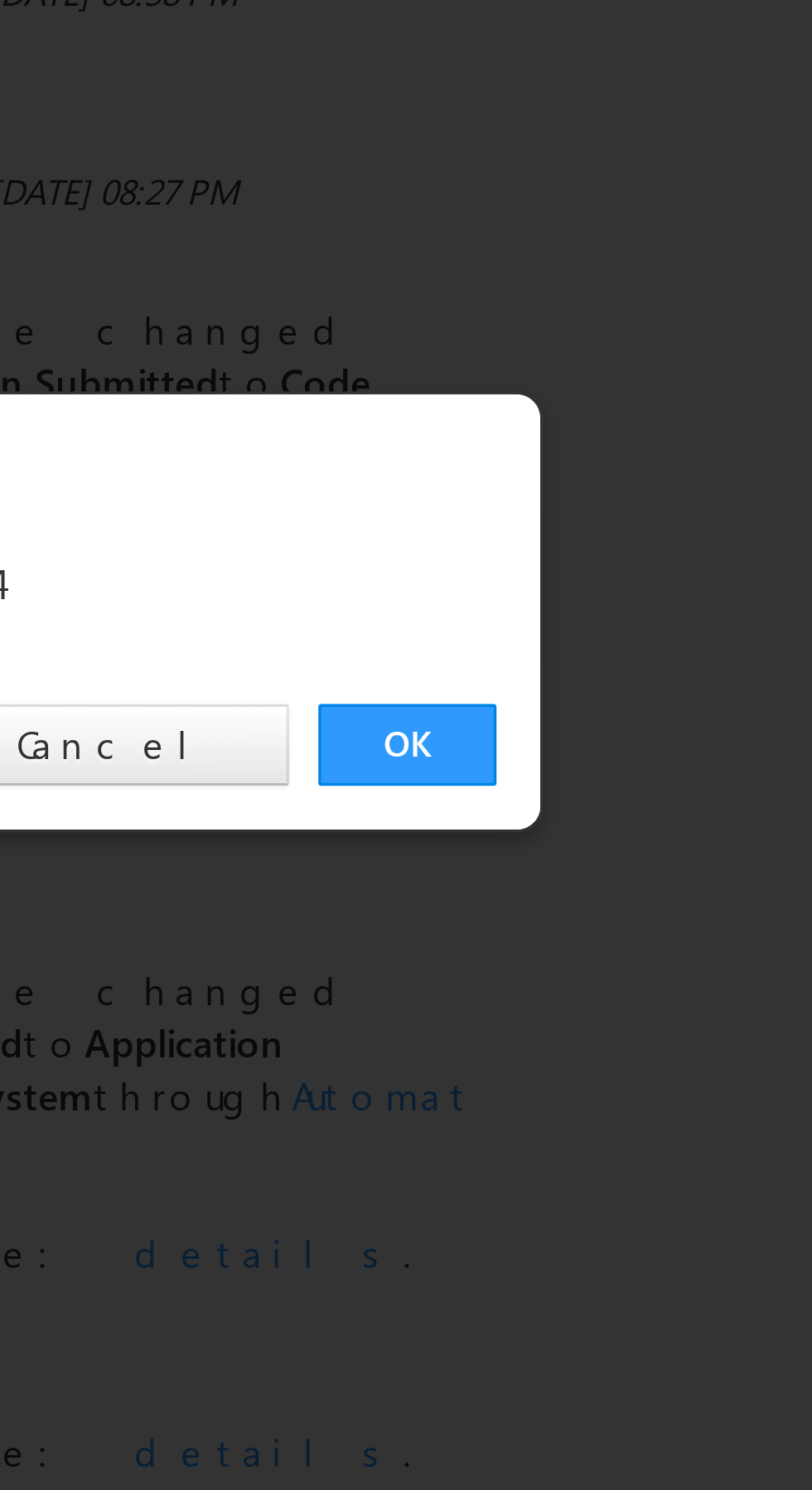
click at [608, 764] on link "OK" at bounding box center [610, 773] width 51 height 24
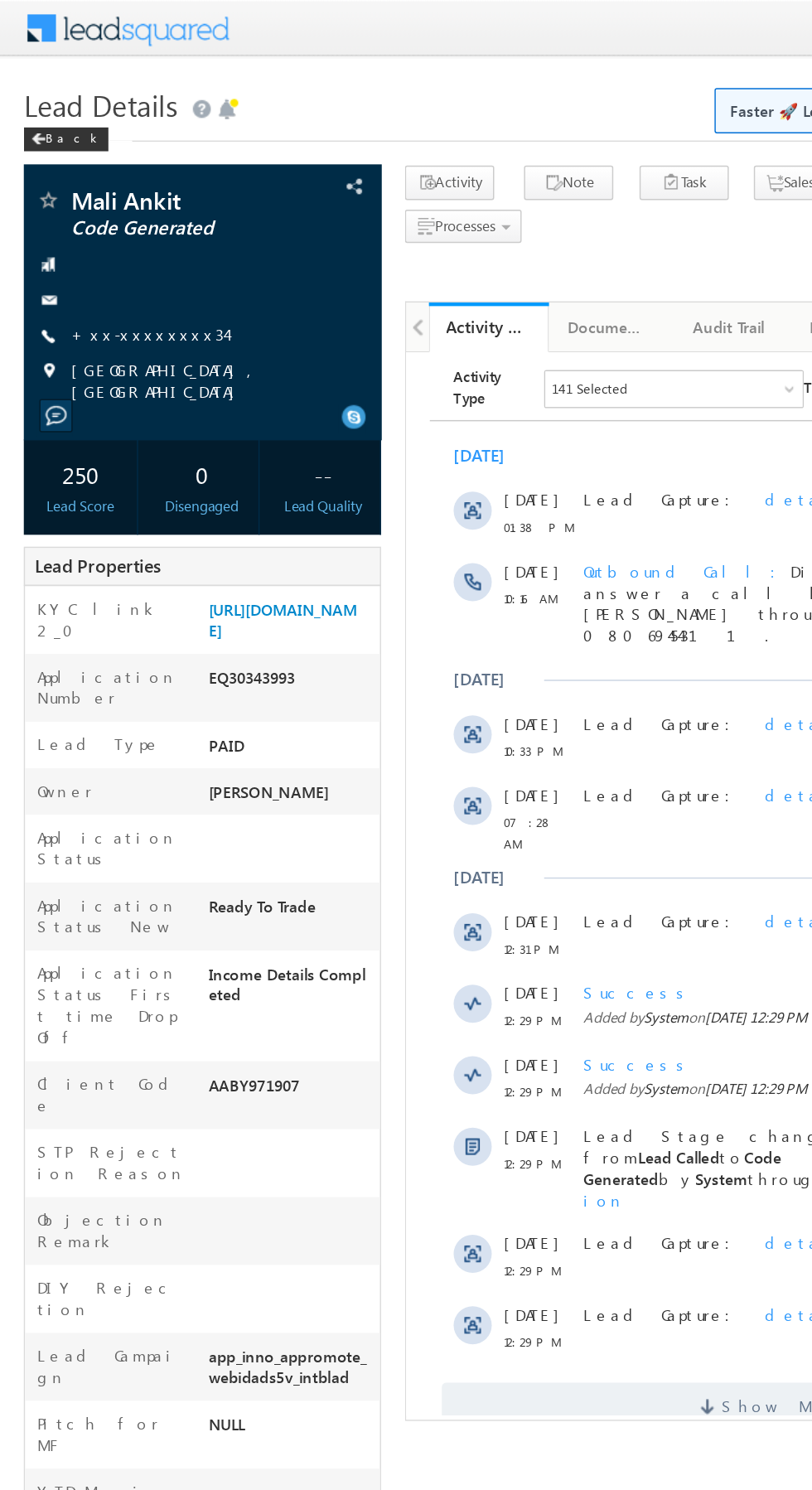
click at [114, 236] on link "+xx-xxxxxxxx34" at bounding box center [104, 232] width 108 height 14
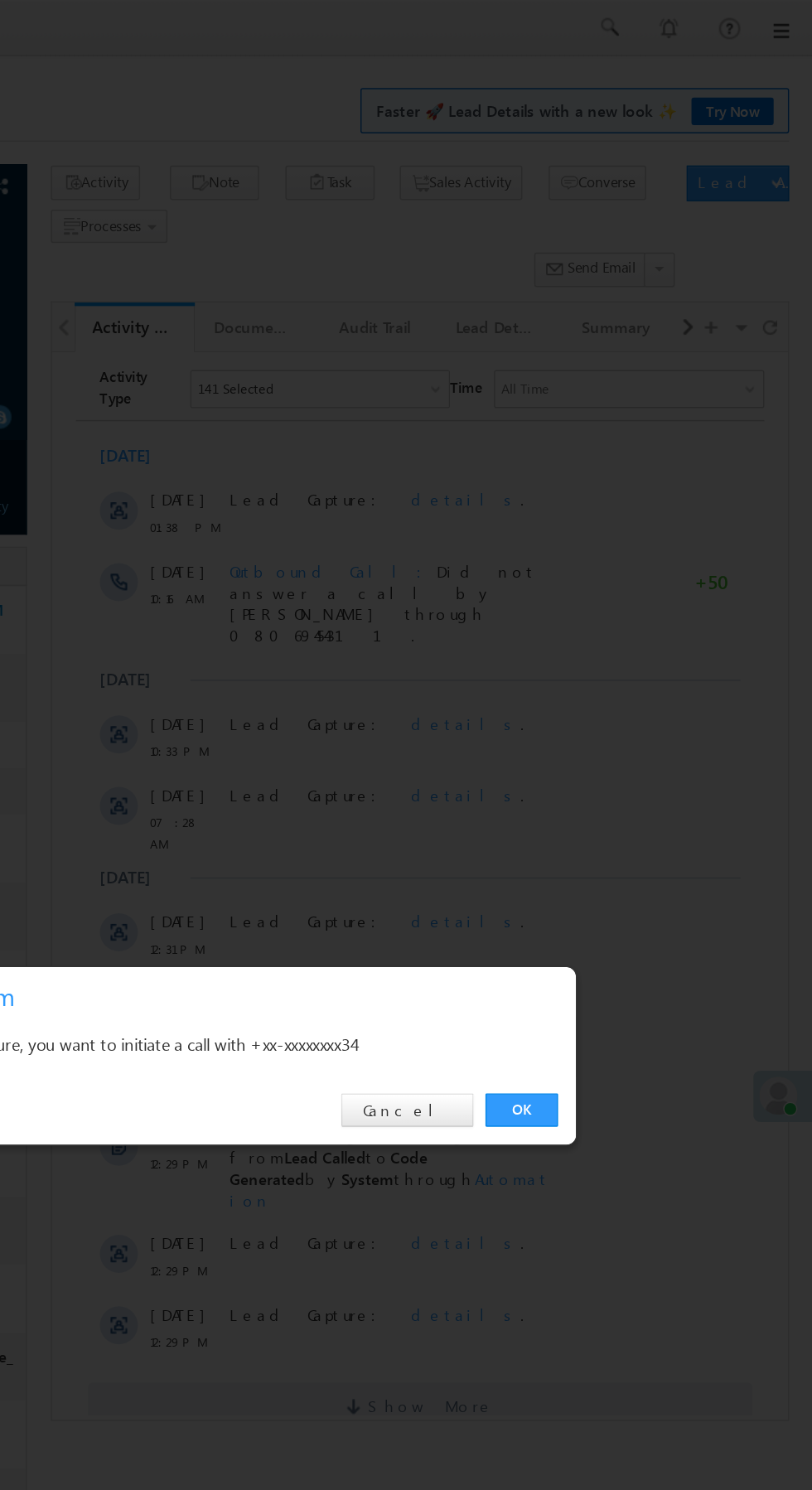
click at [623, 779] on link "OK" at bounding box center [610, 773] width 51 height 24
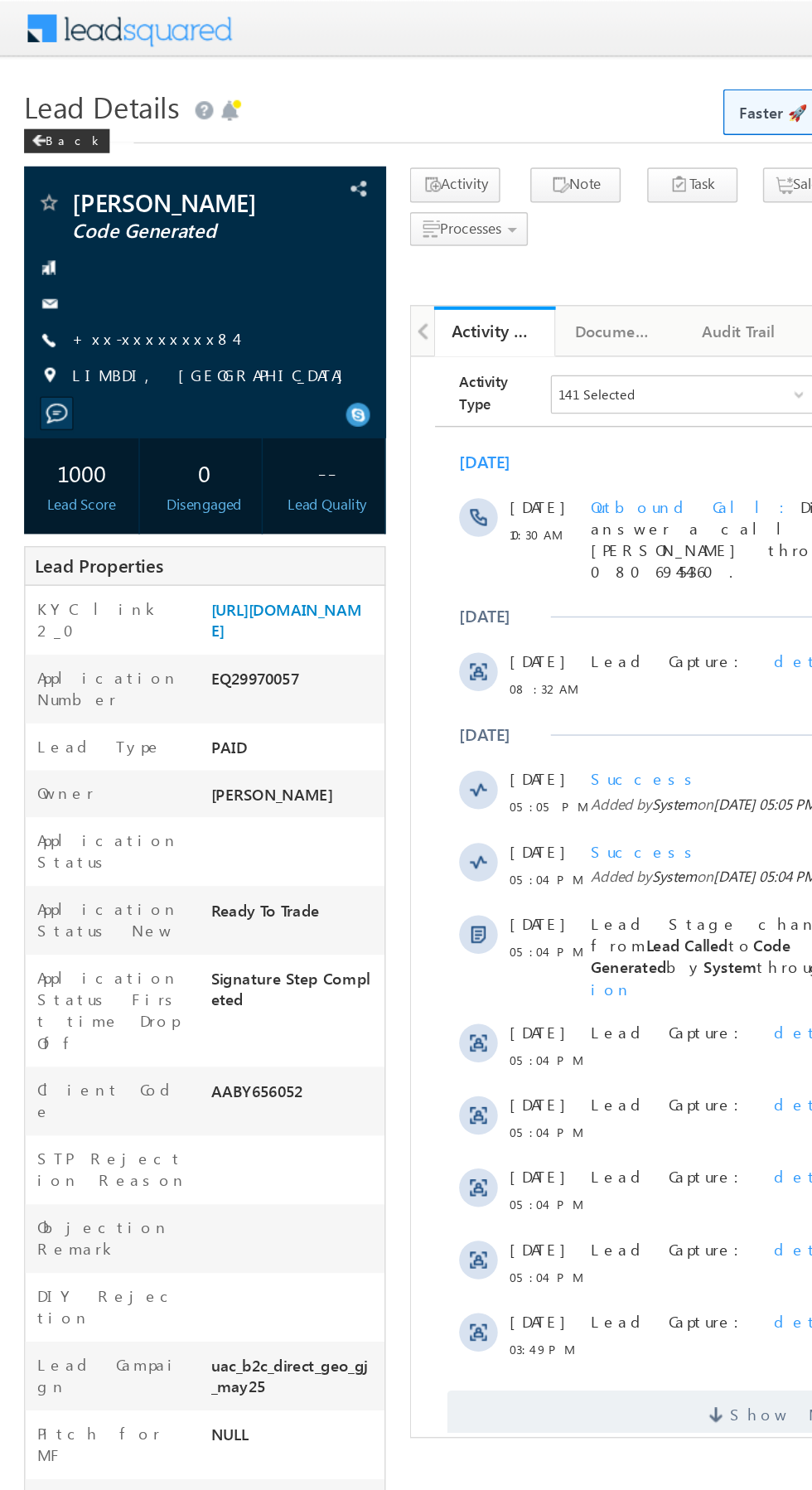
click at [93, 229] on link "+xx-xxxxxxxx84" at bounding box center [106, 232] width 112 height 14
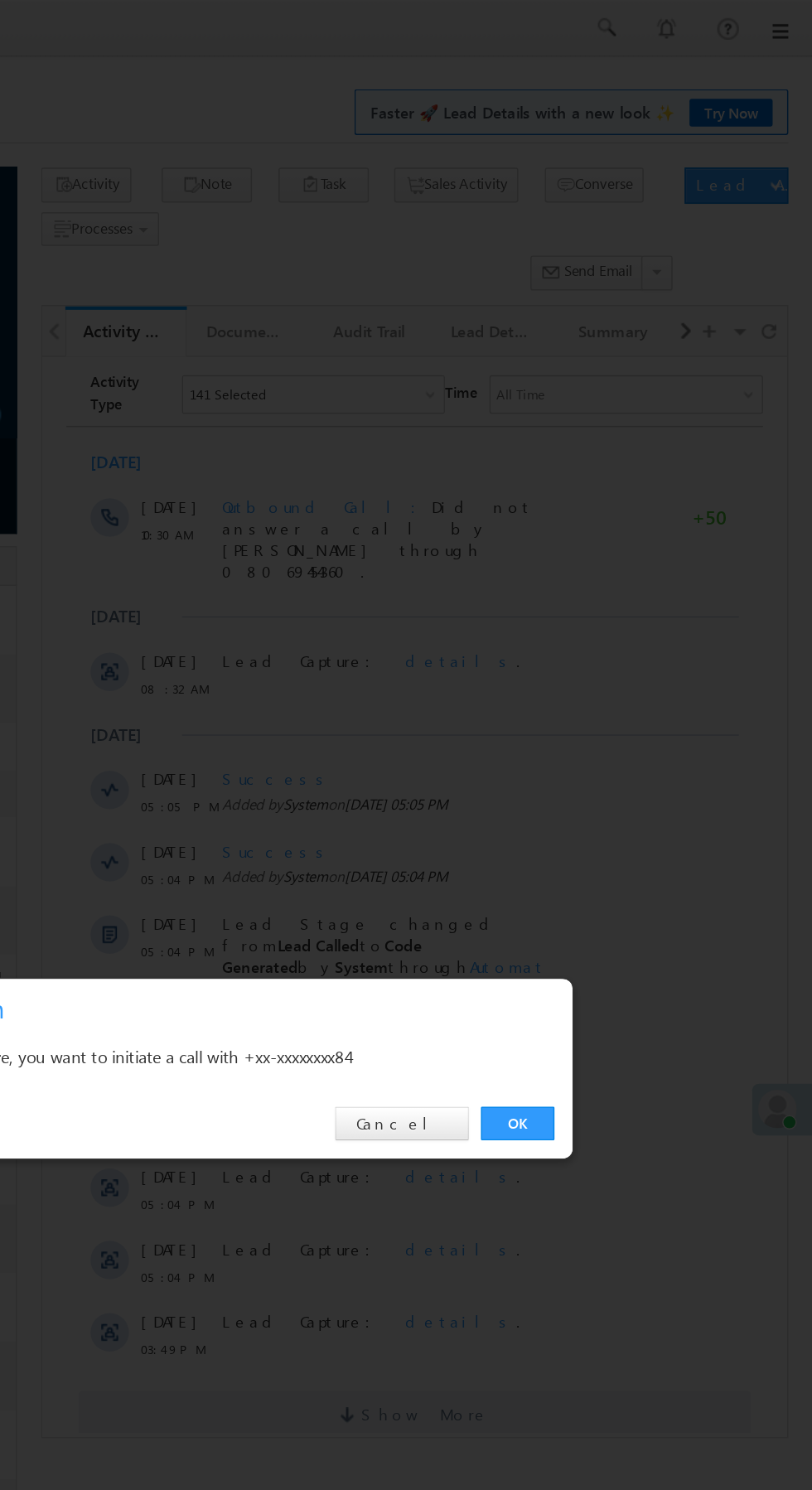
click at [613, 771] on link "OK" at bounding box center [610, 773] width 51 height 24
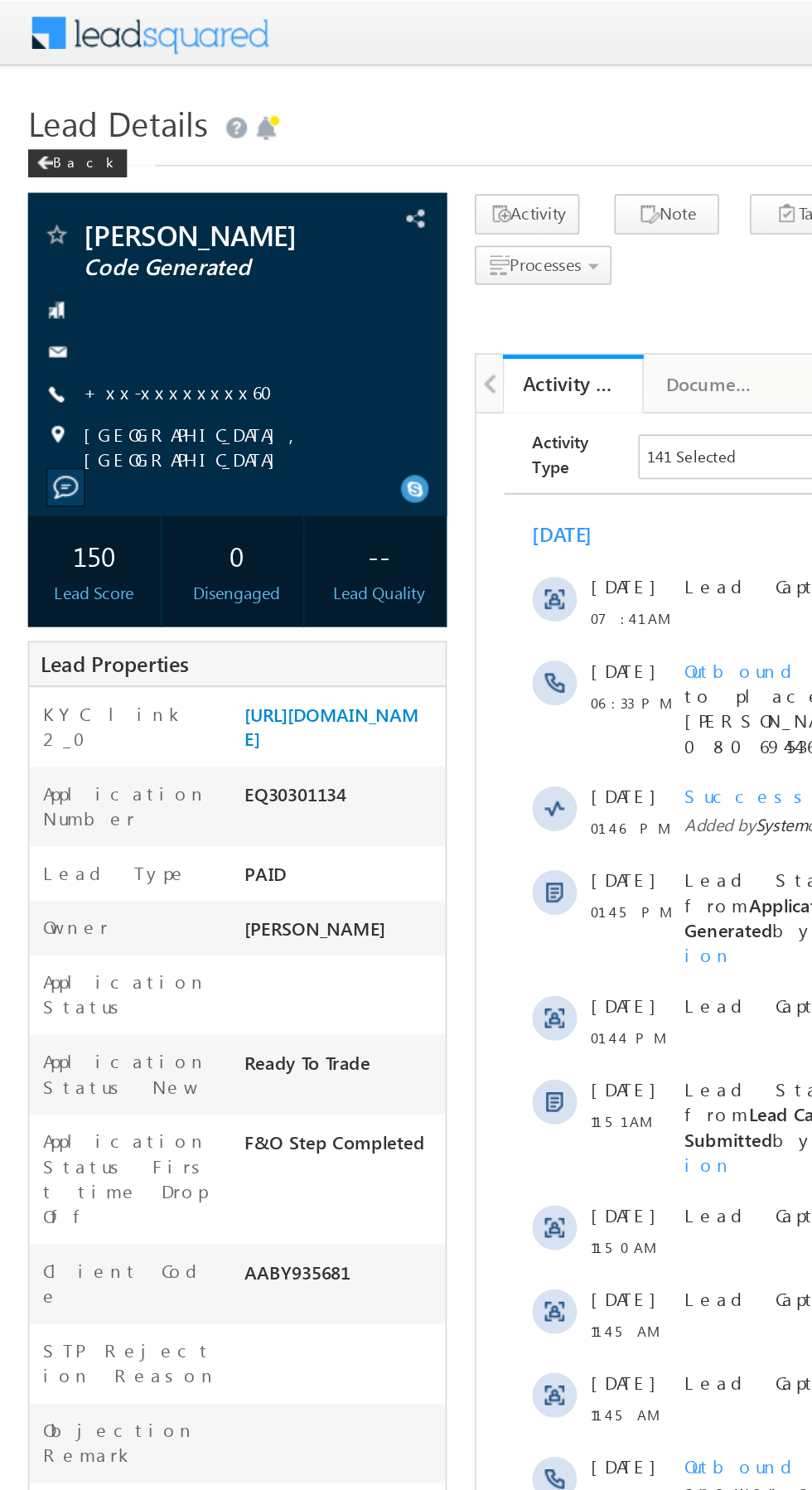
click at [110, 235] on link "+xx-xxxxxxxx60" at bounding box center [111, 232] width 123 height 14
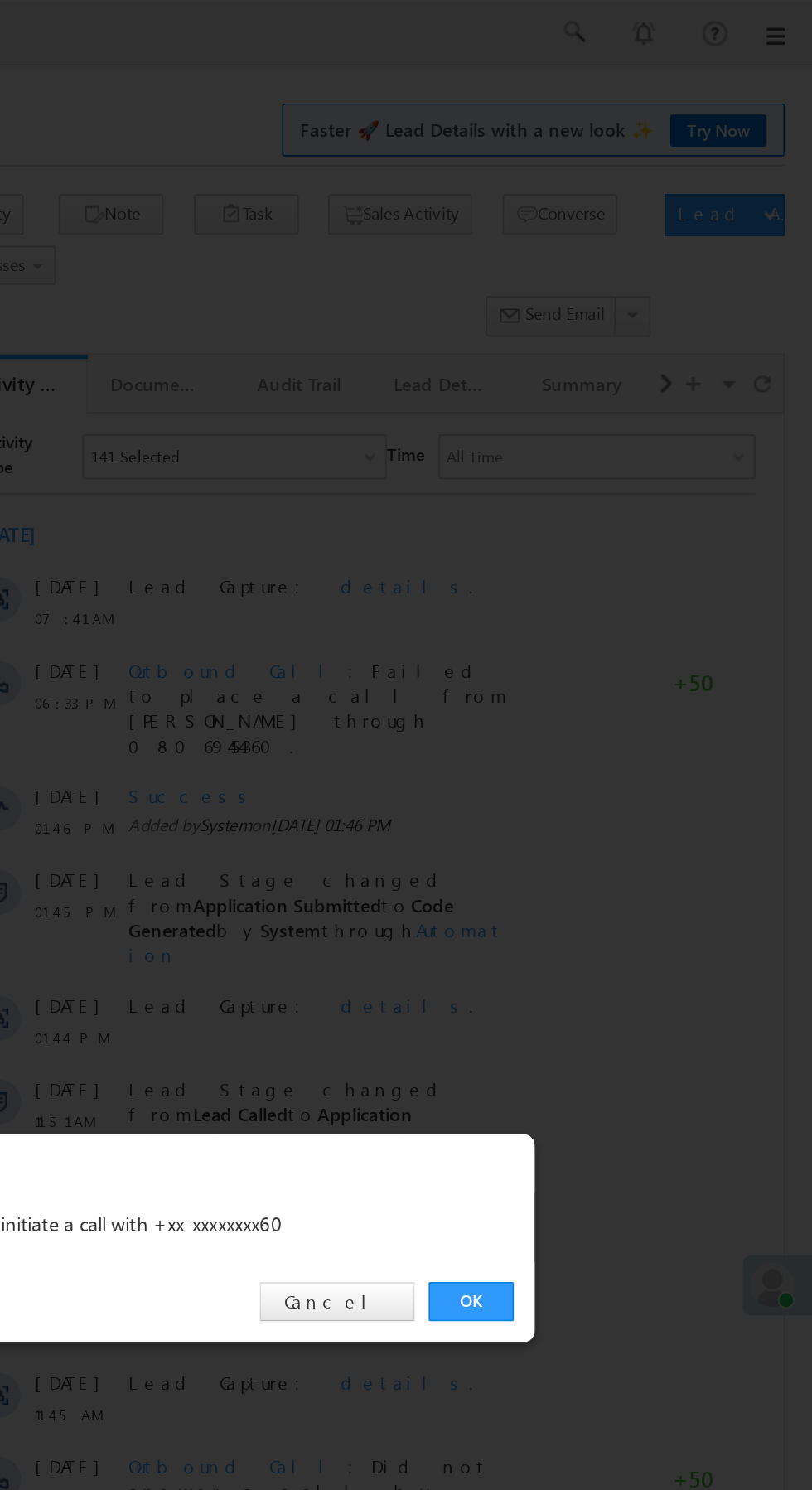
click at [614, 775] on link "OK" at bounding box center [610, 773] width 51 height 24
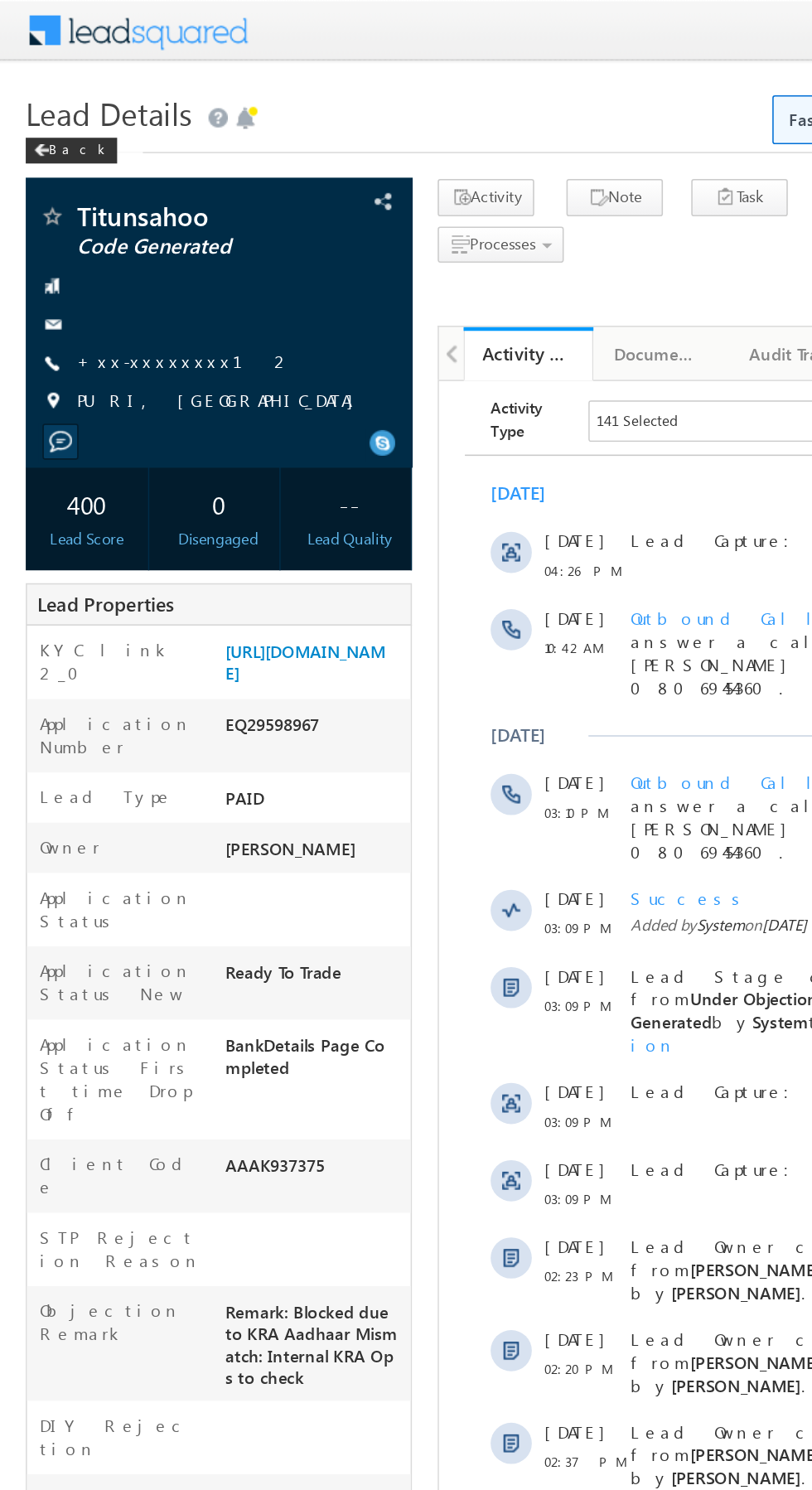
click at [99, 234] on link "+xx-xxxxxxxx12" at bounding box center [119, 232] width 138 height 14
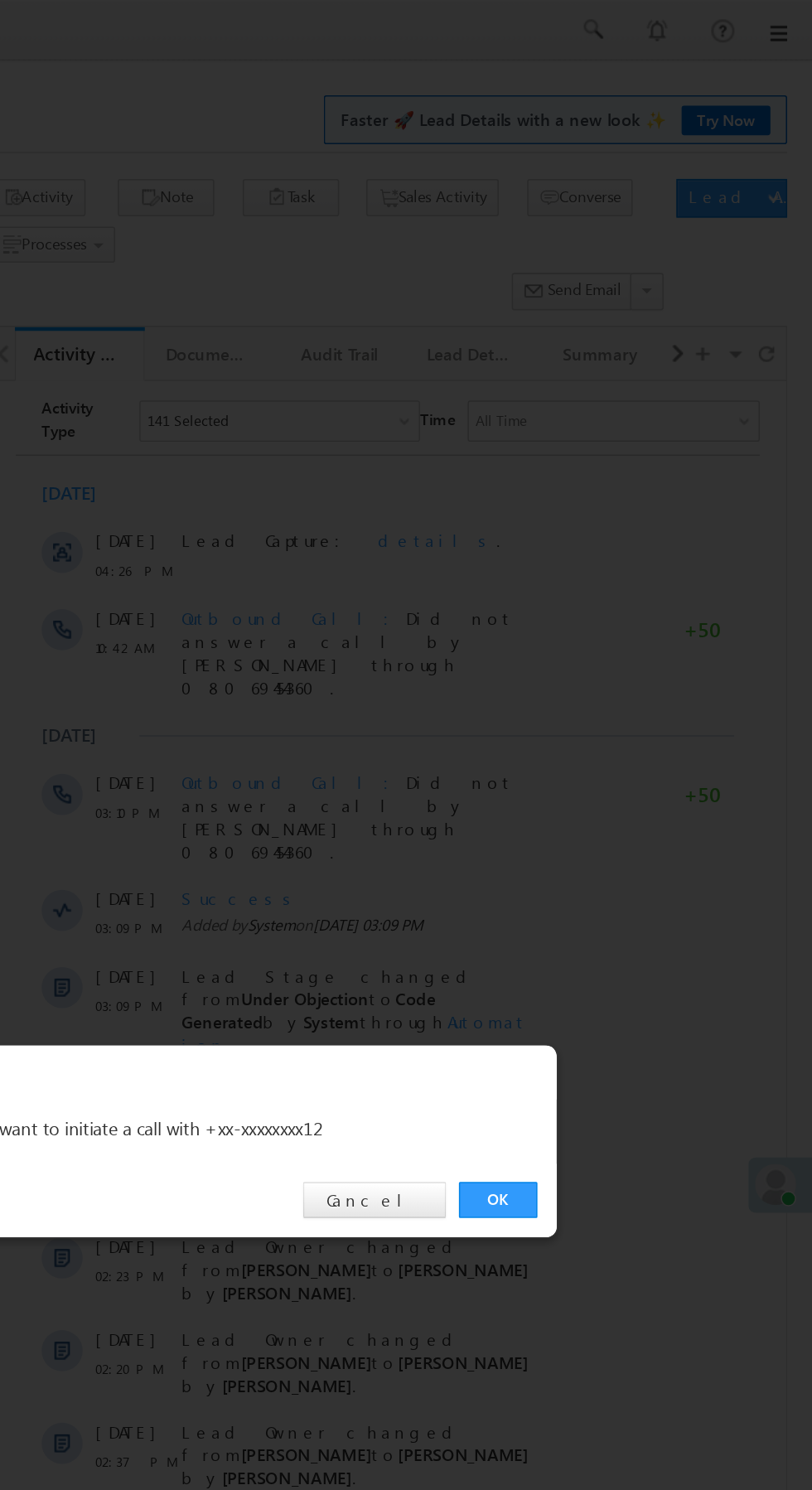
click at [603, 772] on link "OK" at bounding box center [610, 773] width 51 height 24
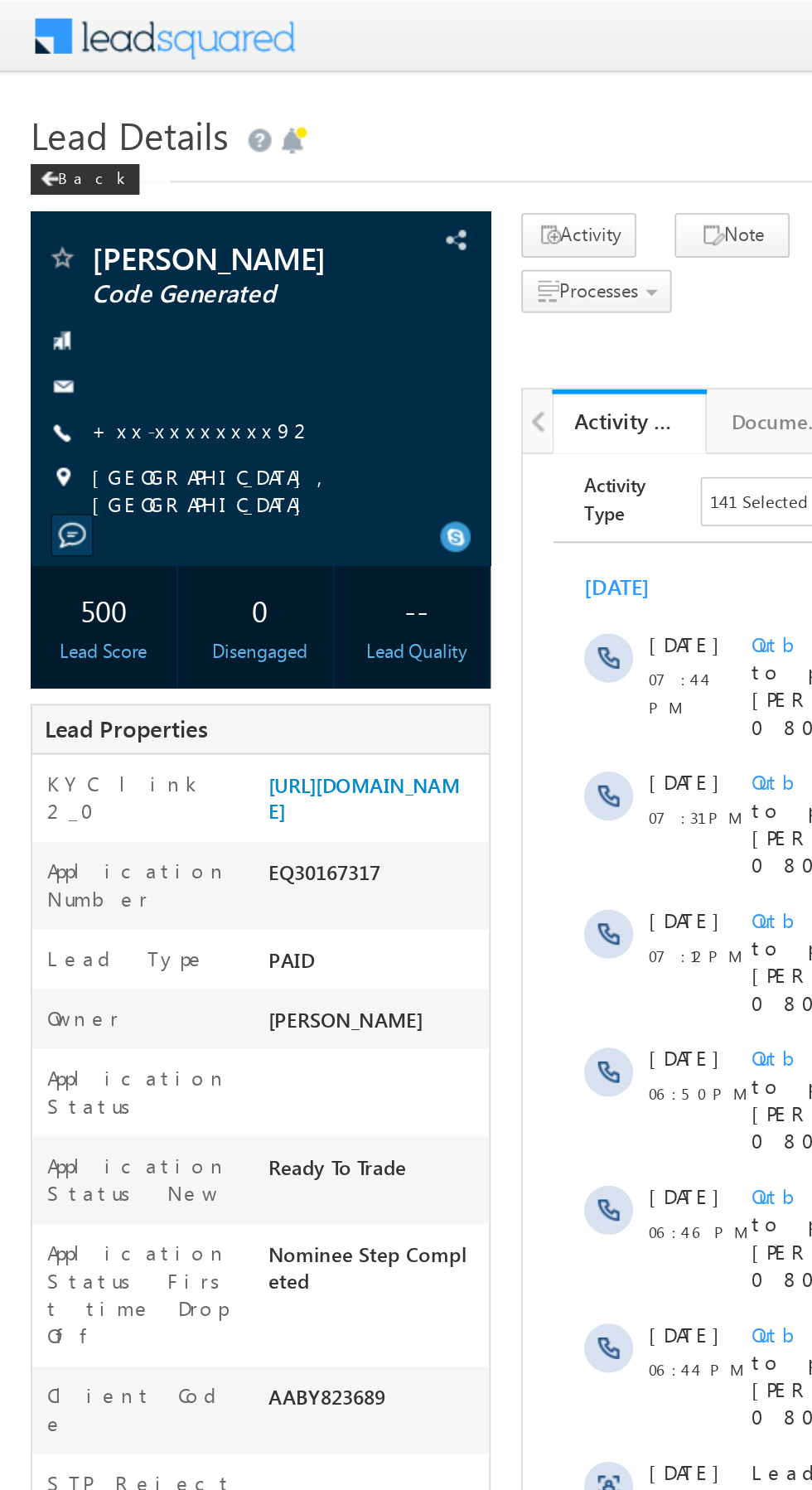
click at [99, 232] on link "+xx-xxxxxxxx92" at bounding box center [110, 232] width 121 height 14
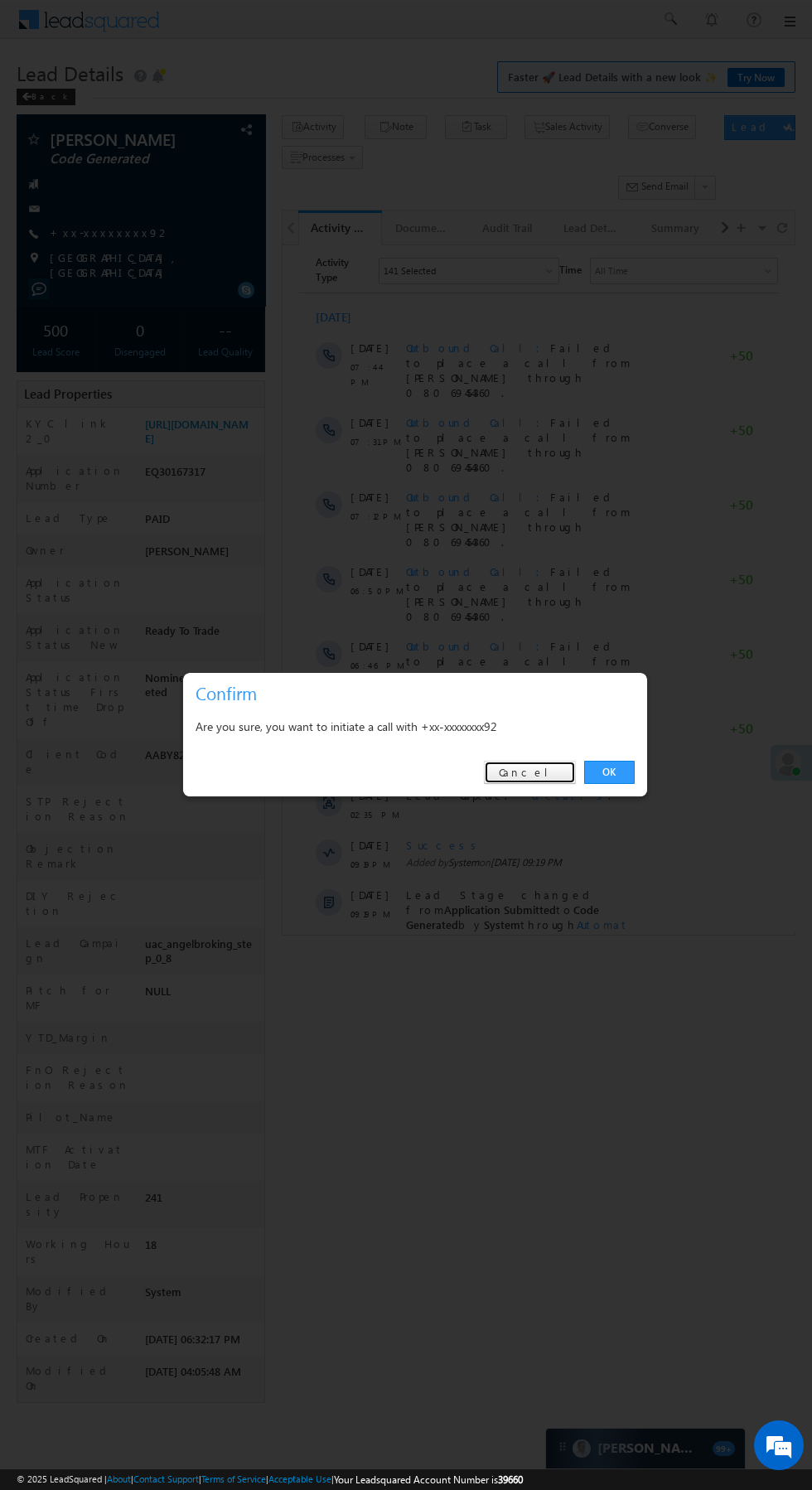
click at [556, 763] on link "Cancel" at bounding box center [530, 773] width 92 height 24
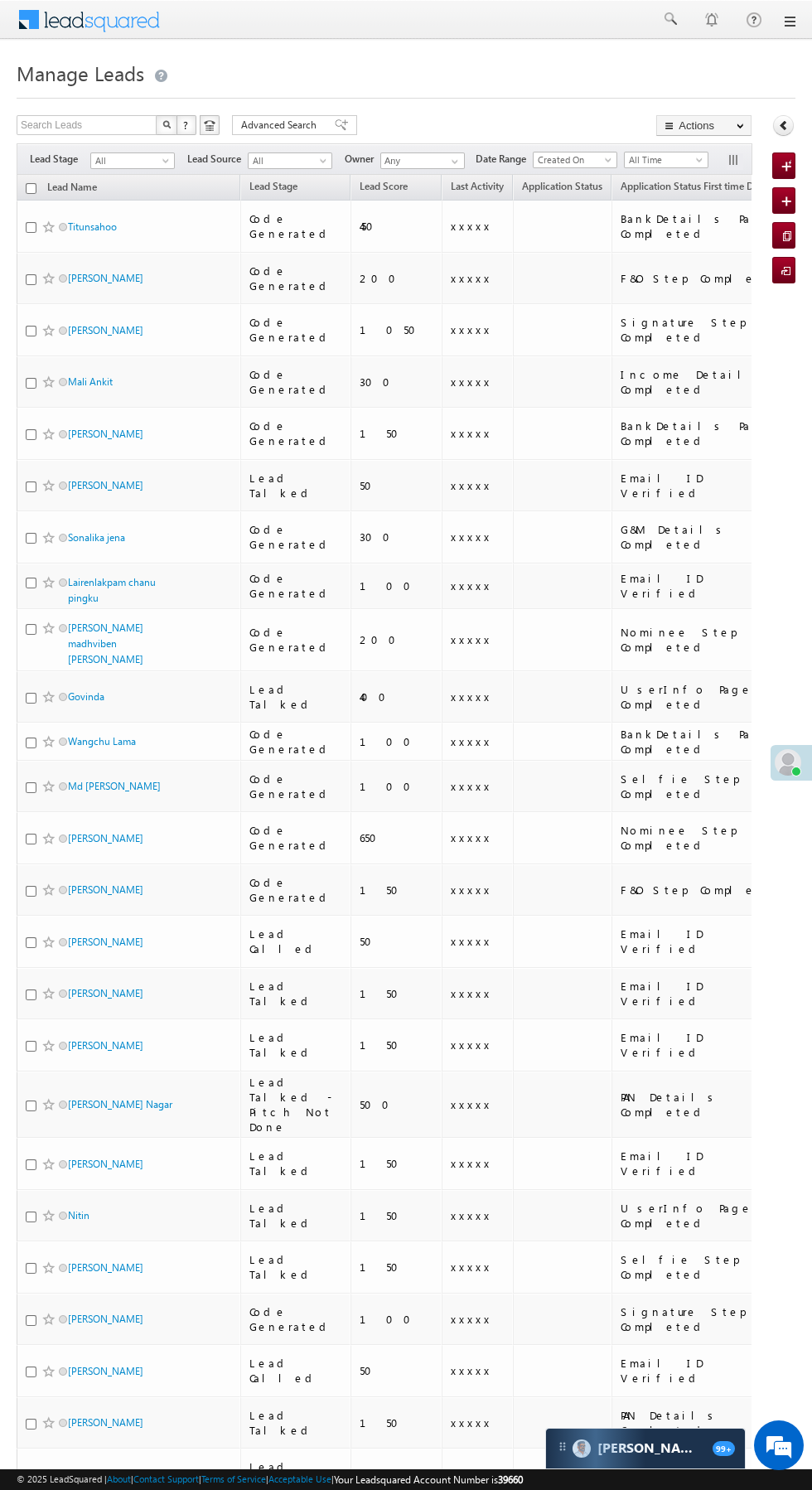
scroll to position [0, 1]
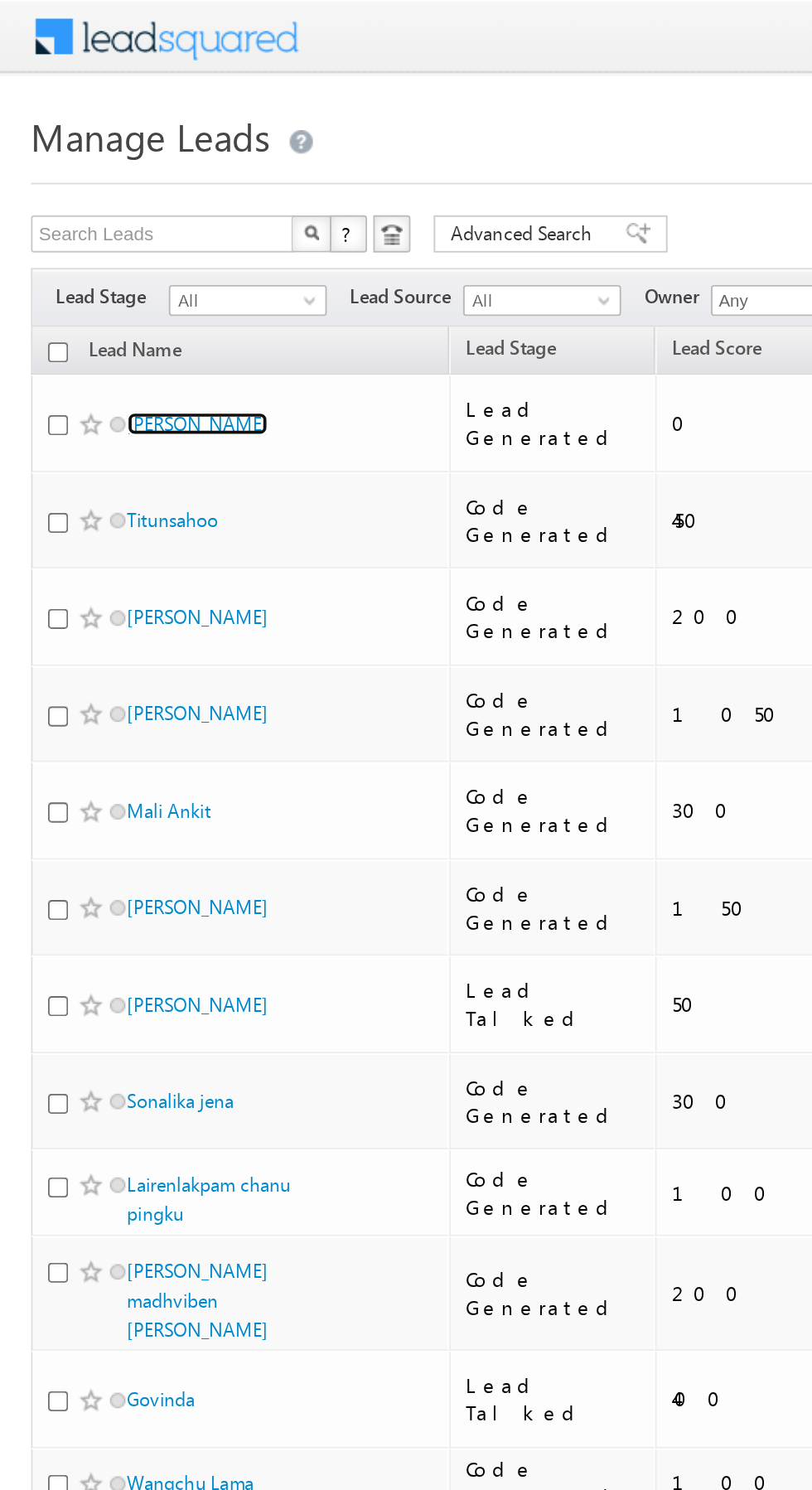
click at [86, 223] on link "[PERSON_NAME]" at bounding box center [105, 227] width 76 height 13
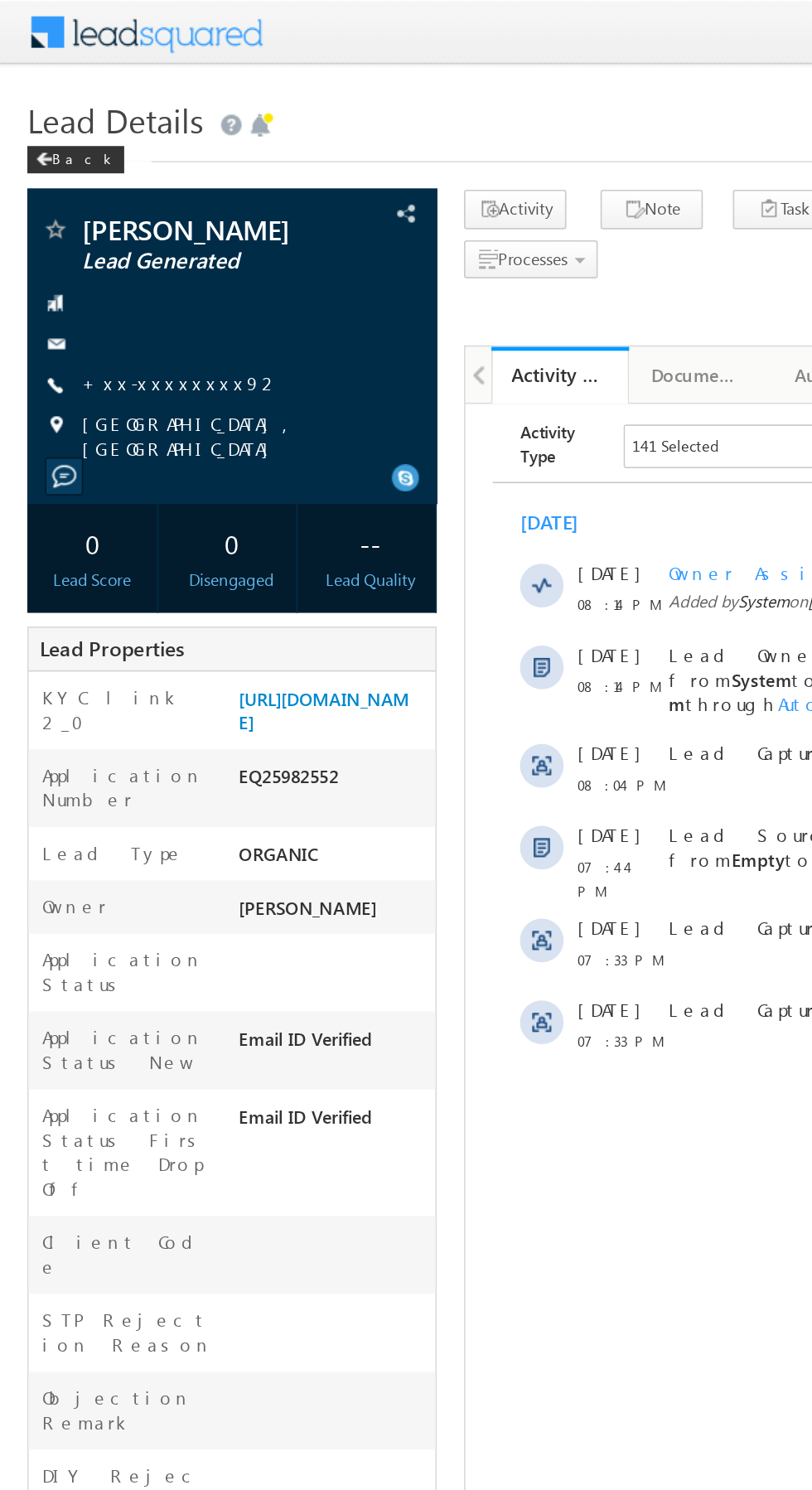
click at [110, 231] on link "+xx-xxxxxxxx92" at bounding box center [110, 232] width 121 height 14
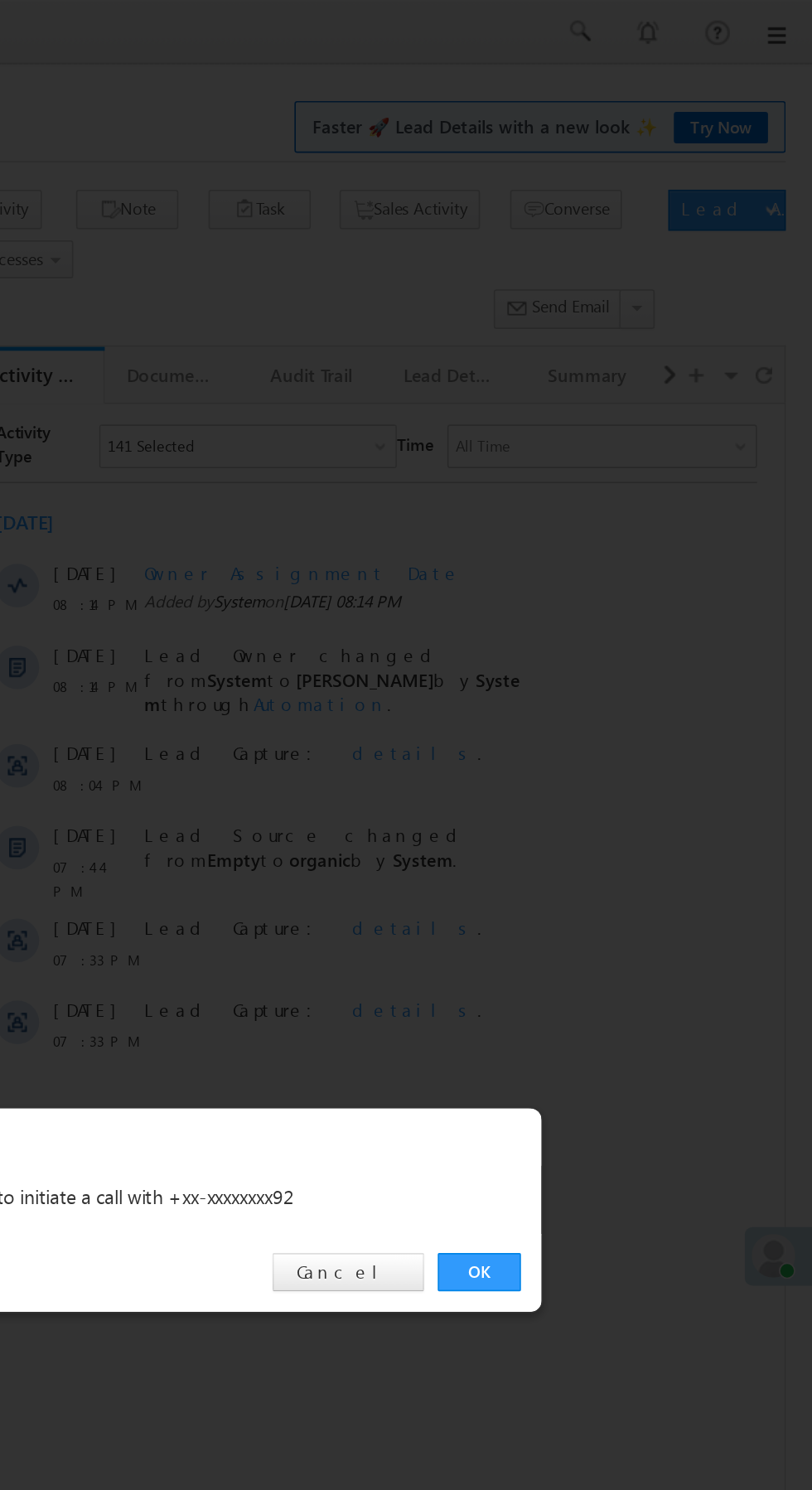
click at [614, 769] on link "OK" at bounding box center [610, 773] width 51 height 24
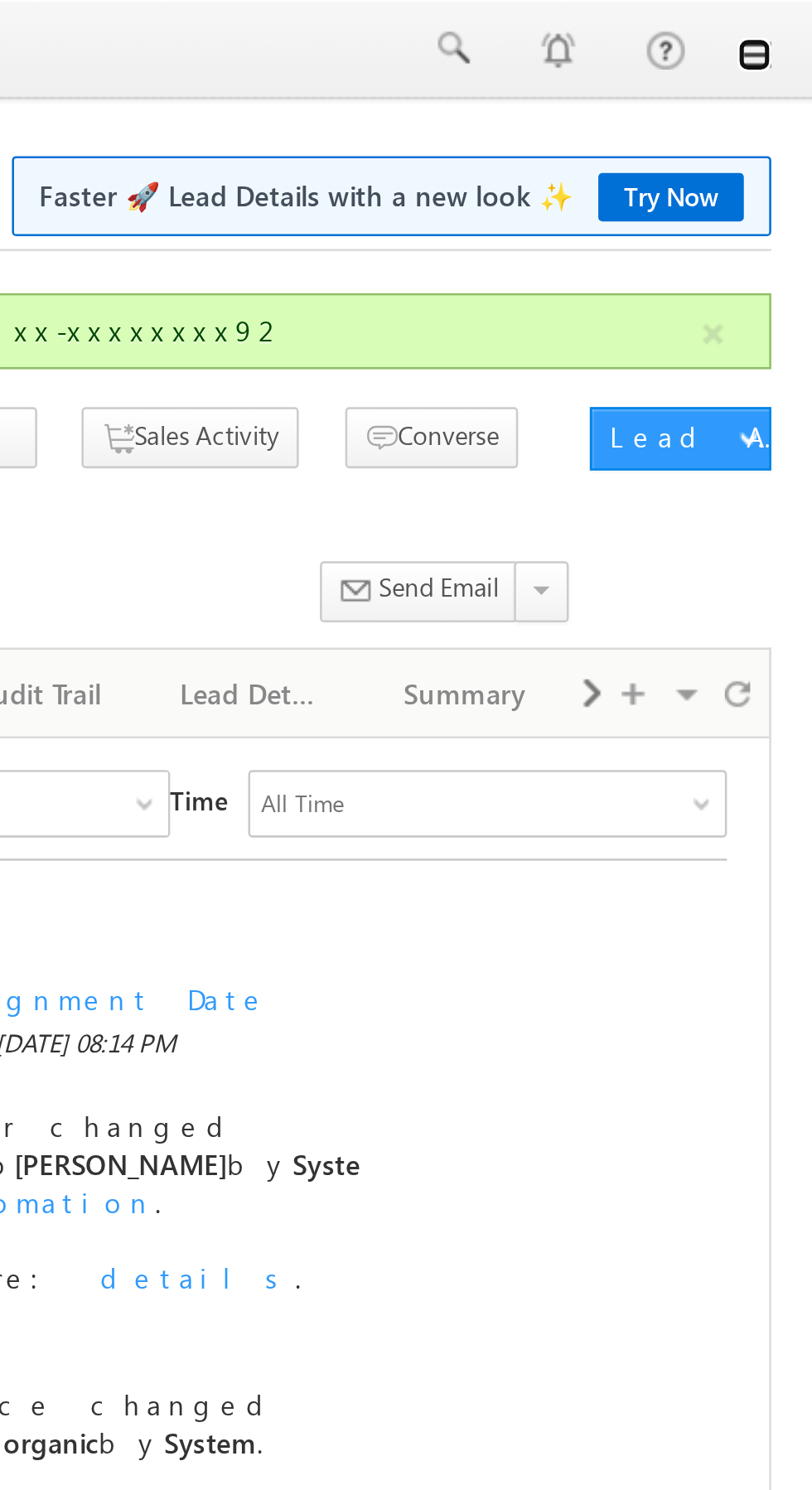
click at [788, 25] on link at bounding box center [789, 22] width 14 height 14
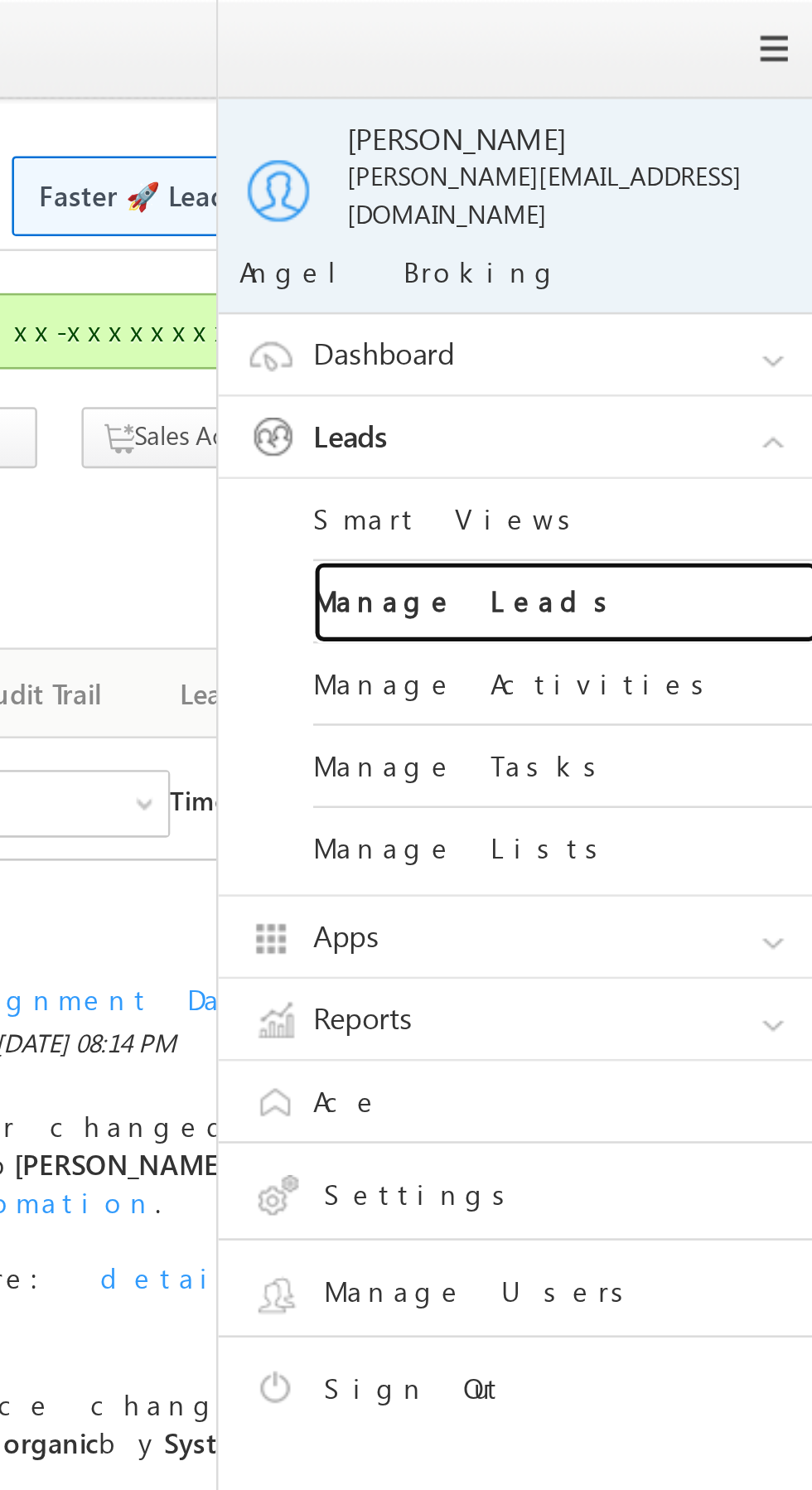
click at [708, 231] on link "Manage Leads" at bounding box center [715, 236] width 199 height 32
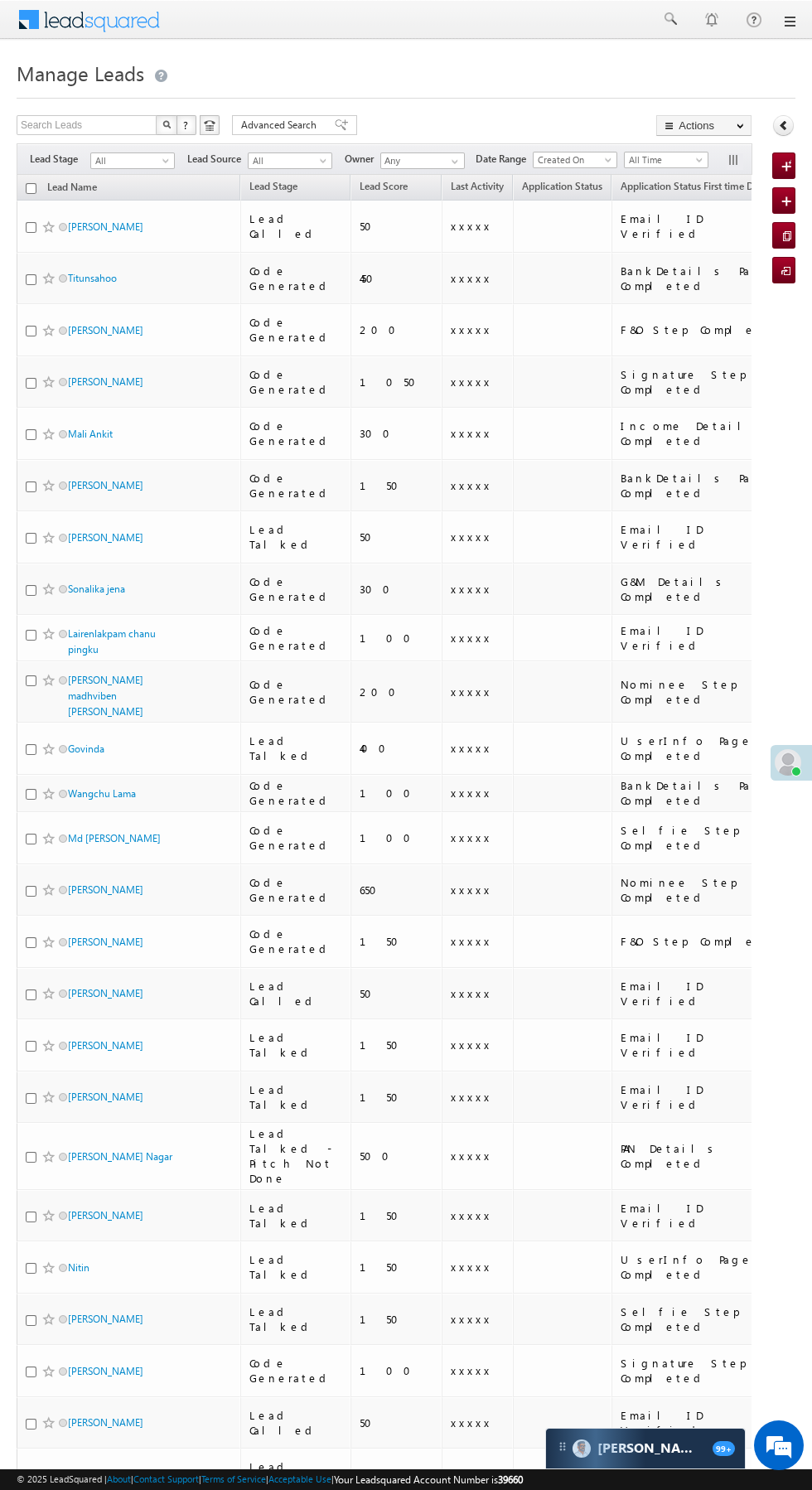
scroll to position [0, 8]
click at [670, 19] on span at bounding box center [669, 19] width 17 height 17
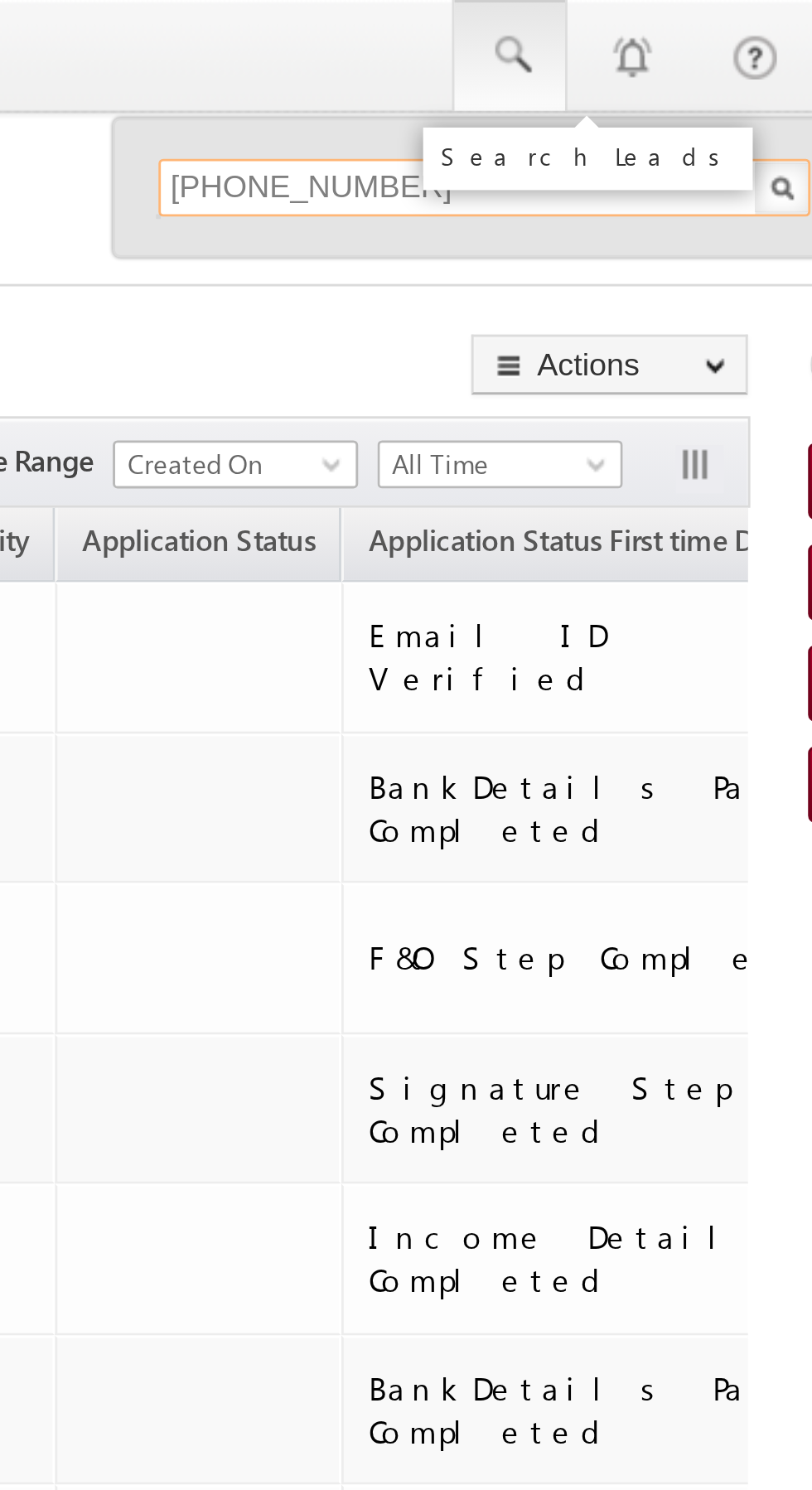
click at [575, 65] on input "+91 62694 00243" at bounding box center [660, 65] width 225 height 20
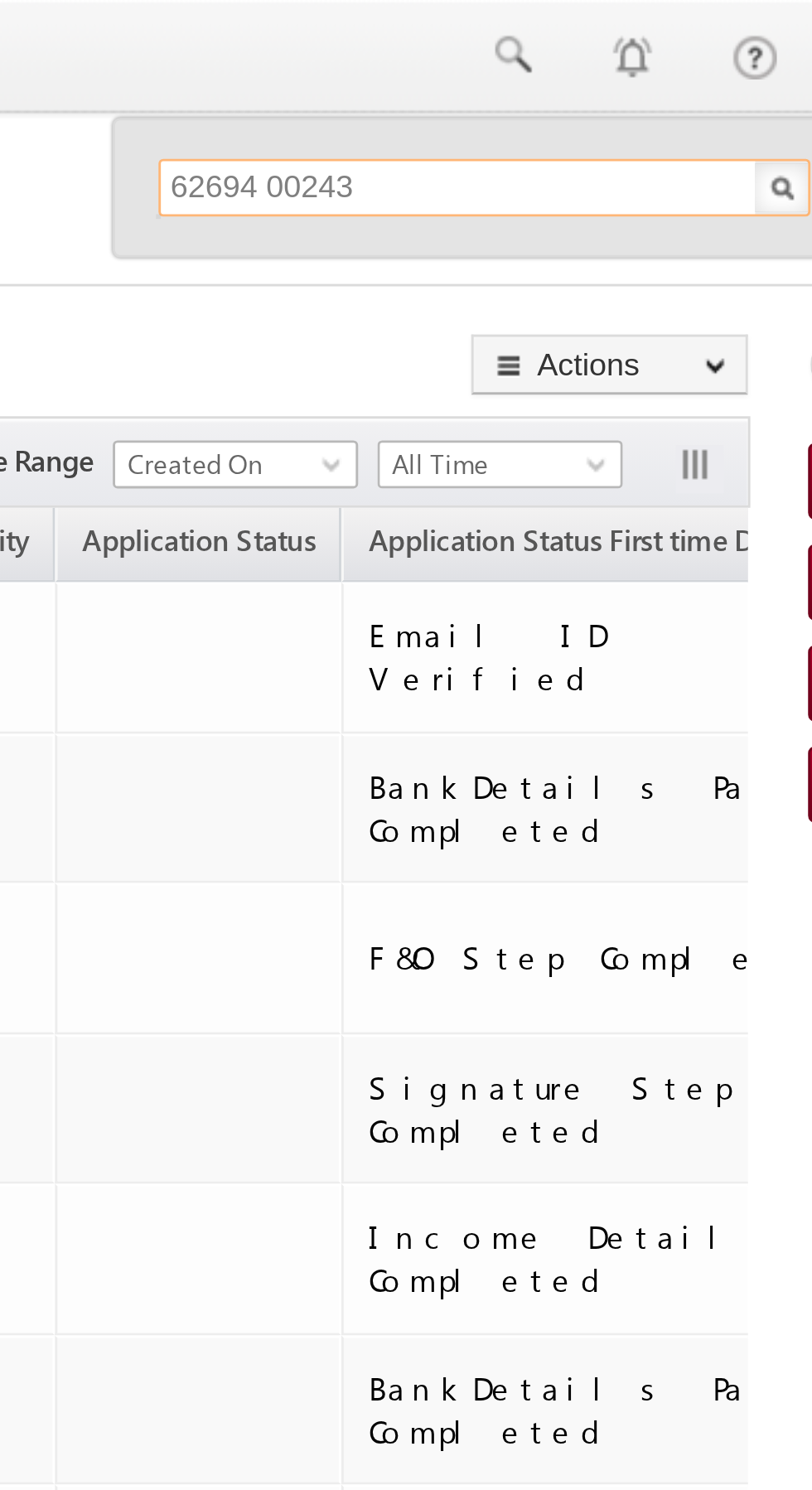
click at [584, 66] on input "62694 00243" at bounding box center [660, 65] width 225 height 20
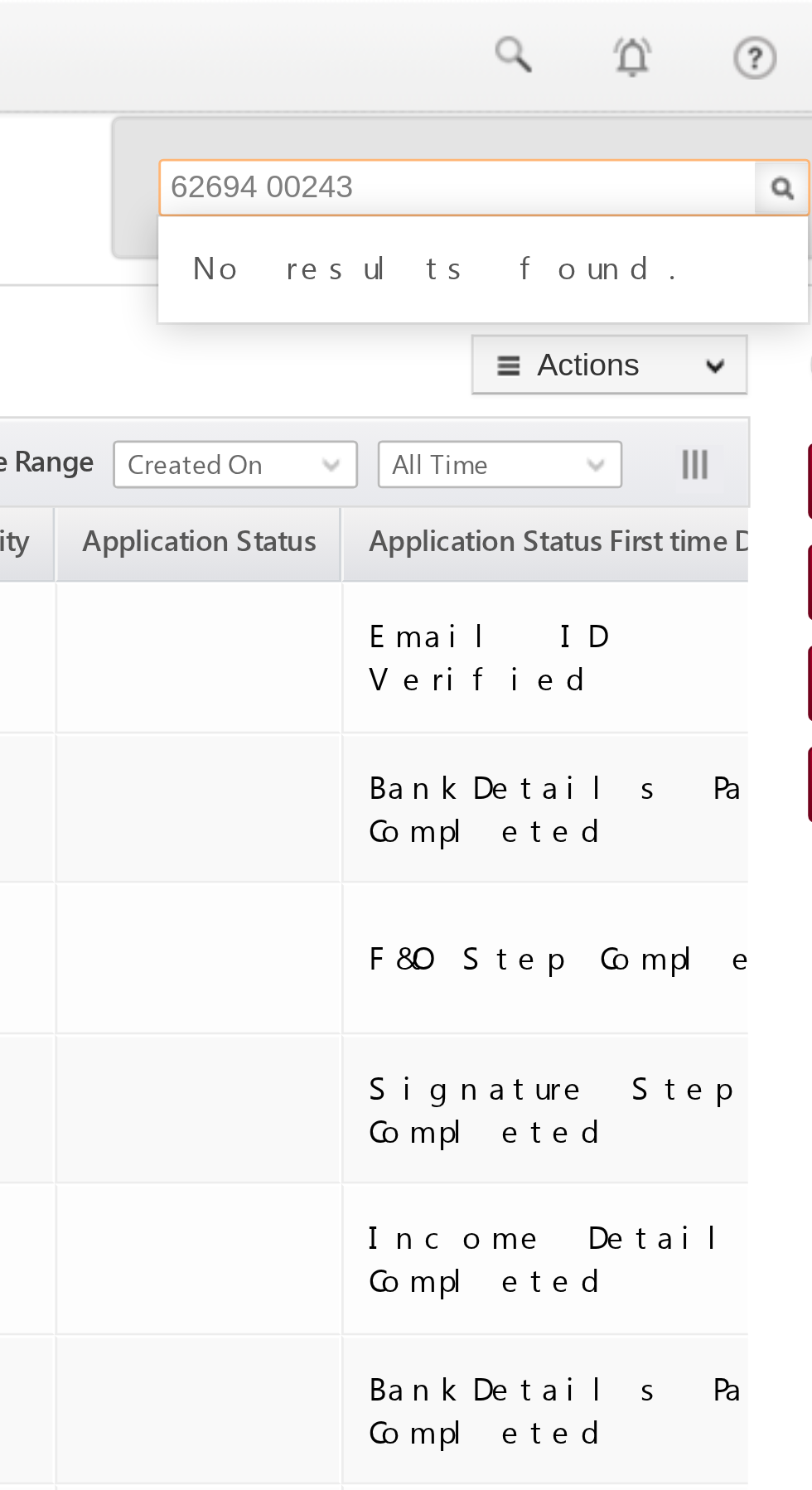
type input "6269400243"
